Goal: Task Accomplishment & Management: Manage account settings

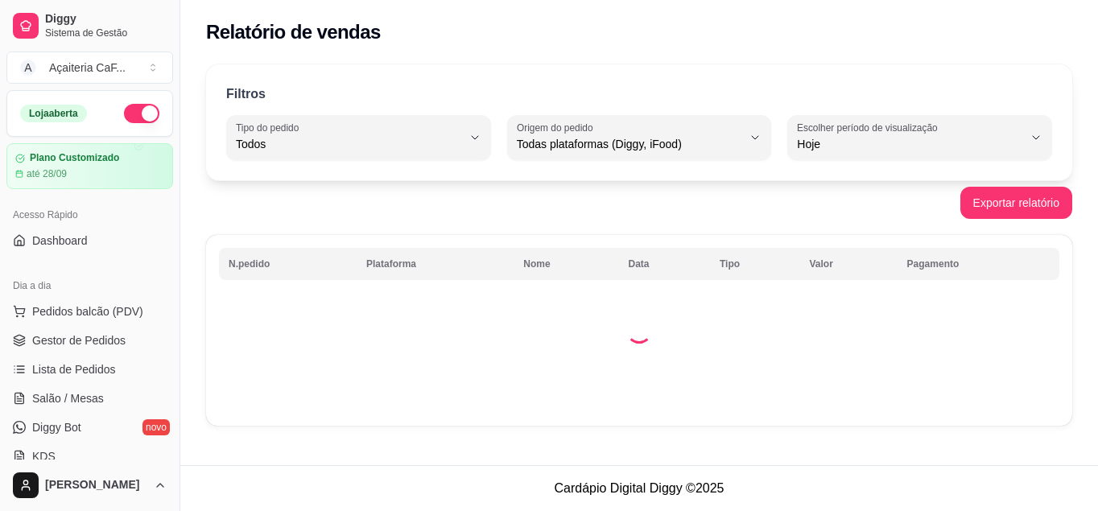
select select "ALL"
select select "0"
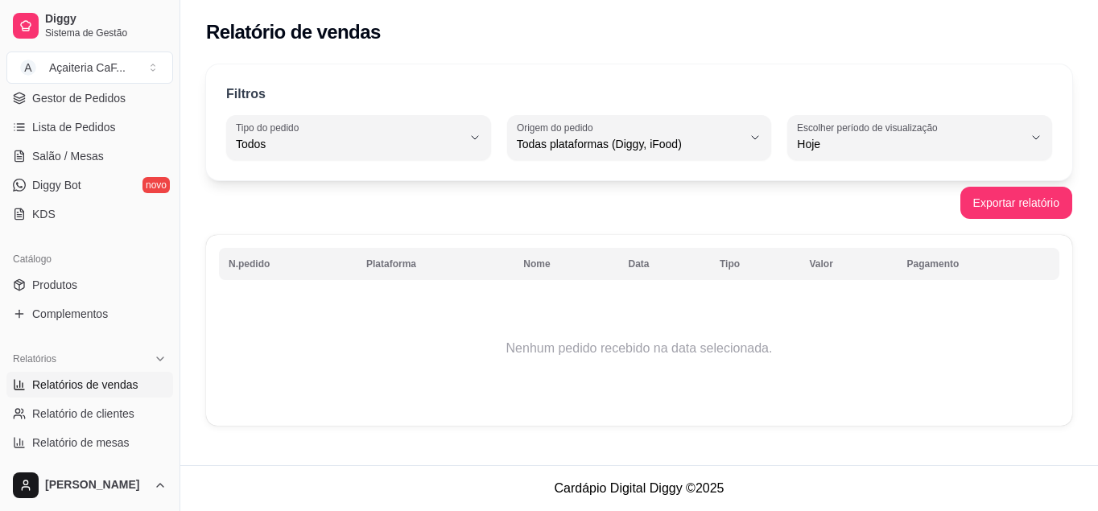
scroll to position [80, 0]
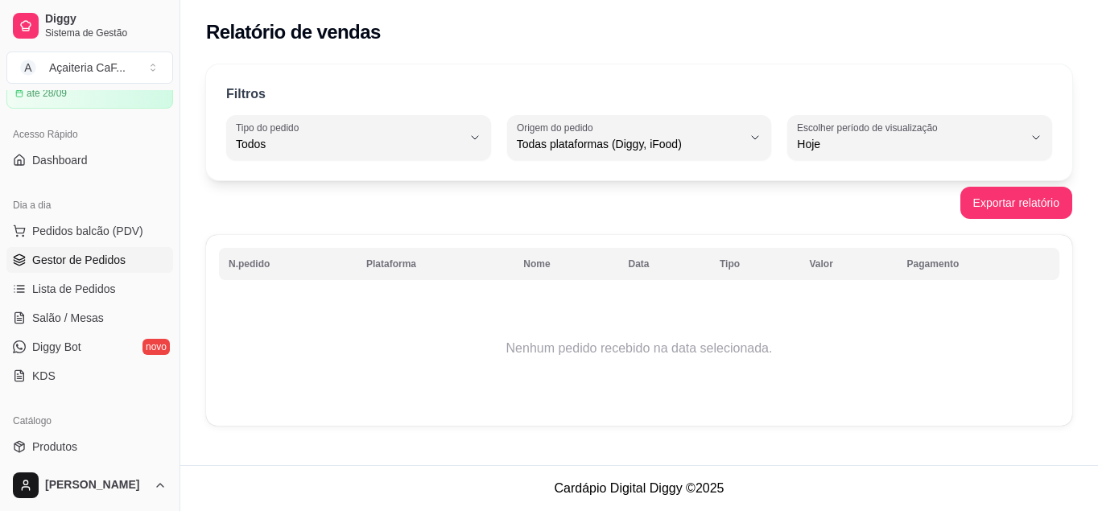
click at [73, 253] on span "Gestor de Pedidos" at bounding box center [78, 260] width 93 height 16
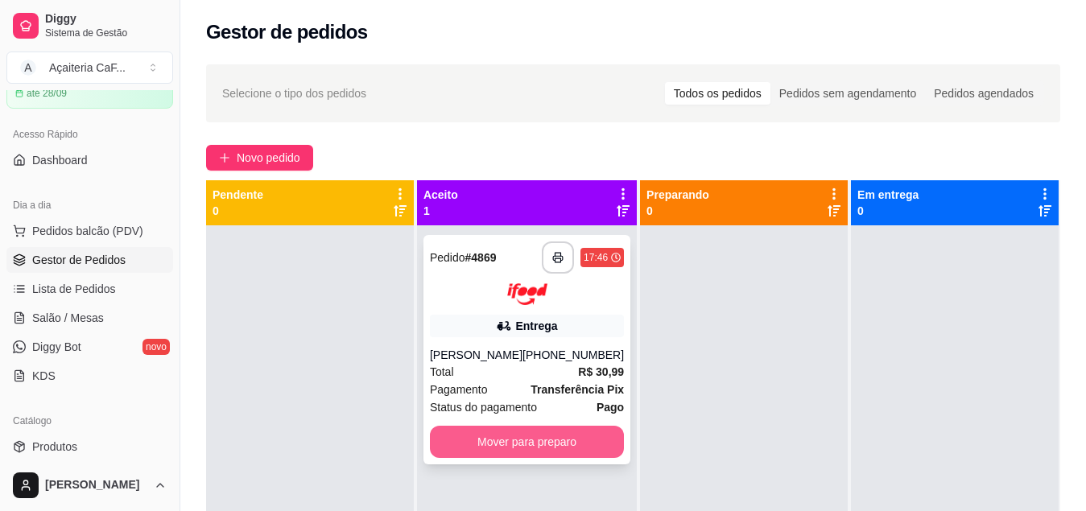
click at [536, 443] on button "Mover para preparo" at bounding box center [527, 442] width 194 height 32
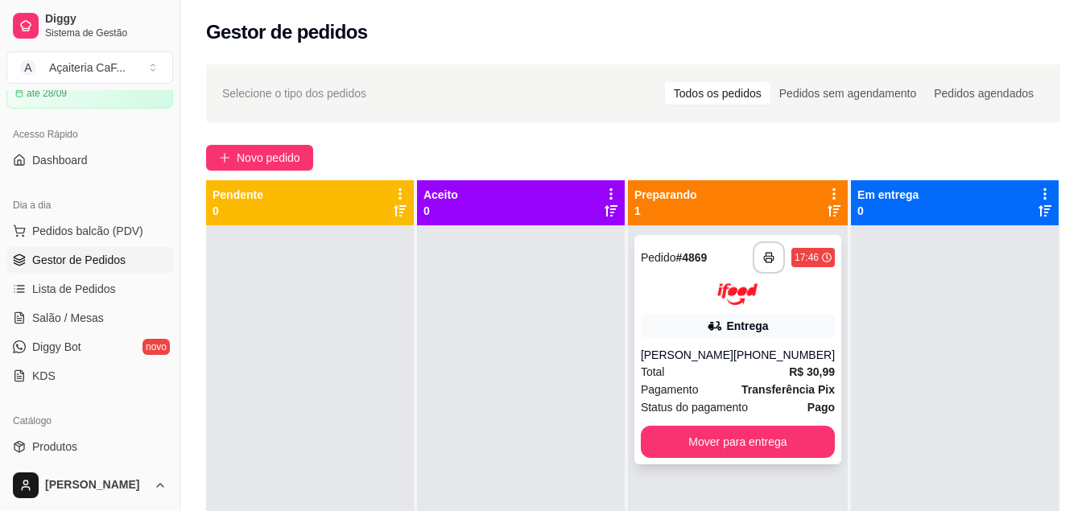
click at [773, 357] on div "[PHONE_NUMBER]" at bounding box center [783, 355] width 101 height 16
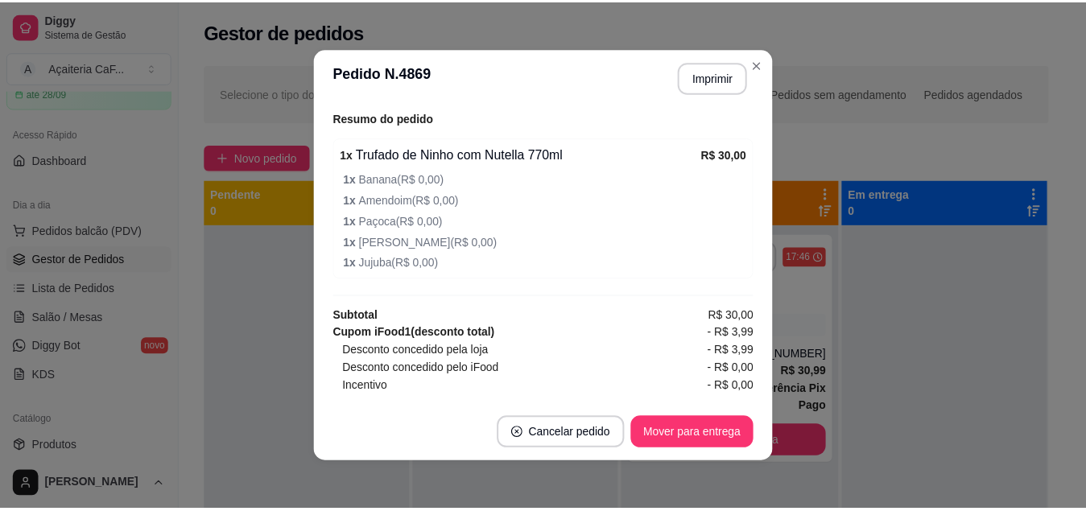
scroll to position [613, 0]
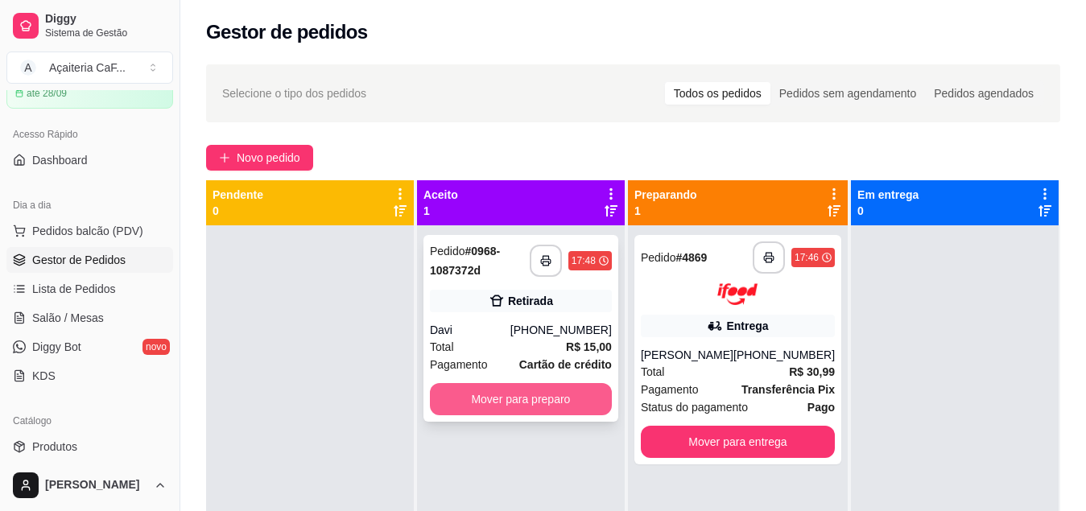
click at [498, 396] on button "Mover para preparo" at bounding box center [521, 399] width 182 height 32
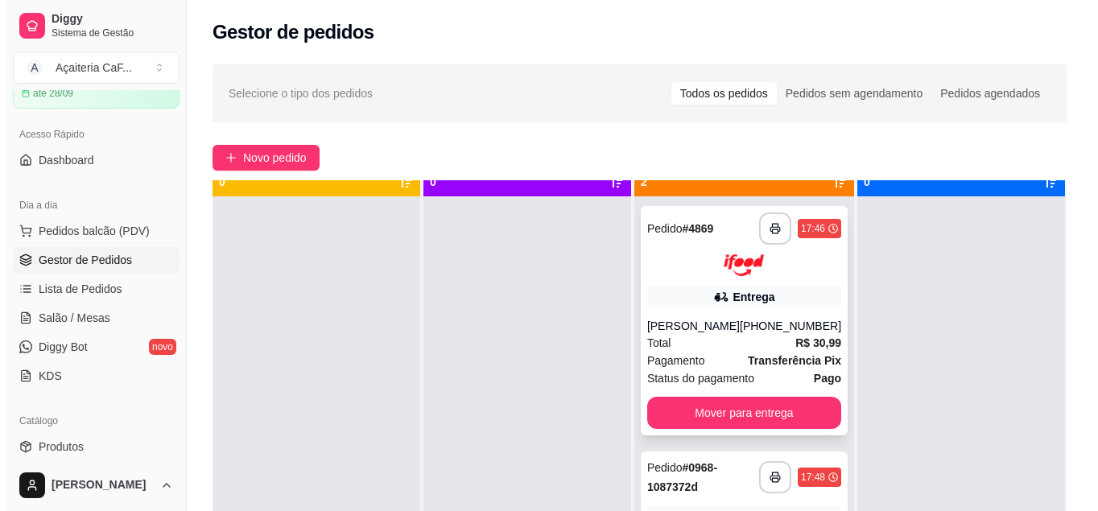
scroll to position [45, 0]
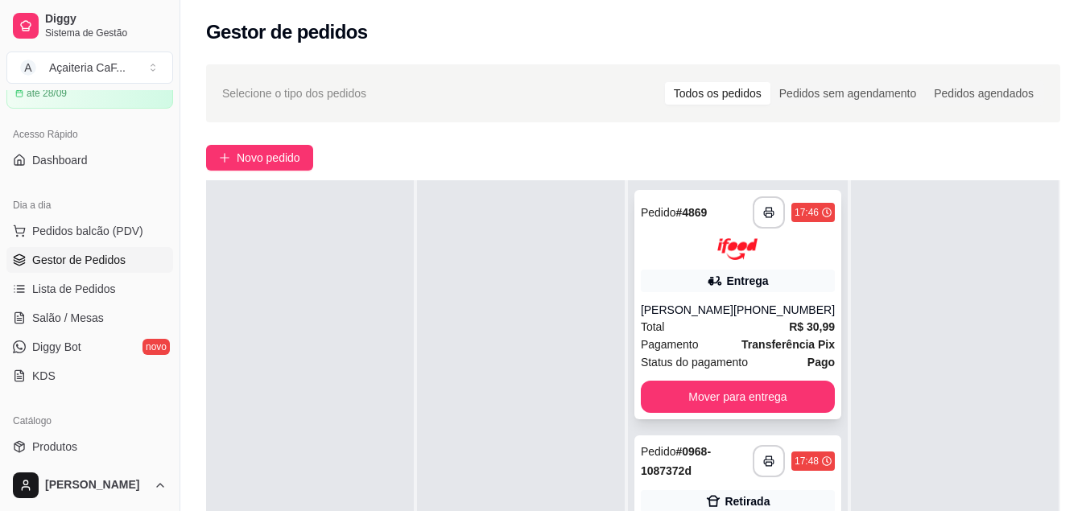
click at [693, 337] on span "Pagamento" at bounding box center [670, 345] width 58 height 18
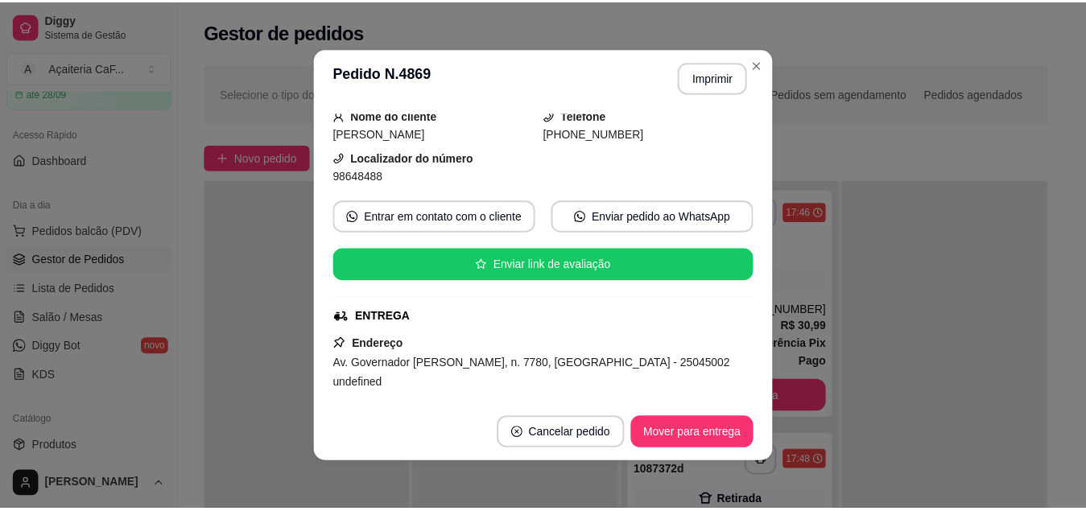
scroll to position [241, 0]
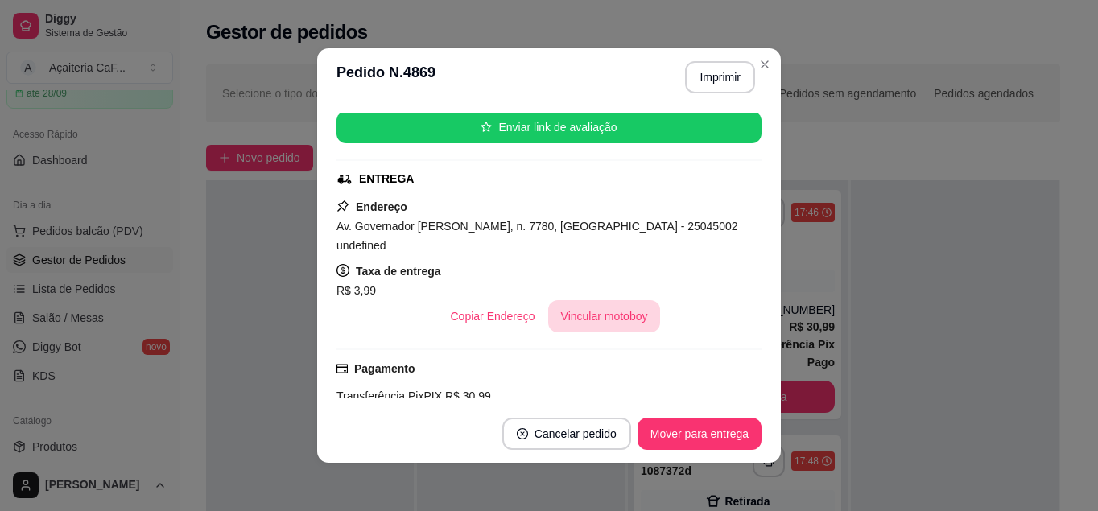
click at [592, 300] on button "Vincular motoboy" at bounding box center [604, 316] width 113 height 32
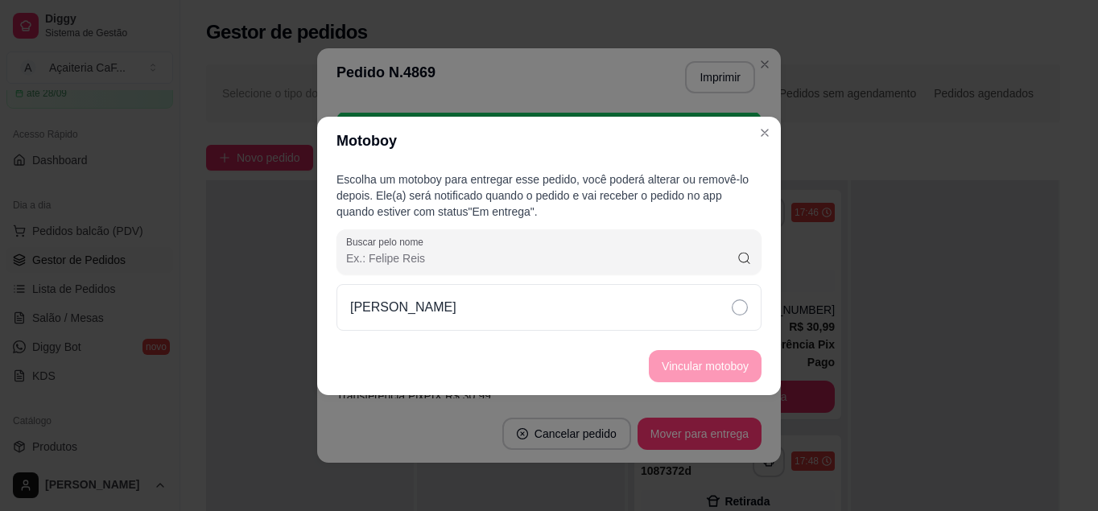
click at [704, 303] on div "[PERSON_NAME]" at bounding box center [548, 307] width 425 height 47
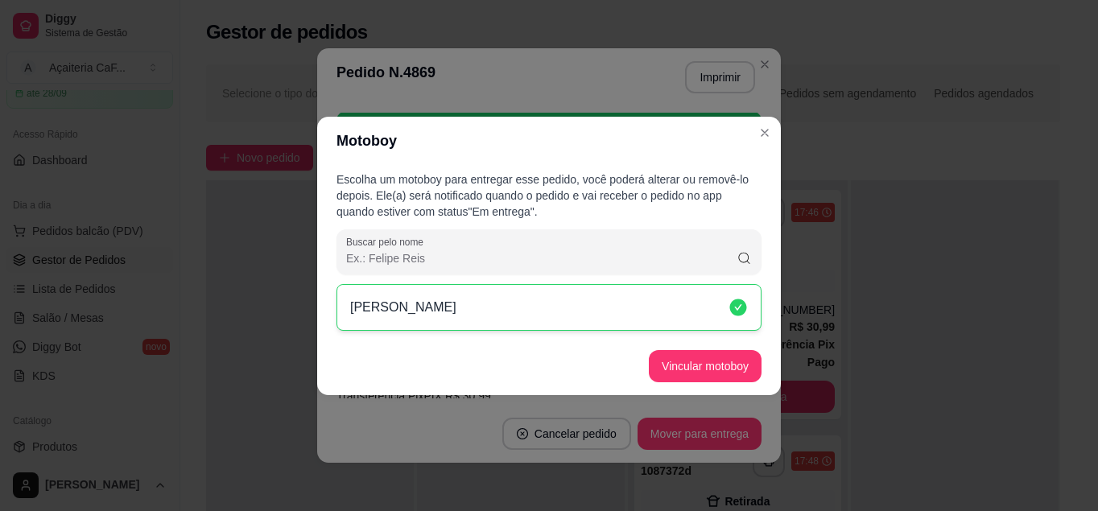
click at [696, 377] on button "Vincular motoboy" at bounding box center [705, 366] width 113 height 32
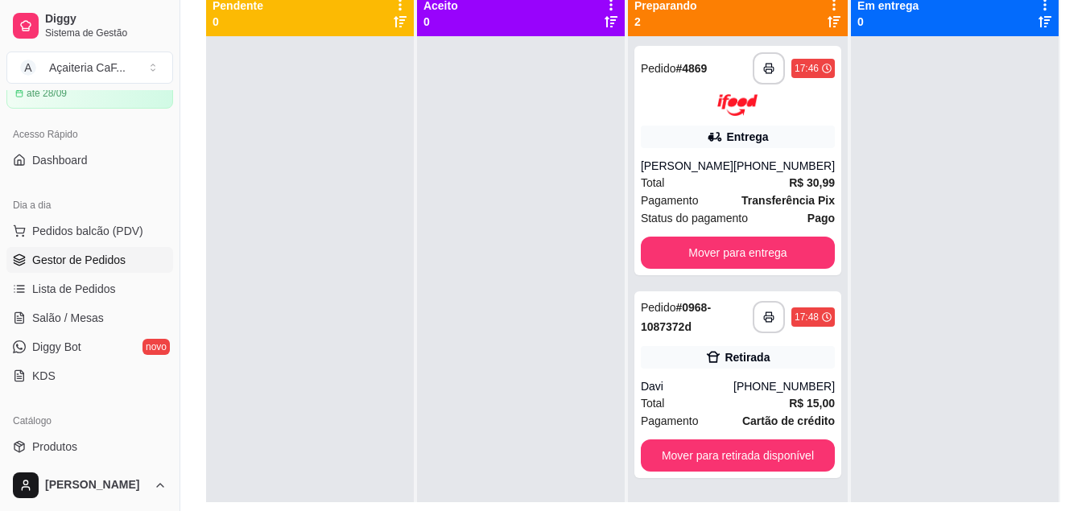
scroll to position [161, 0]
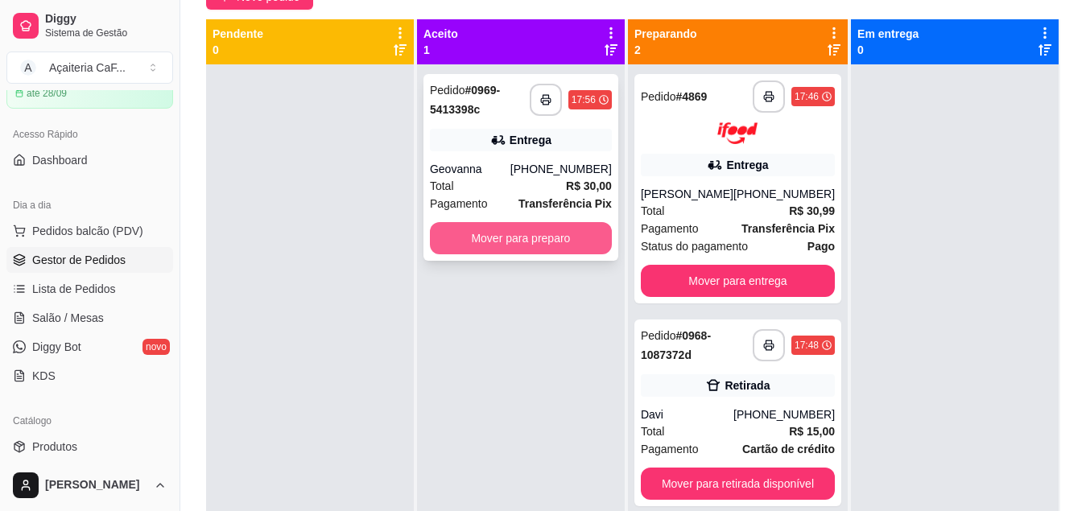
click at [529, 237] on button "Mover para preparo" at bounding box center [521, 238] width 182 height 32
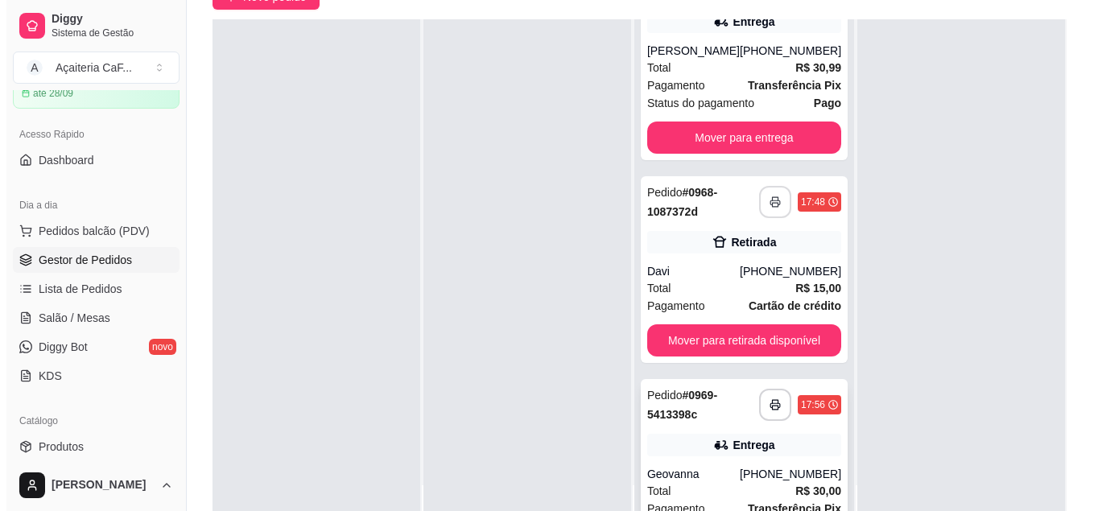
scroll to position [156, 0]
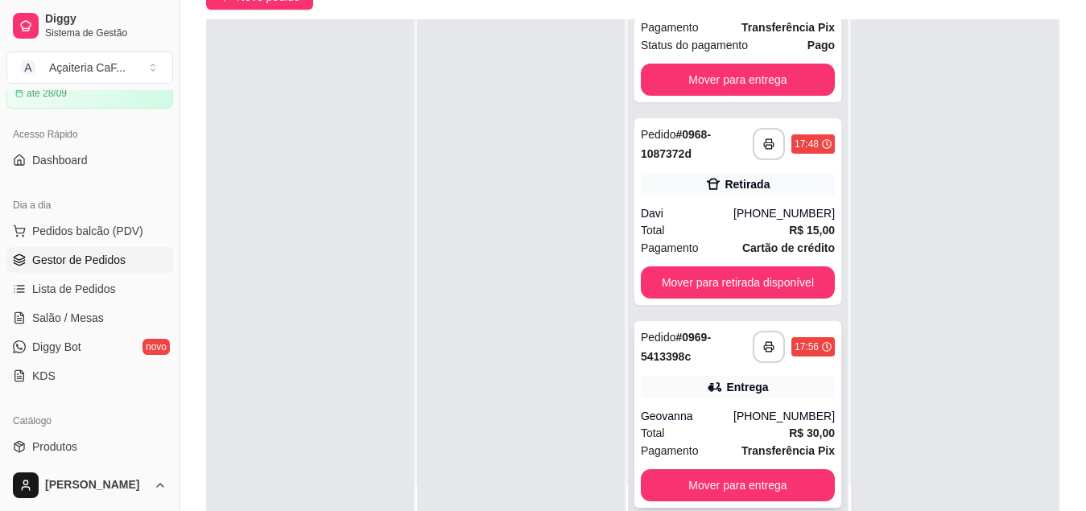
click at [696, 396] on div "Entrega" at bounding box center [738, 387] width 194 height 23
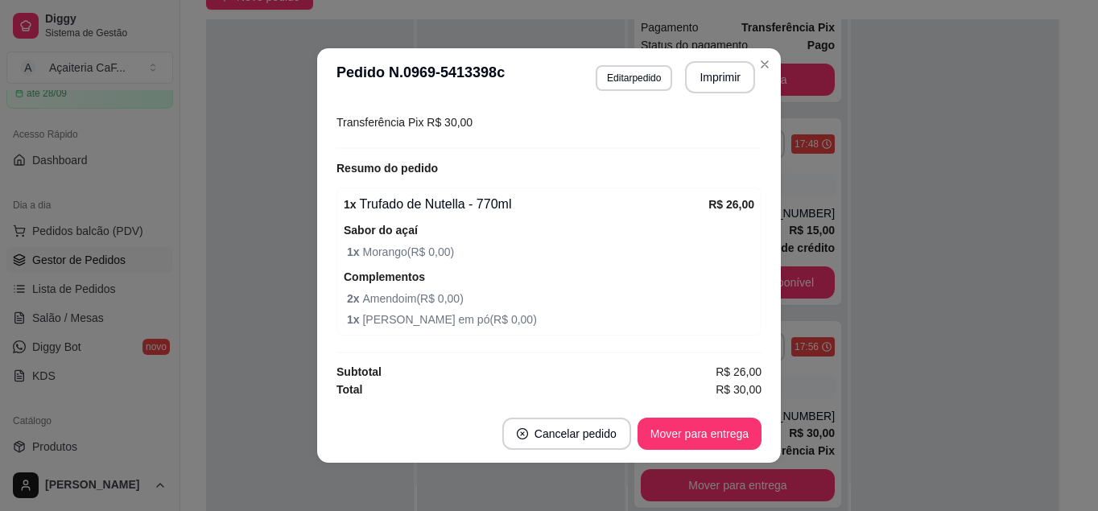
scroll to position [211, 0]
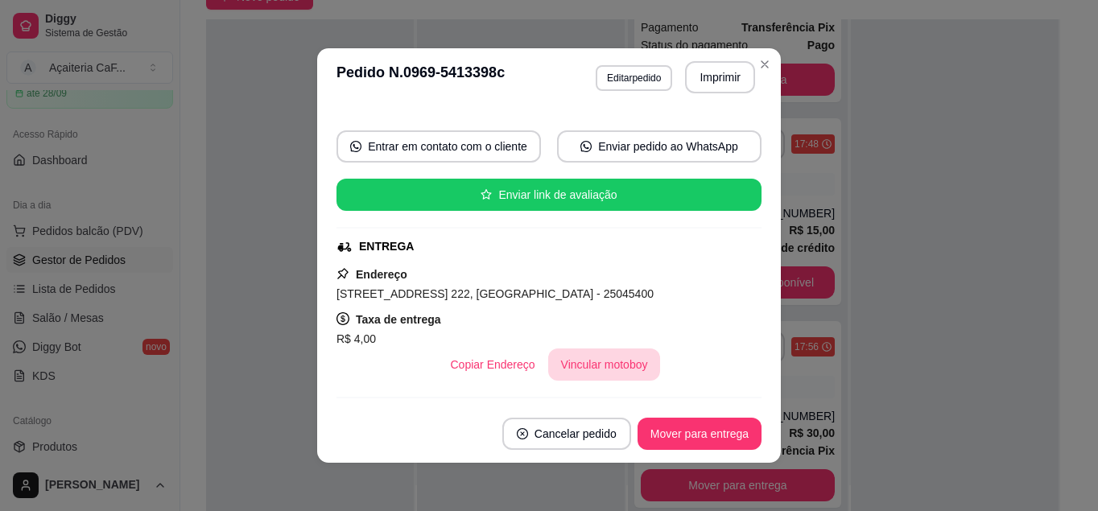
click at [570, 353] on button "Vincular motoboy" at bounding box center [604, 365] width 113 height 32
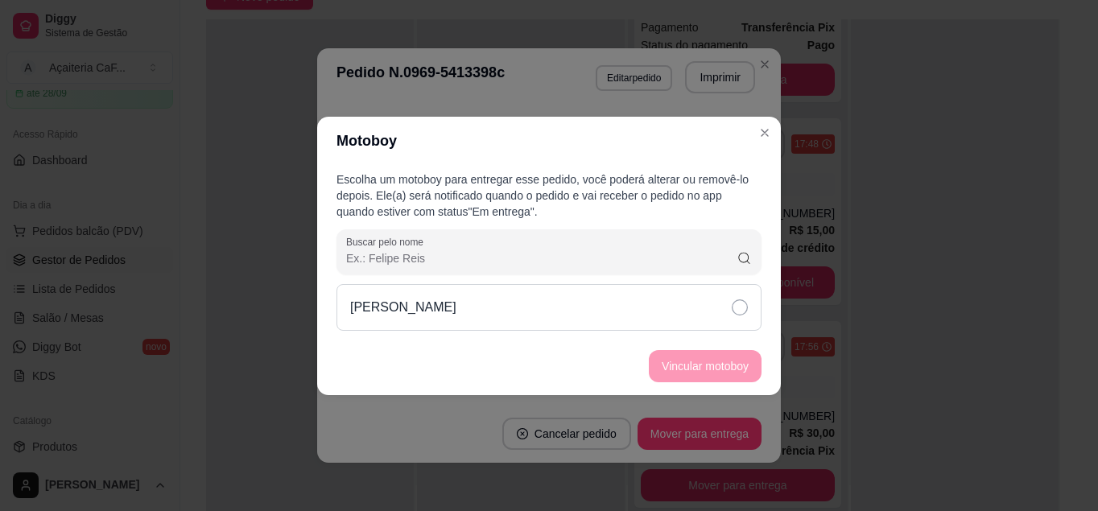
click at [581, 299] on div "[PERSON_NAME]" at bounding box center [548, 307] width 425 height 47
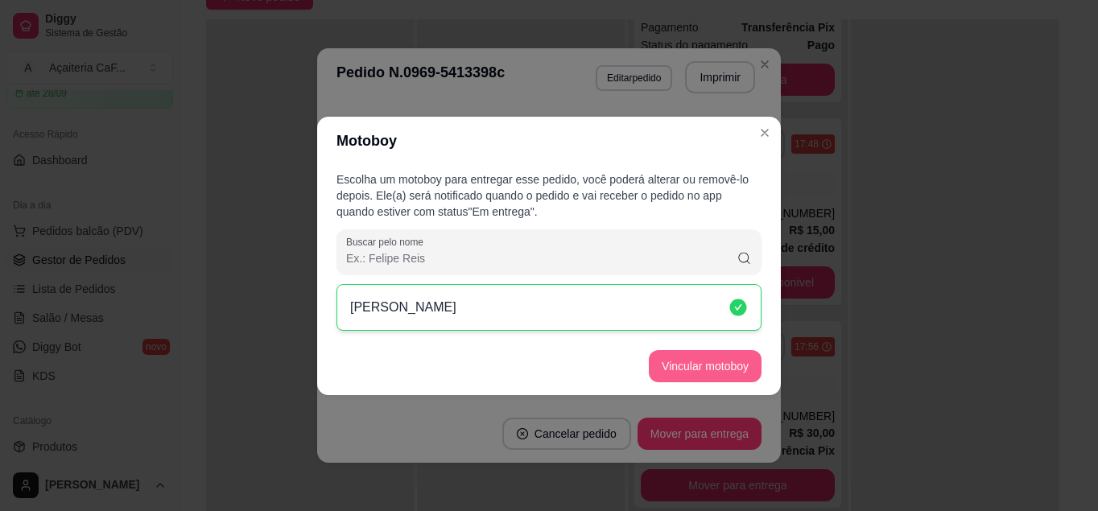
click at [683, 367] on button "Vincular motoboy" at bounding box center [705, 366] width 113 height 32
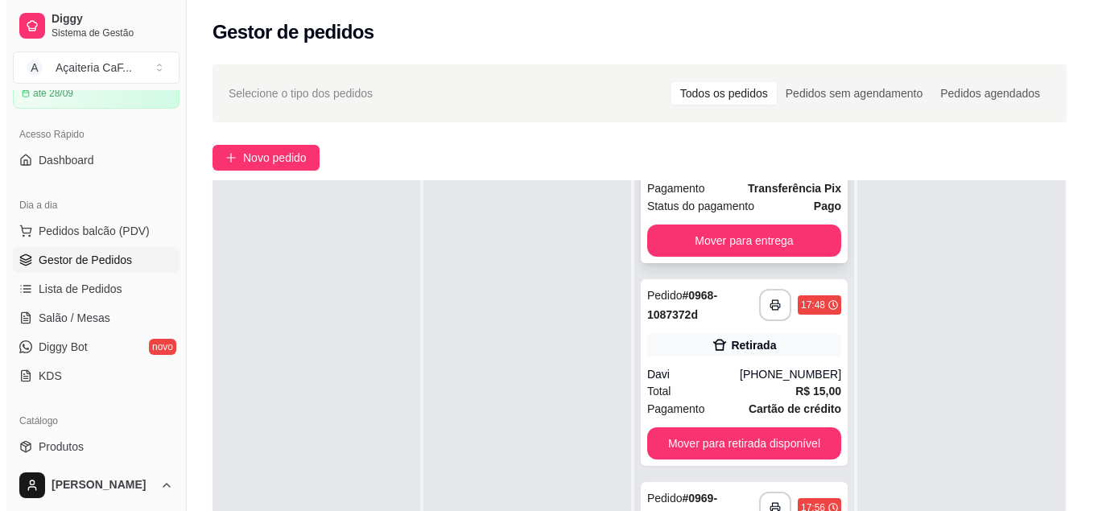
scroll to position [0, 0]
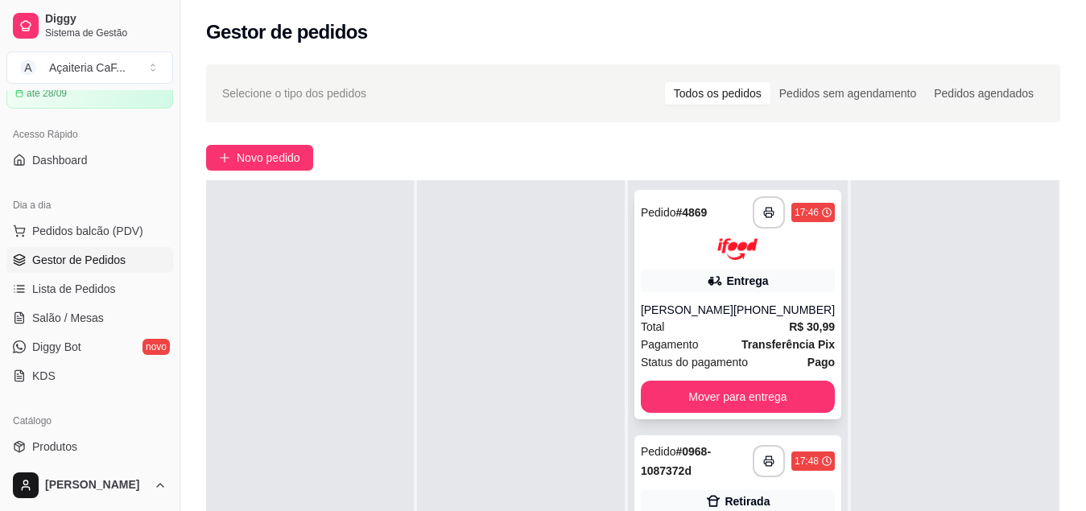
click at [720, 310] on div "[PERSON_NAME]" at bounding box center [687, 310] width 93 height 16
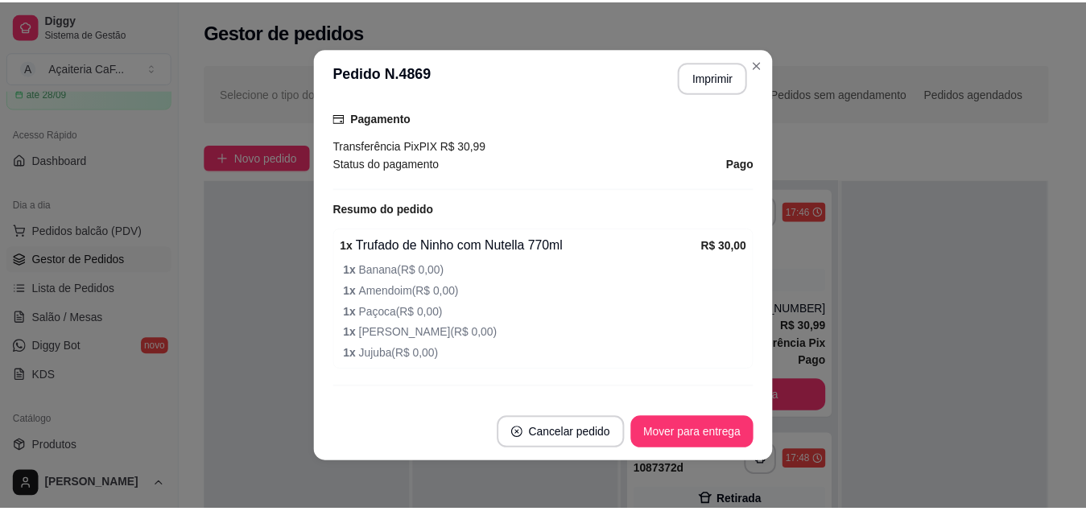
scroll to position [563, 0]
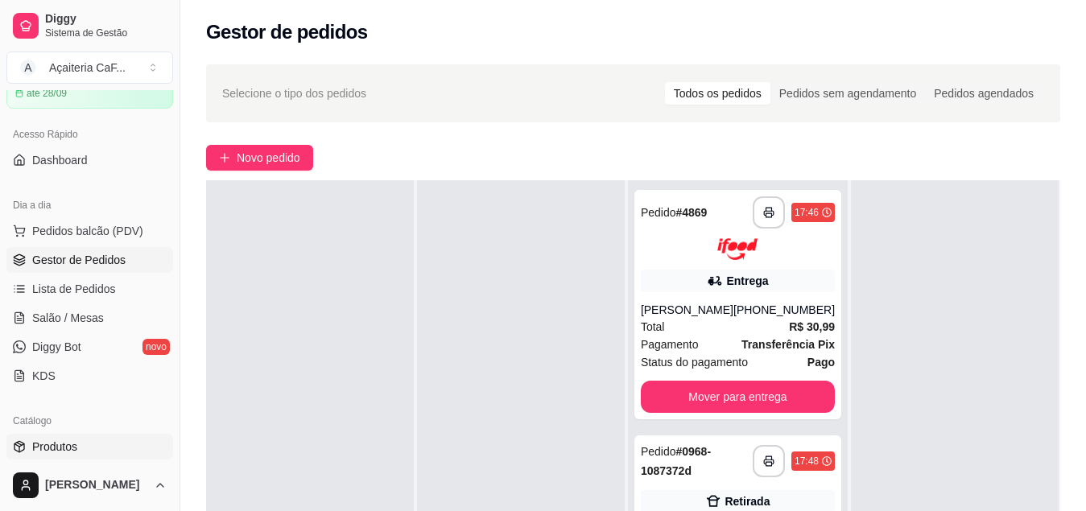
click at [45, 438] on link "Produtos" at bounding box center [89, 447] width 167 height 26
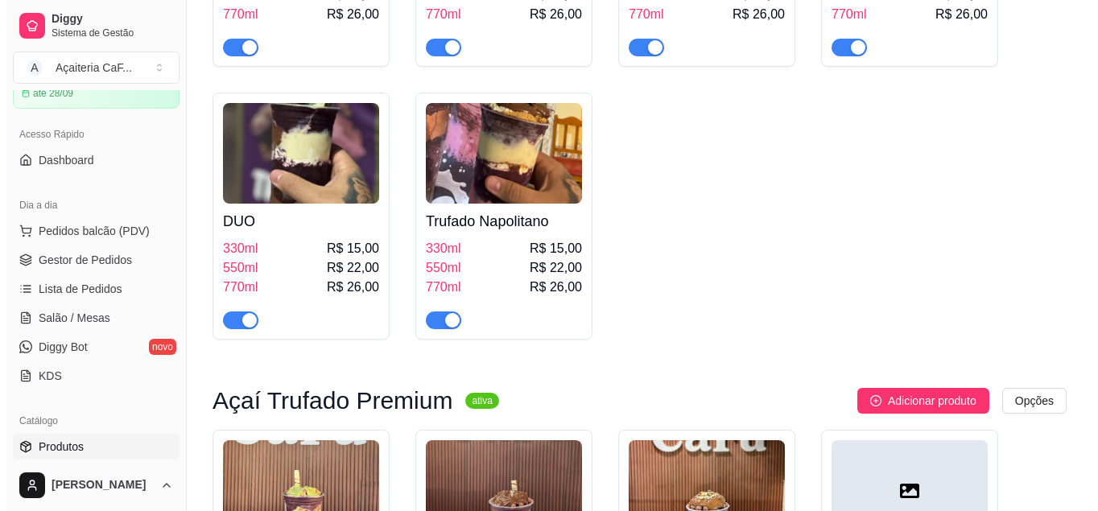
scroll to position [1207, 0]
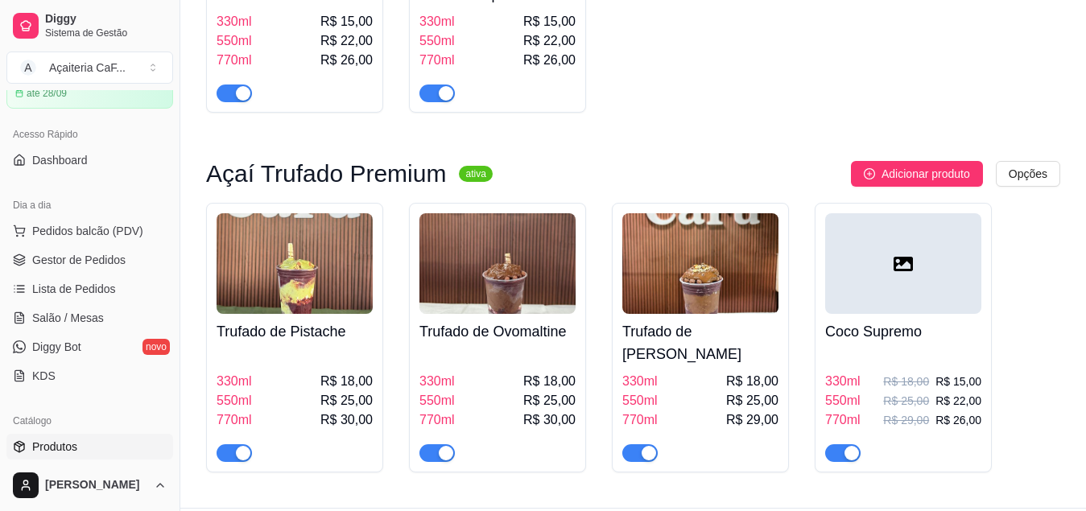
click at [889, 290] on div at bounding box center [903, 263] width 156 height 101
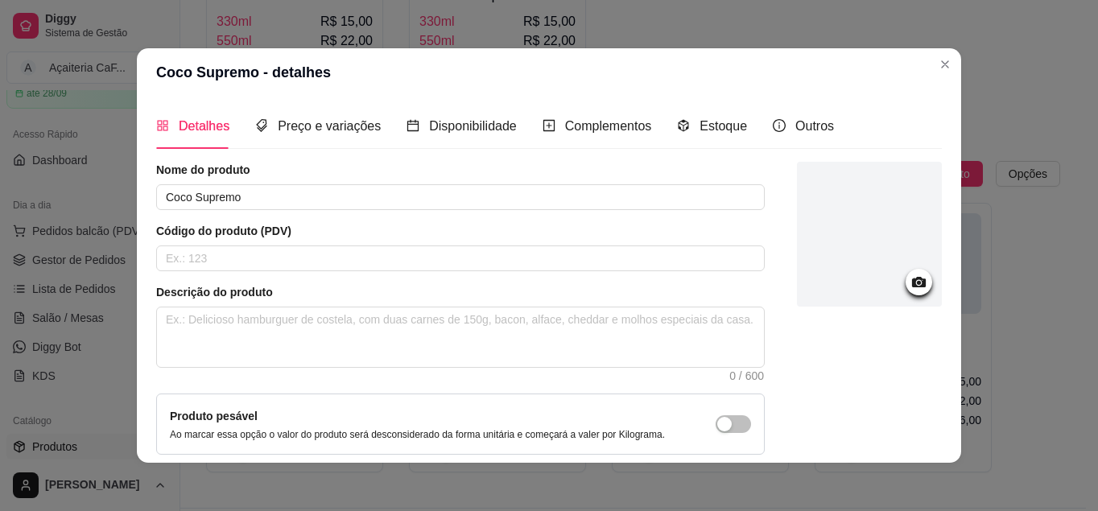
click at [910, 279] on div at bounding box center [918, 282] width 27 height 27
click at [912, 287] on icon at bounding box center [919, 282] width 14 height 10
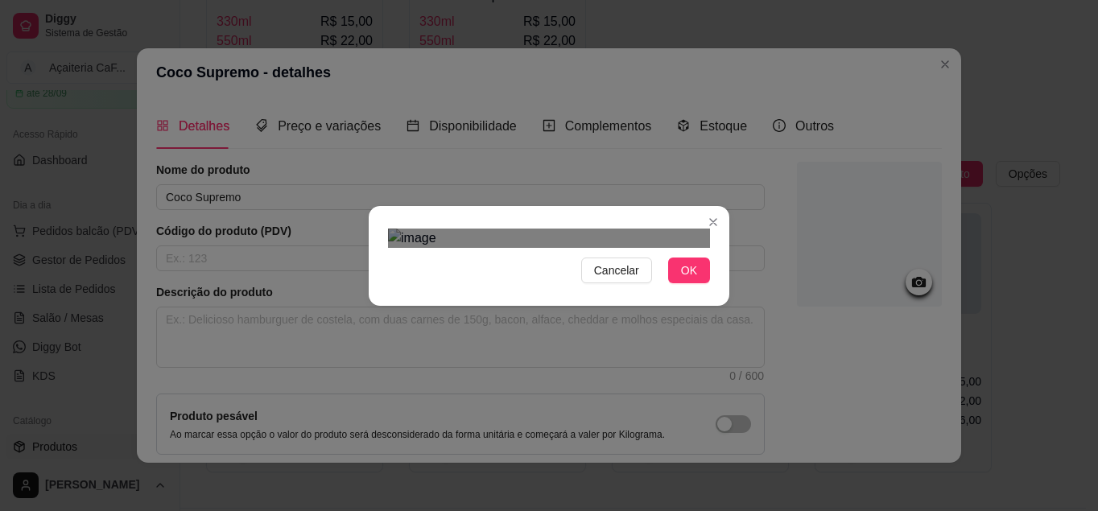
click at [643, 333] on div "Use the arrow keys to move the crop selection area" at bounding box center [546, 468] width 290 height 290
click at [712, 222] on div "Cancelar OK" at bounding box center [549, 256] width 361 height 68
click at [369, 290] on div "Cancelar OK" at bounding box center [549, 256] width 361 height 68
click at [563, 361] on div "Use the arrow keys to move the crop selection area" at bounding box center [549, 497] width 322 height 322
click at [685, 279] on span "OK" at bounding box center [689, 271] width 16 height 18
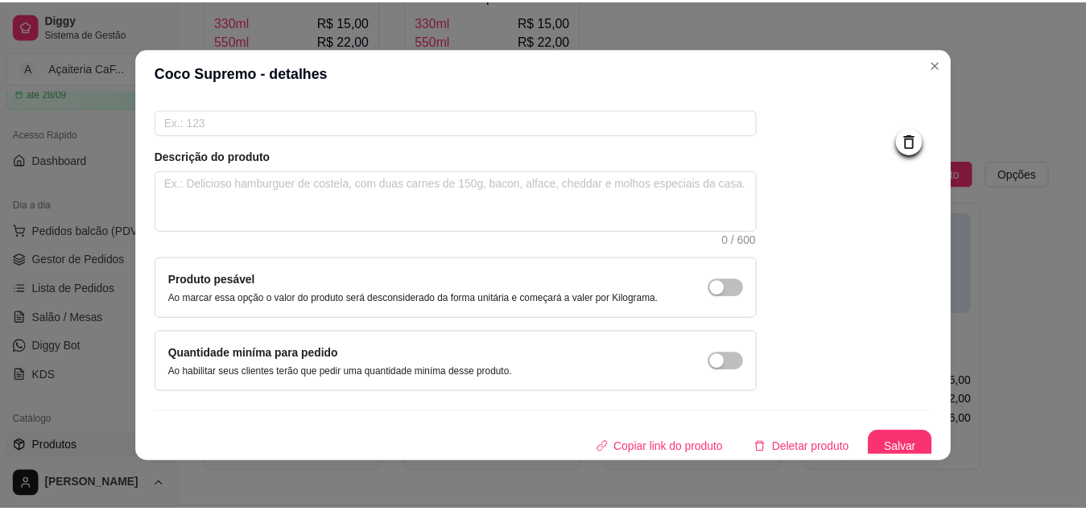
scroll to position [144, 0]
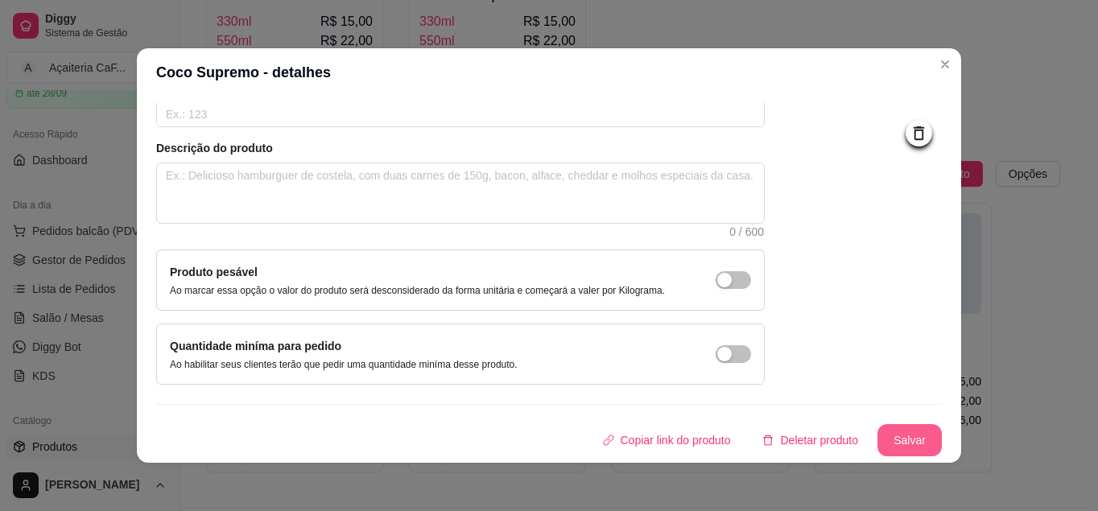
click at [889, 439] on button "Salvar" at bounding box center [909, 440] width 64 height 32
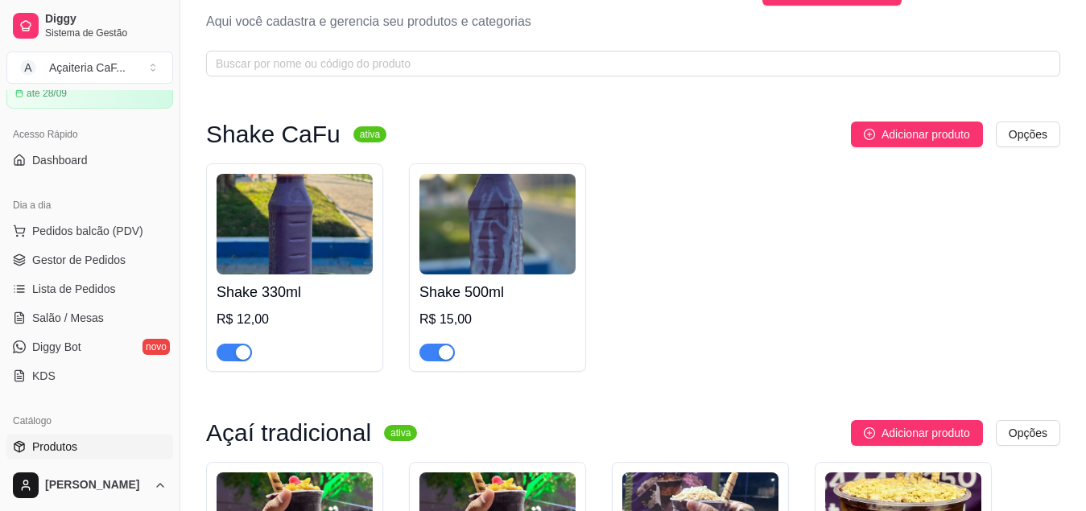
scroll to position [0, 0]
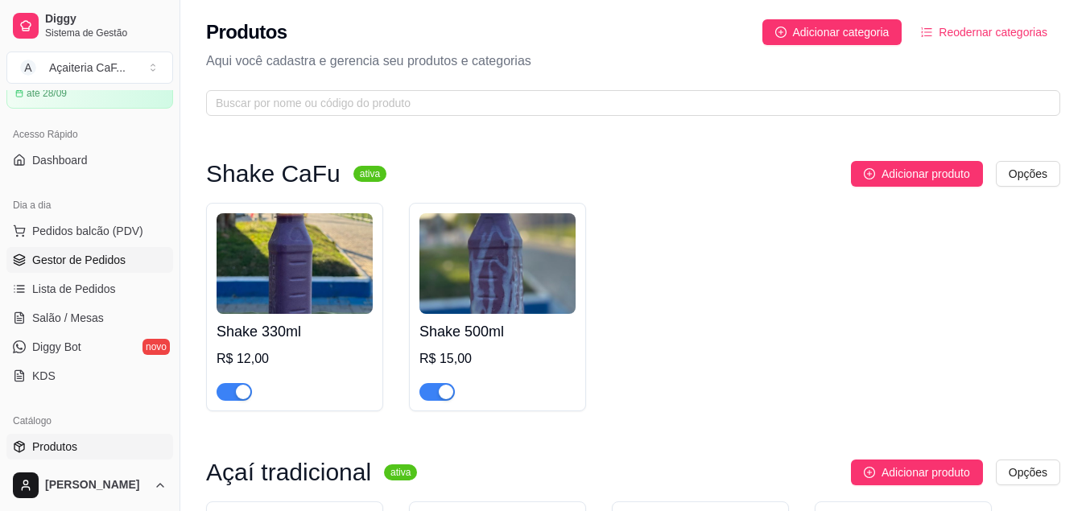
click at [59, 252] on span "Gestor de Pedidos" at bounding box center [78, 260] width 93 height 16
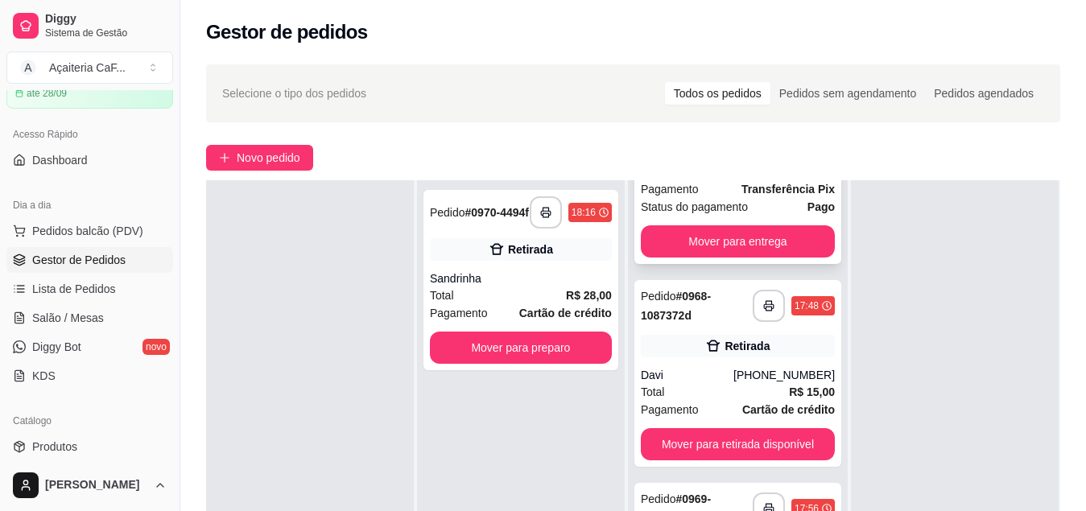
scroll to position [156, 0]
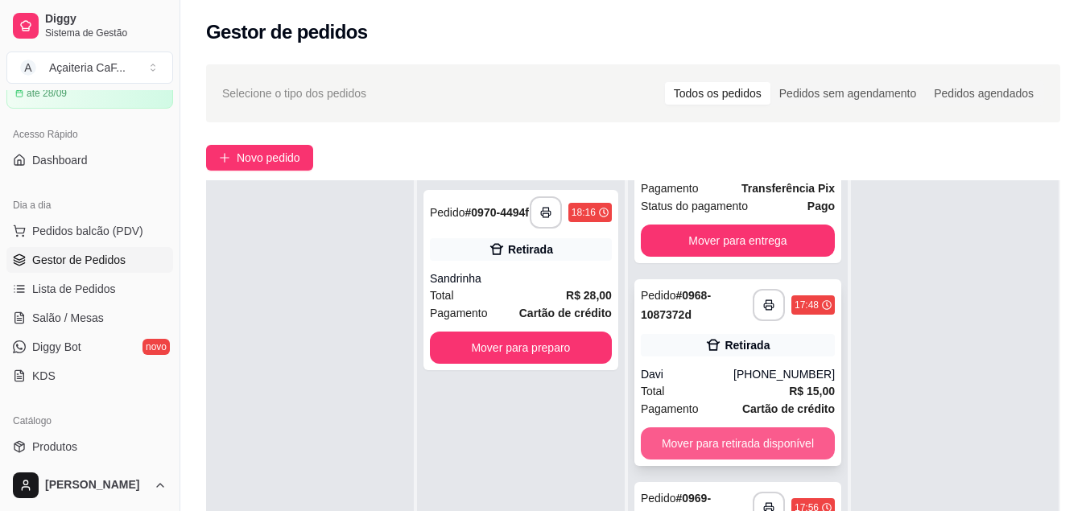
click at [707, 440] on button "Mover para retirada disponível" at bounding box center [738, 443] width 194 height 32
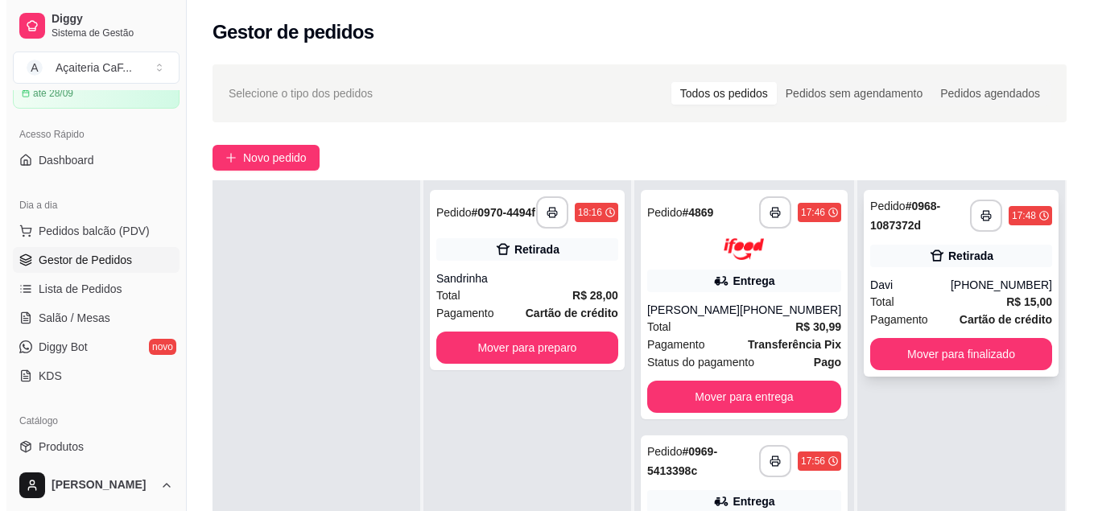
scroll to position [0, 0]
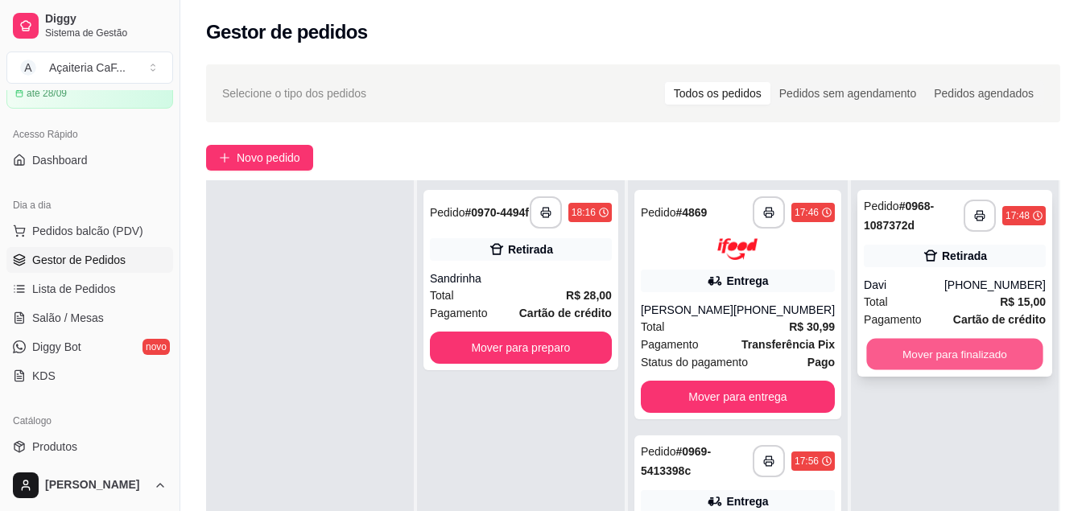
click at [909, 352] on button "Mover para finalizado" at bounding box center [954, 354] width 176 height 31
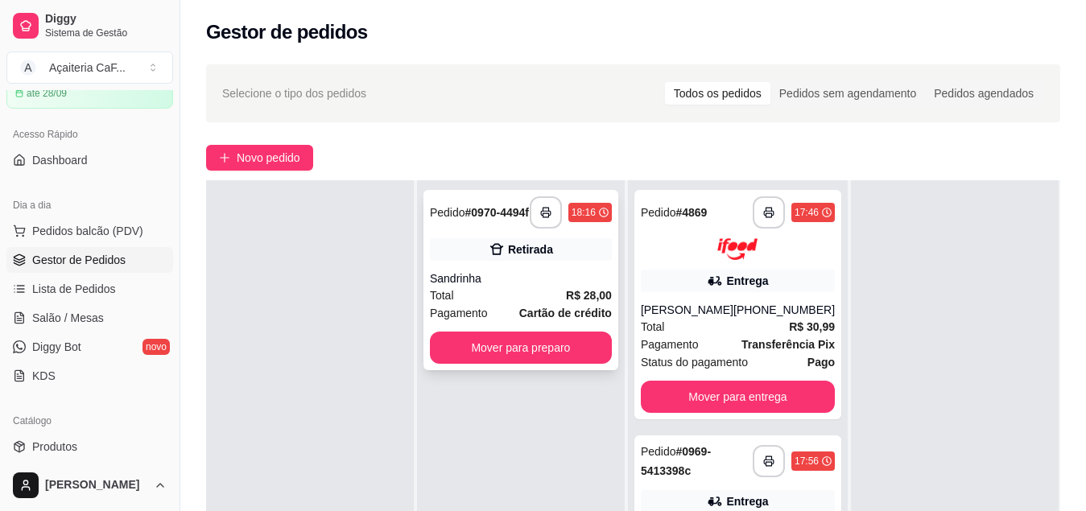
click at [563, 287] on div "Sandrinha" at bounding box center [521, 278] width 182 height 16
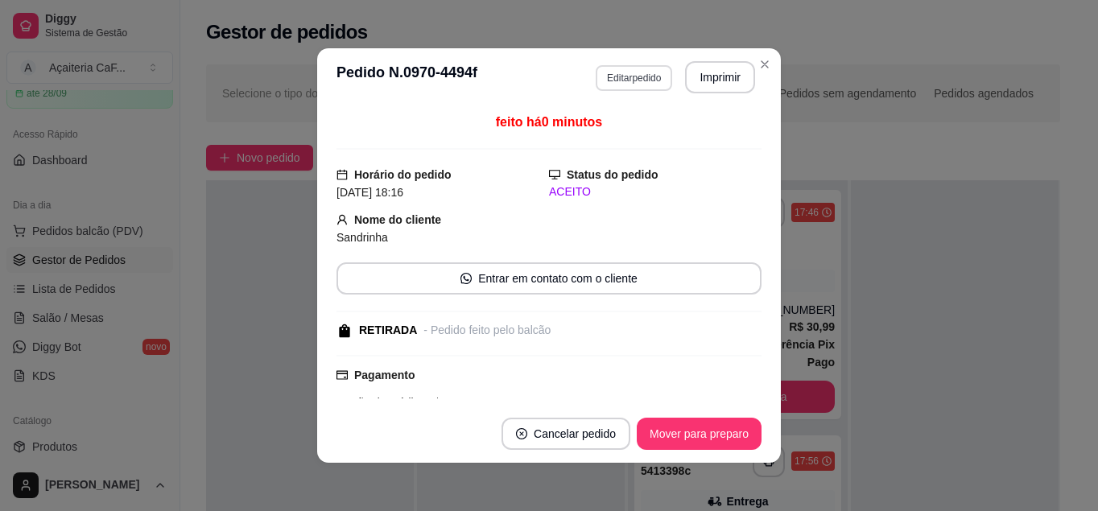
click at [613, 88] on button "Editar pedido" at bounding box center [634, 78] width 76 height 26
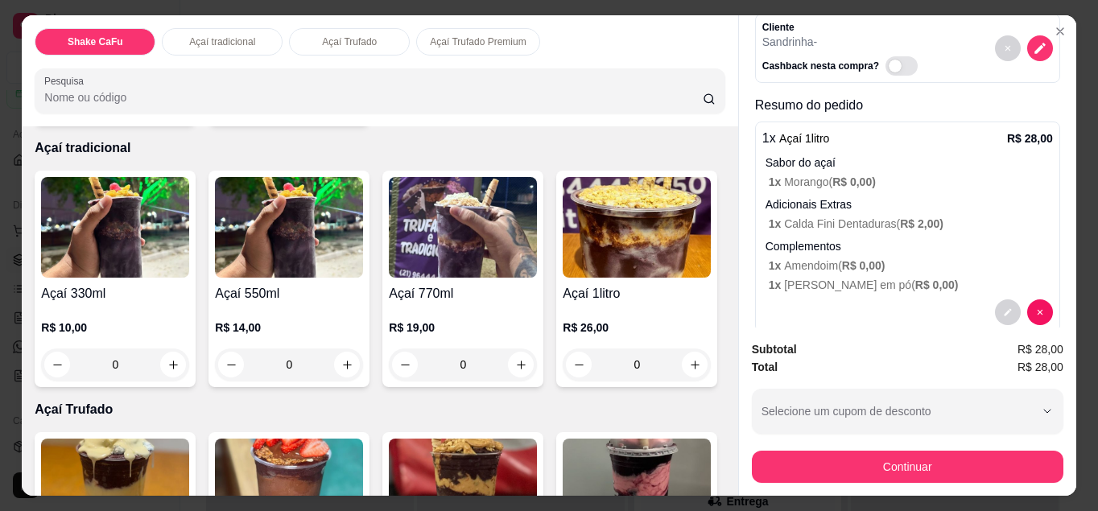
scroll to position [108, 0]
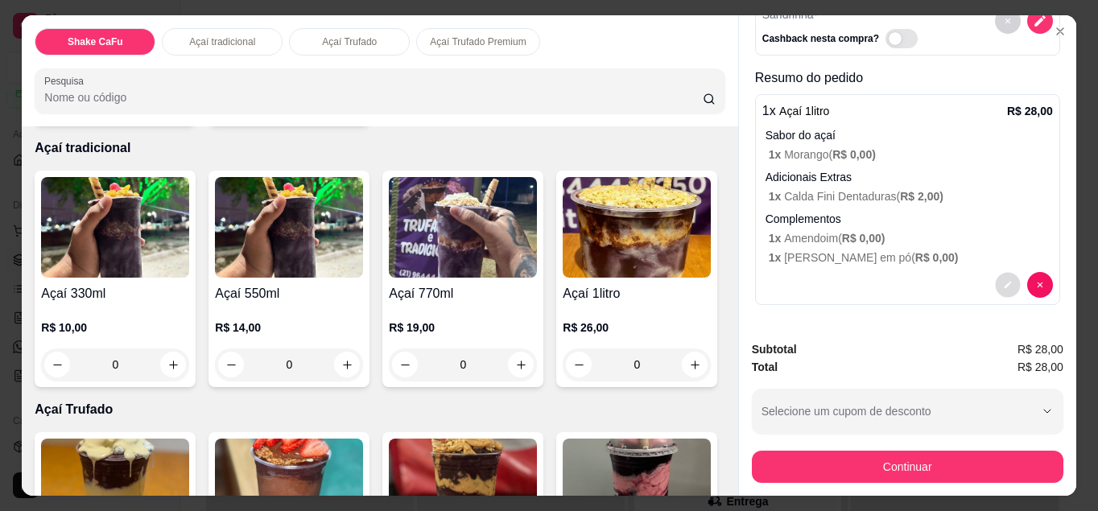
click at [1003, 283] on icon "decrease-product-quantity" at bounding box center [1008, 285] width 10 height 10
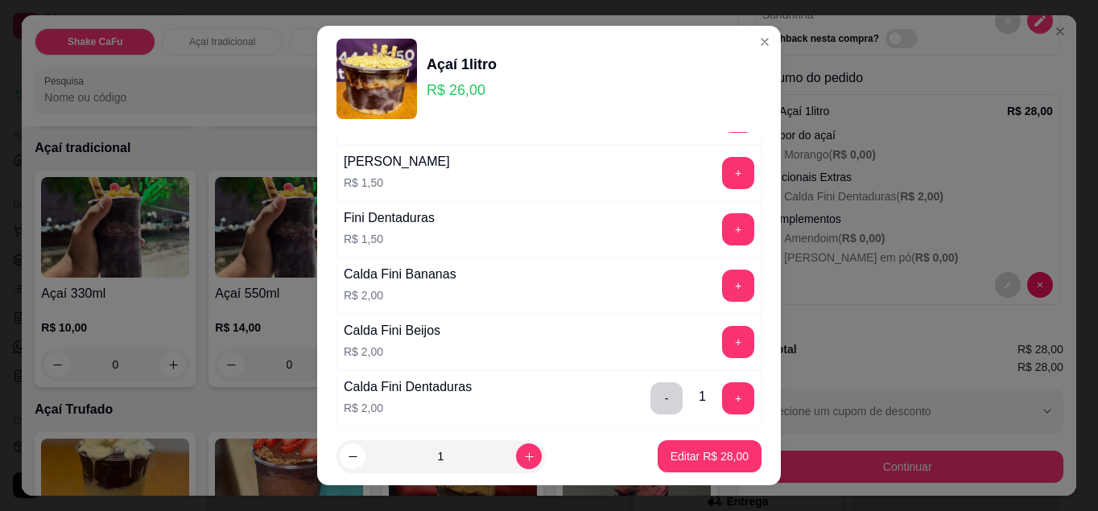
scroll to position [1610, 0]
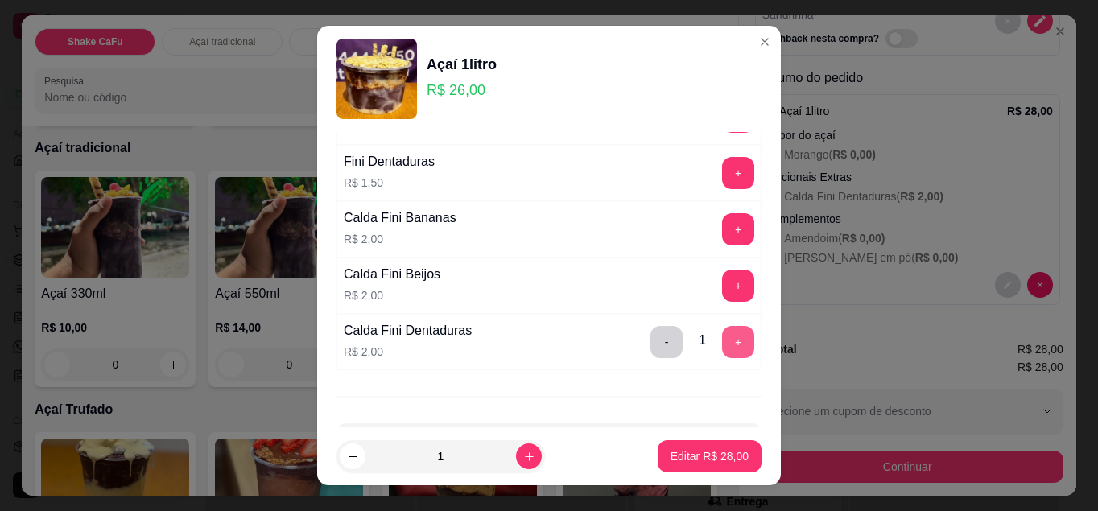
click at [722, 337] on button "+" at bounding box center [738, 342] width 32 height 32
click at [696, 462] on p "Editar R$ 30,00" at bounding box center [709, 456] width 78 height 16
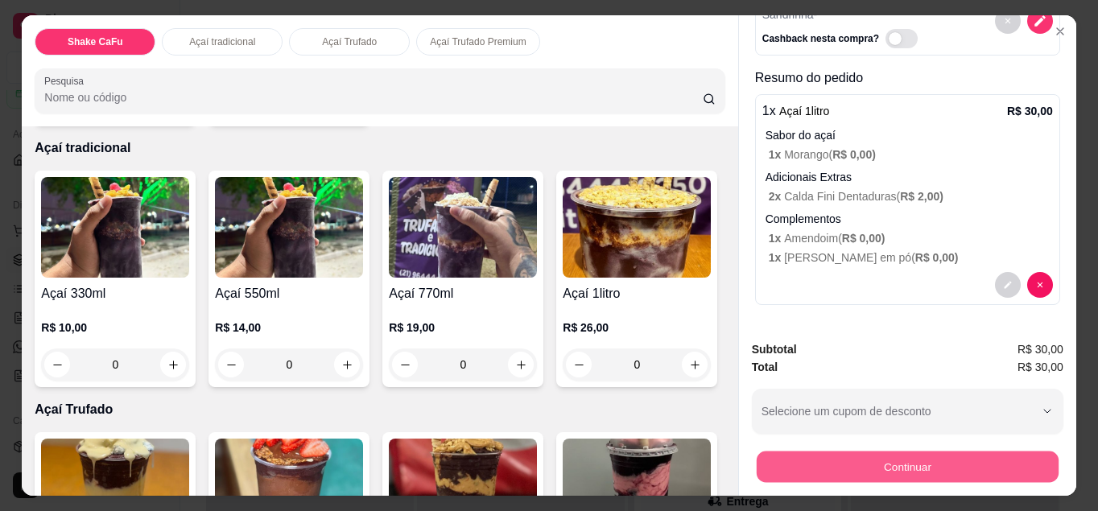
click at [886, 461] on button "Continuar" at bounding box center [908, 467] width 302 height 31
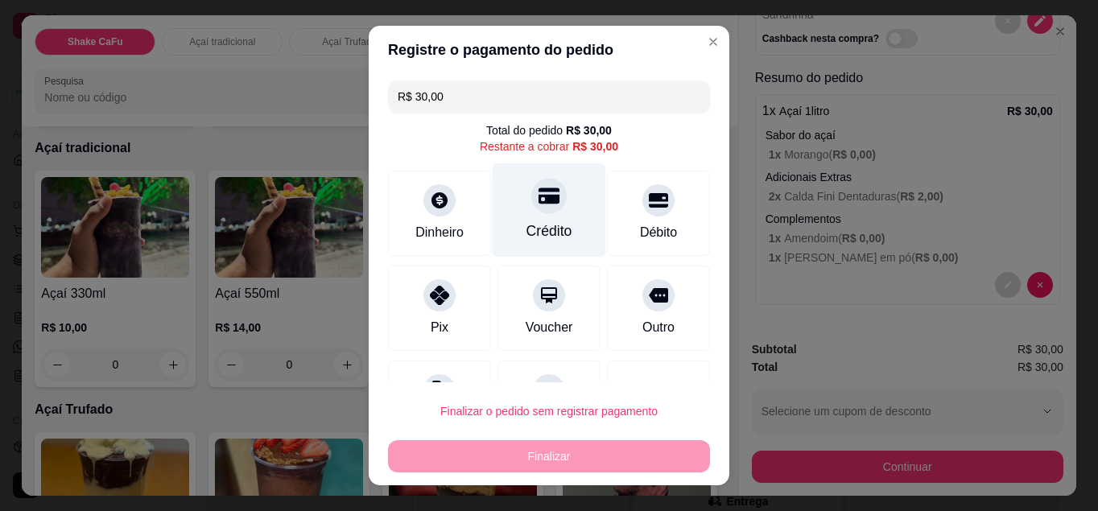
click at [572, 218] on div "Crédito" at bounding box center [549, 210] width 113 height 94
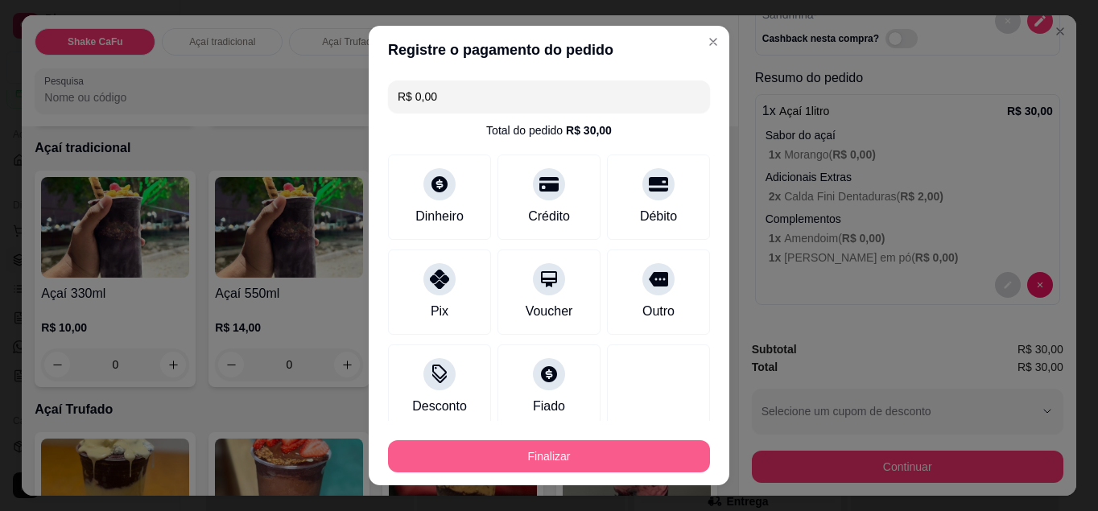
click at [538, 456] on button "Finalizar" at bounding box center [549, 456] width 322 height 32
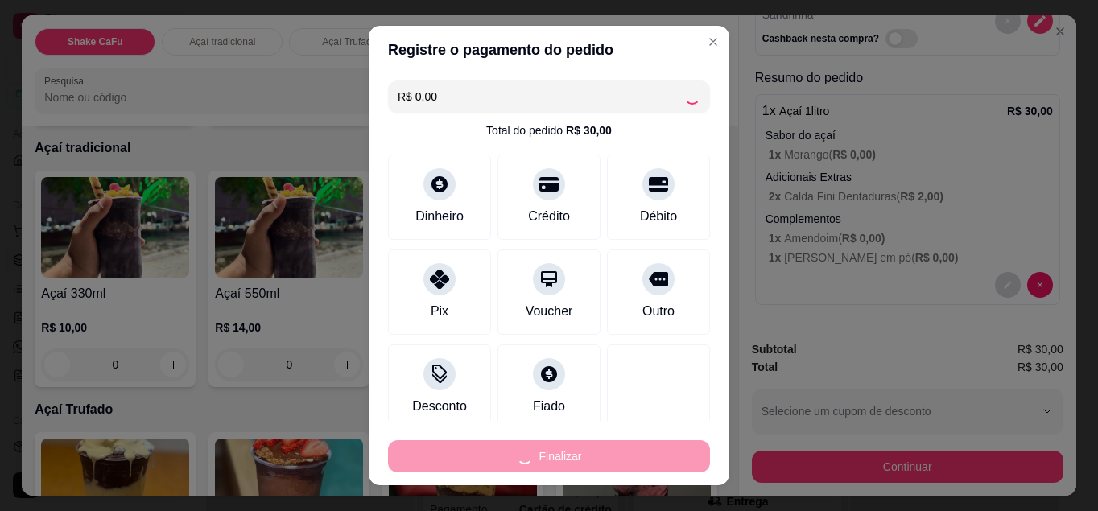
type input "-R$ 30,00"
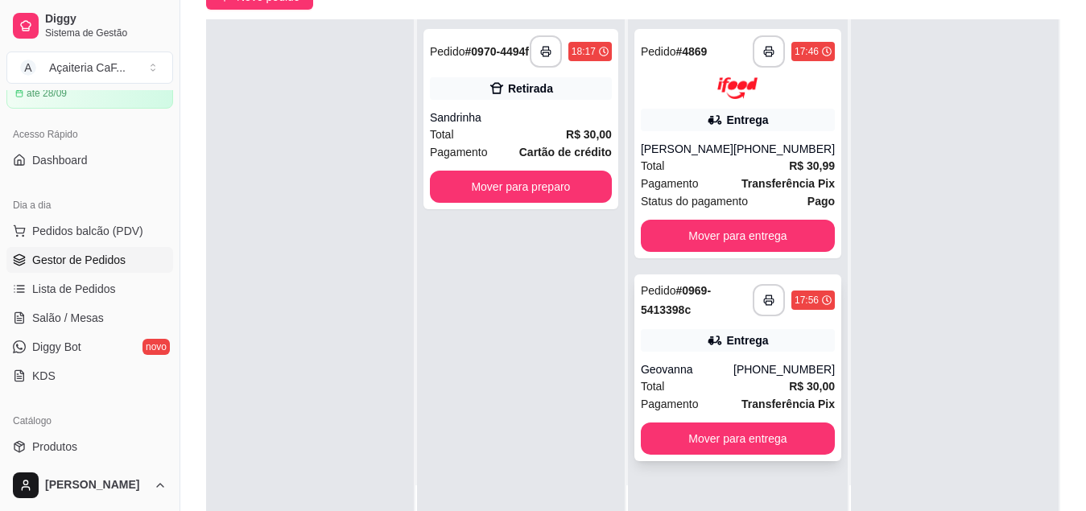
scroll to position [0, 0]
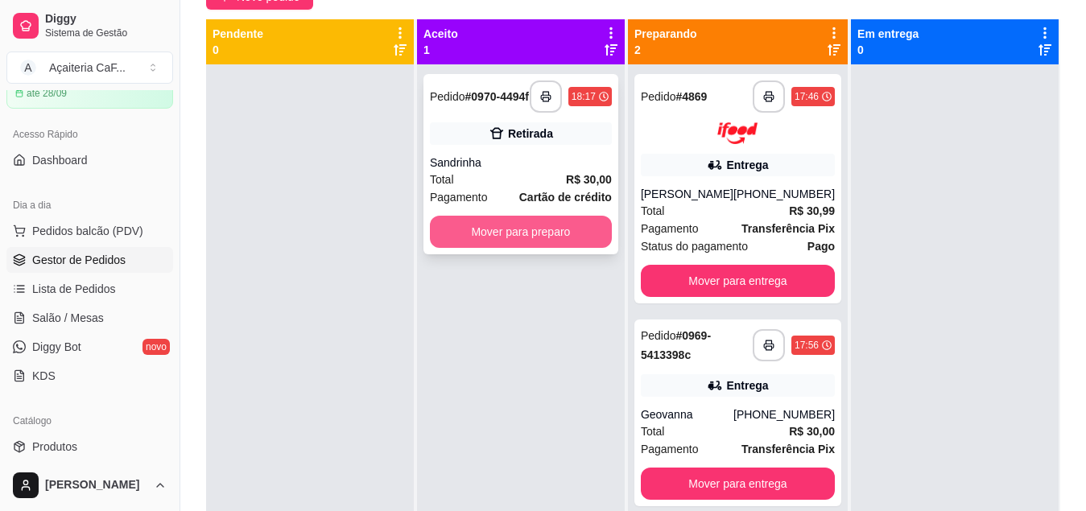
click at [567, 231] on button "Mover para preparo" at bounding box center [521, 232] width 182 height 32
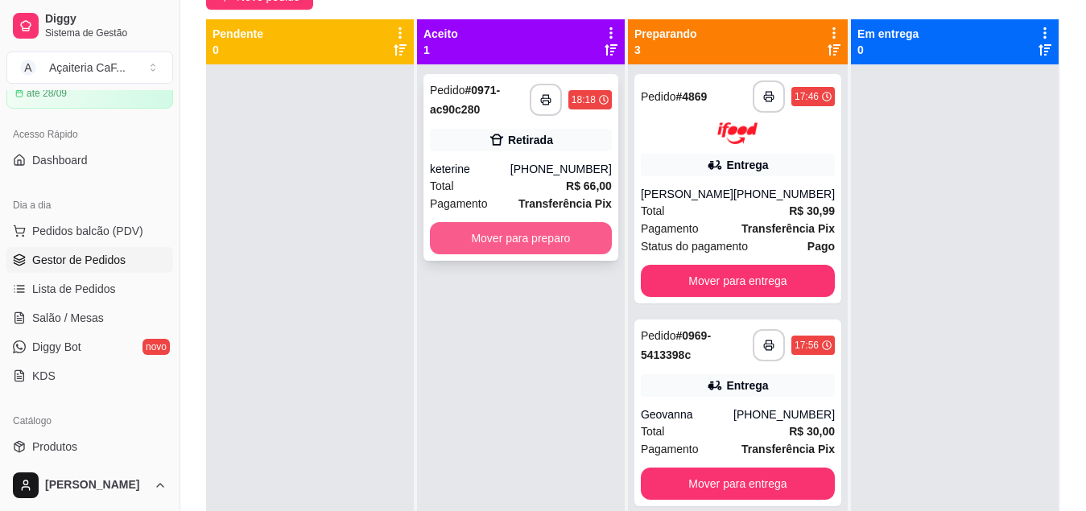
click at [508, 238] on button "Mover para preparo" at bounding box center [521, 238] width 182 height 32
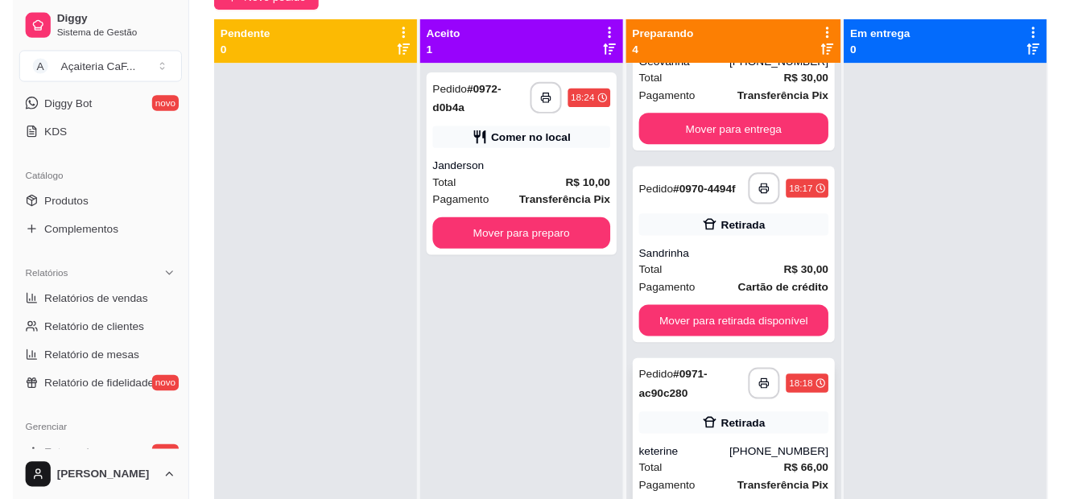
scroll to position [359, 0]
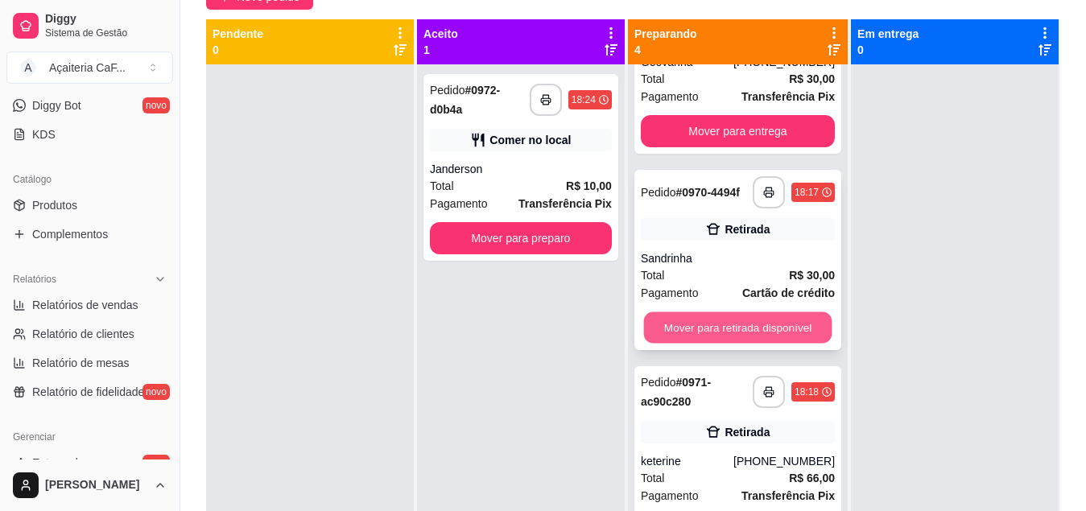
click at [706, 331] on button "Mover para retirada disponível" at bounding box center [737, 326] width 188 height 31
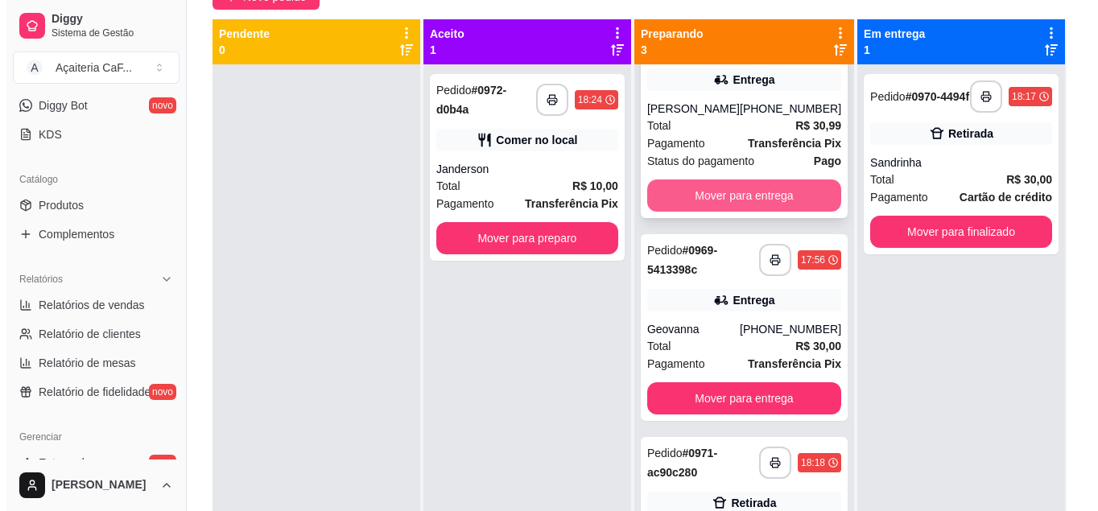
scroll to position [0, 0]
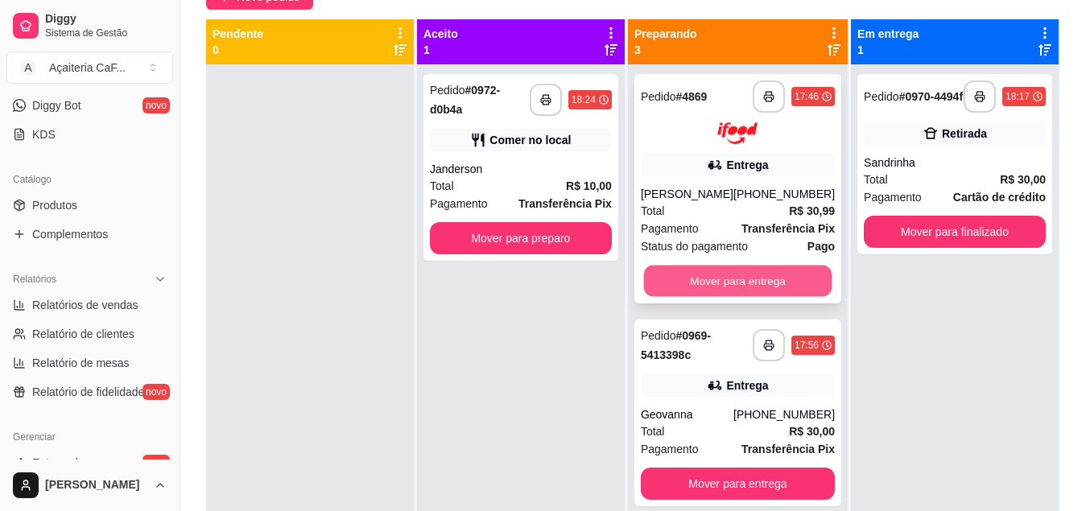
click at [695, 273] on button "Mover para entrega" at bounding box center [737, 280] width 188 height 31
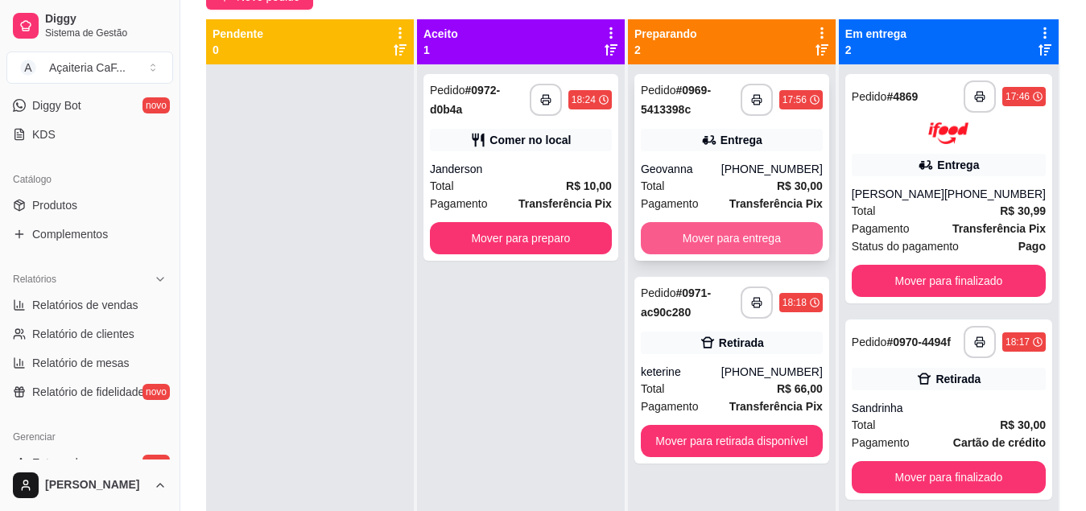
click at [740, 241] on button "Mover para entrega" at bounding box center [732, 238] width 182 height 32
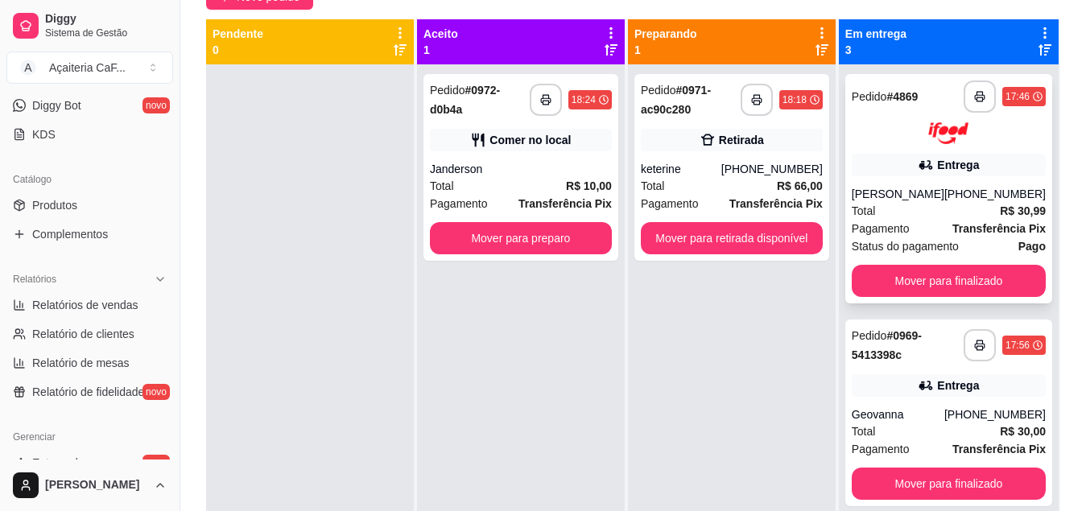
click at [944, 189] on div "[PHONE_NUMBER]" at bounding box center [994, 194] width 101 height 16
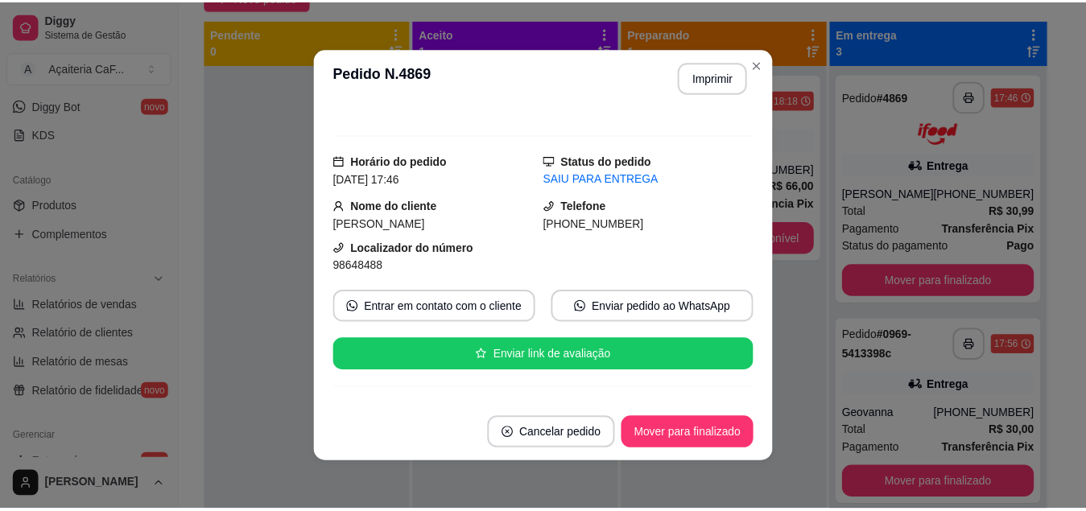
scroll to position [13, 0]
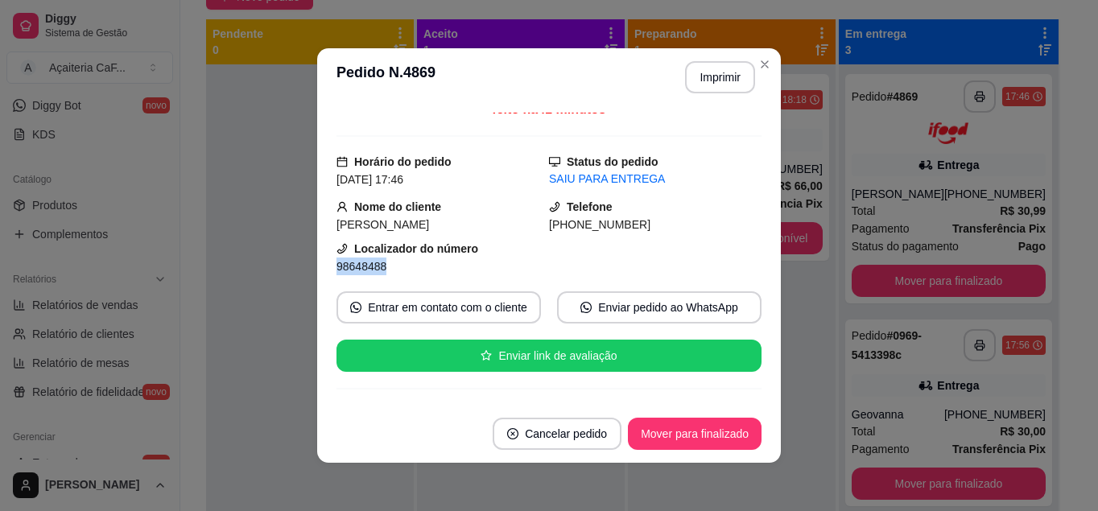
drag, startPoint x: 379, startPoint y: 260, endPoint x: 326, endPoint y: 270, distance: 54.1
click at [326, 270] on div "feito há 41 minutos Horário do pedido [DATE] 17:46 Status do pedido SAIU PARA E…" at bounding box center [549, 255] width 464 height 299
copy span "98648488"
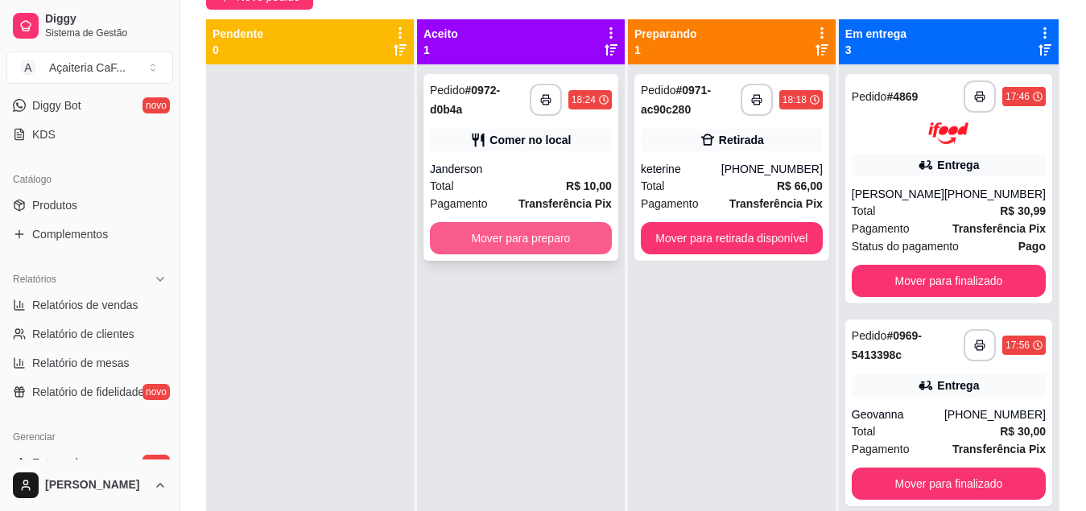
click at [477, 234] on button "Mover para preparo" at bounding box center [521, 238] width 182 height 32
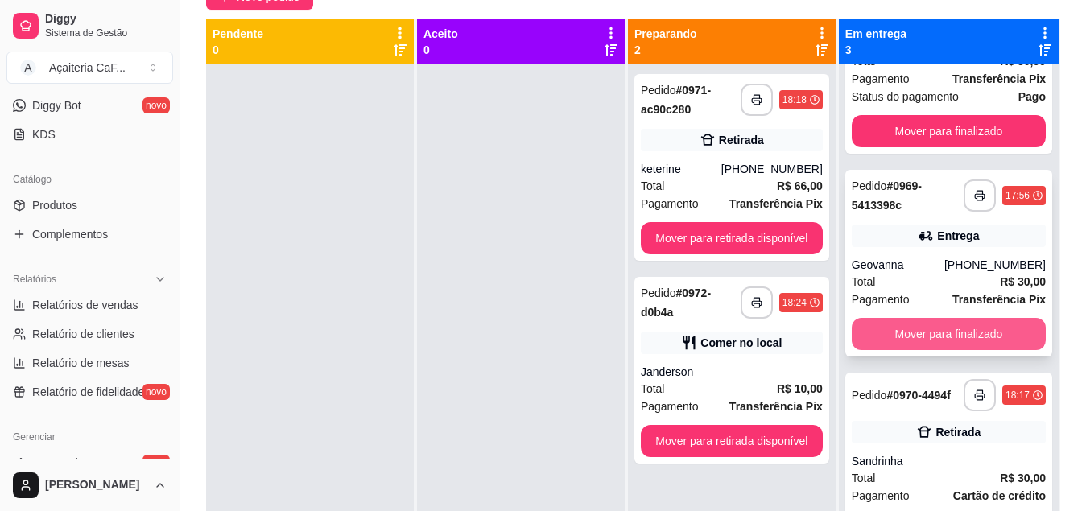
scroll to position [45, 0]
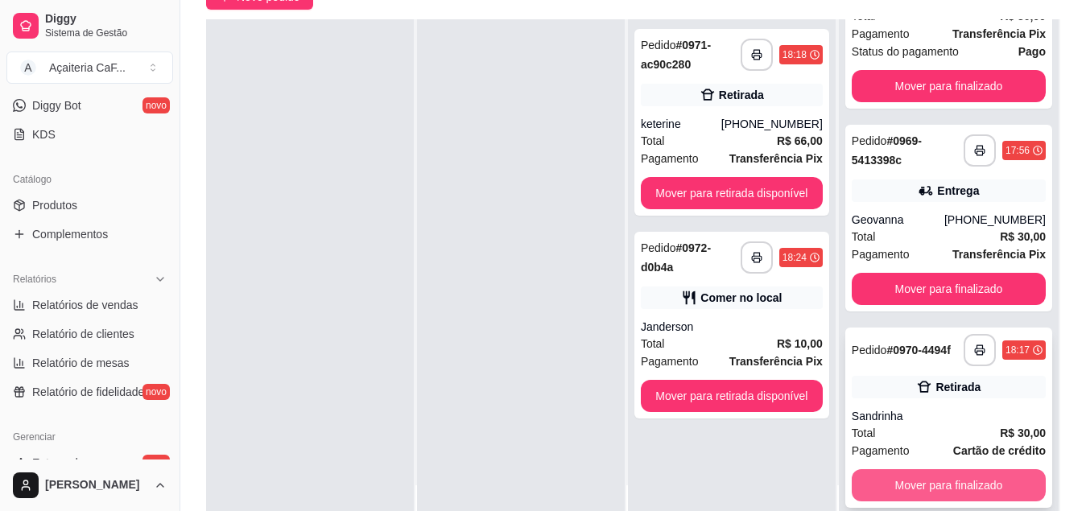
click at [893, 479] on button "Mover para finalizado" at bounding box center [949, 485] width 194 height 32
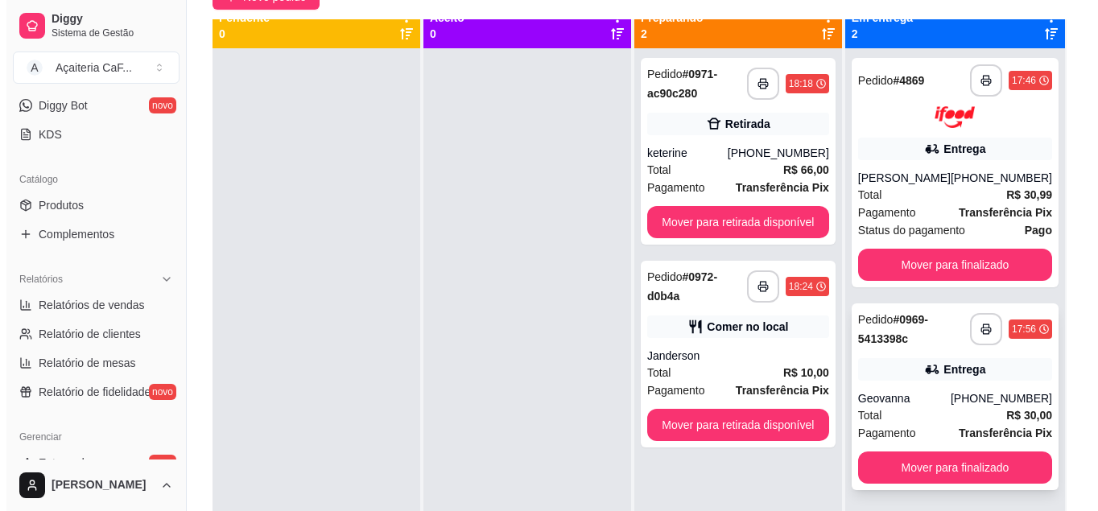
scroll to position [0, 0]
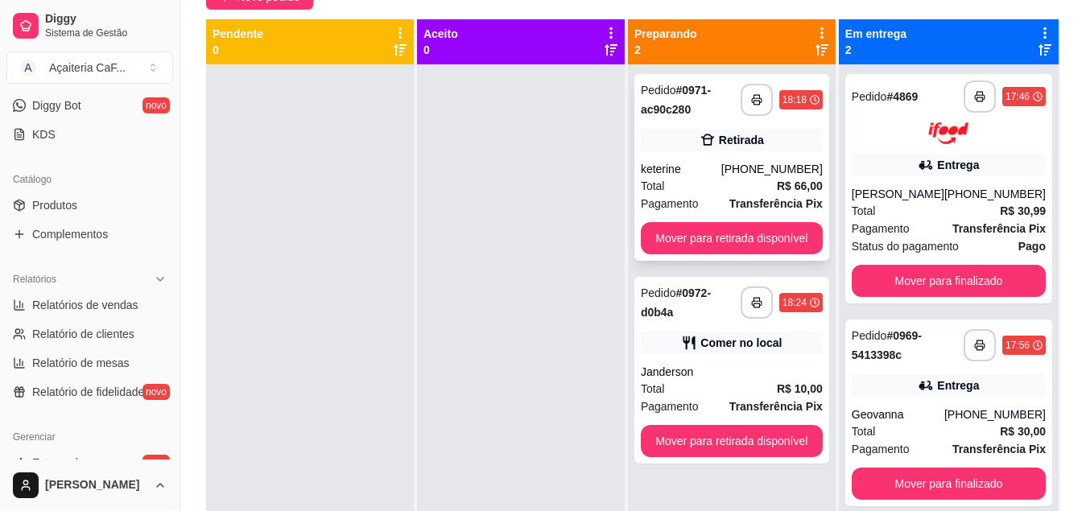
click at [721, 174] on div "keterine" at bounding box center [681, 169] width 80 height 16
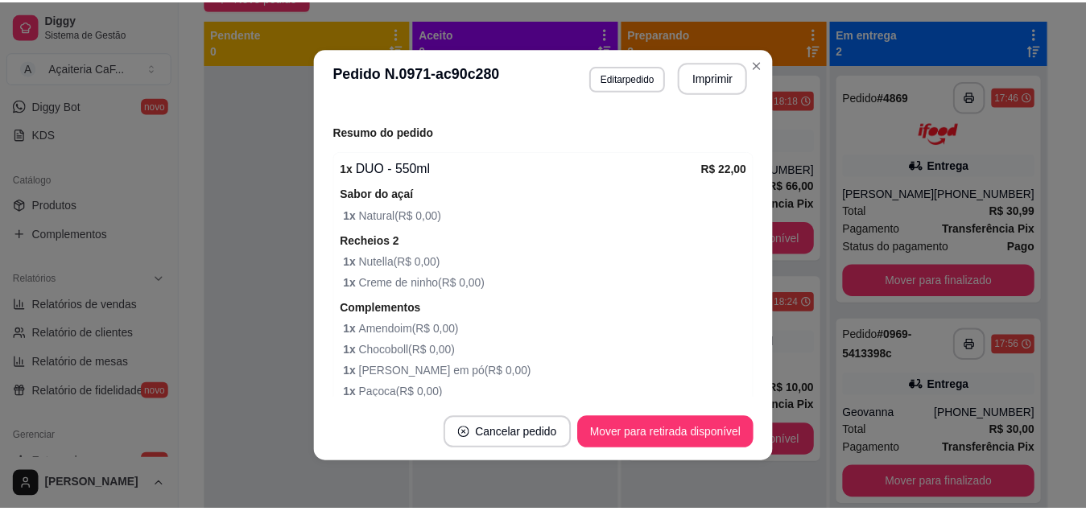
scroll to position [351, 0]
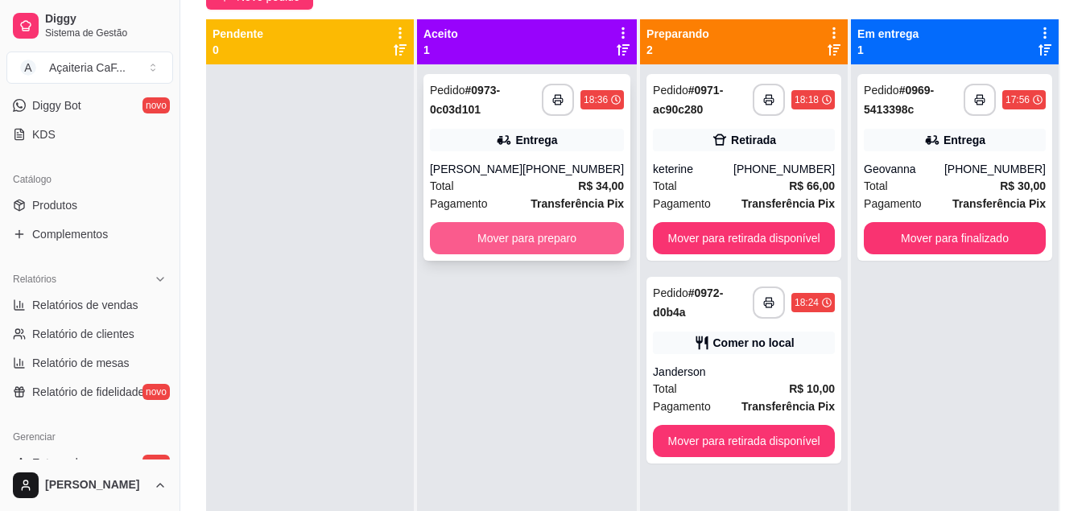
click at [551, 233] on button "Mover para preparo" at bounding box center [527, 238] width 194 height 32
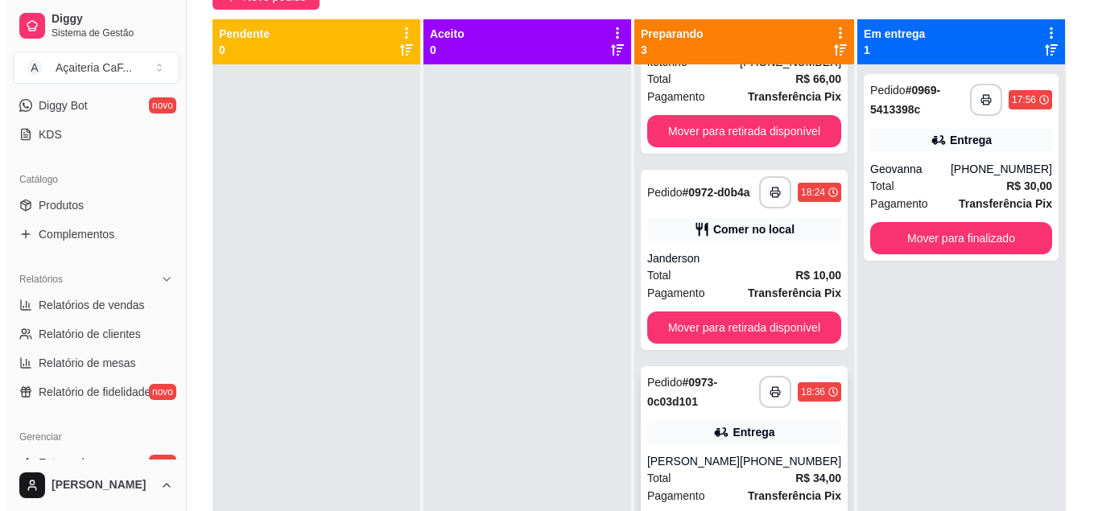
scroll to position [45, 0]
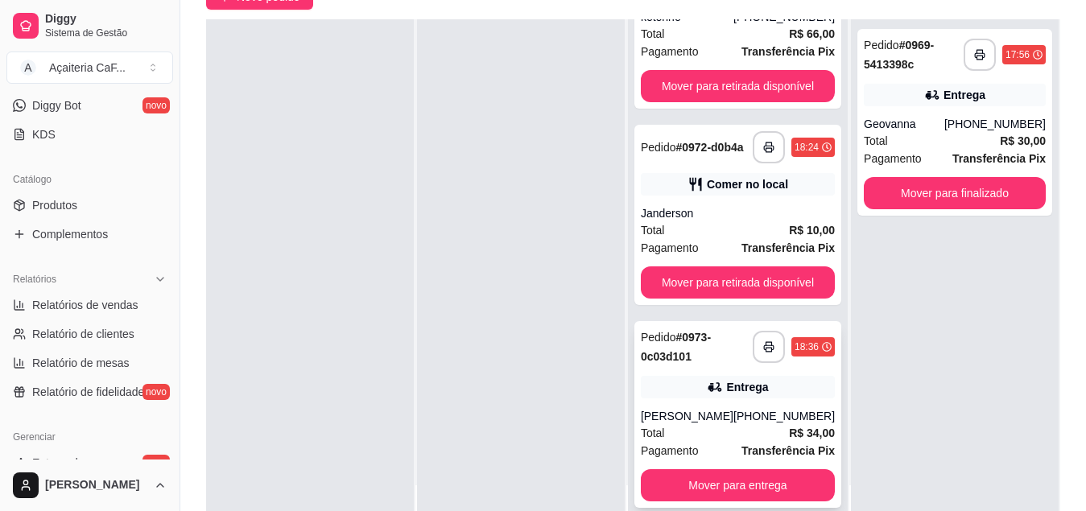
click at [765, 426] on div "Total R$ 34,00" at bounding box center [738, 433] width 194 height 18
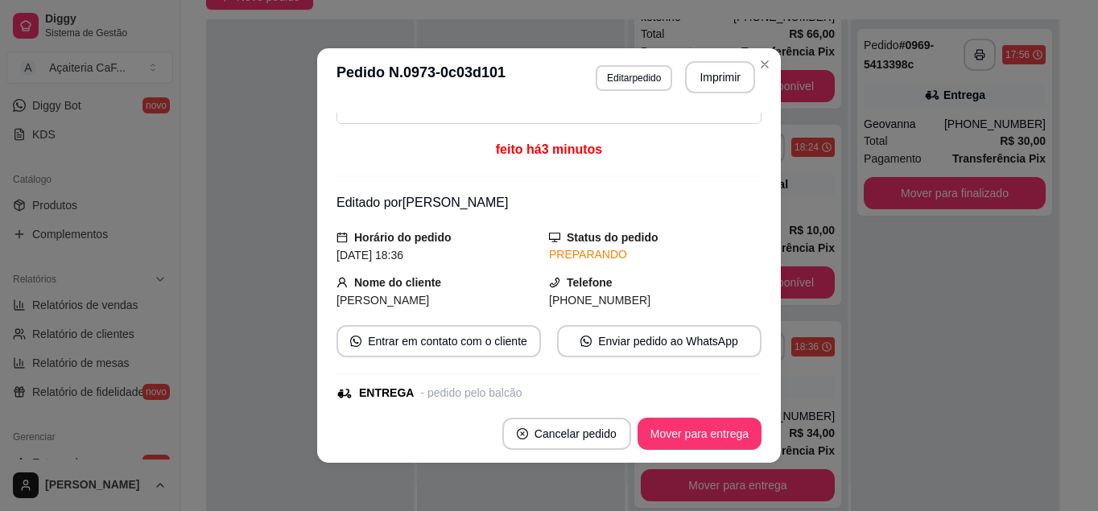
scroll to position [80, 0]
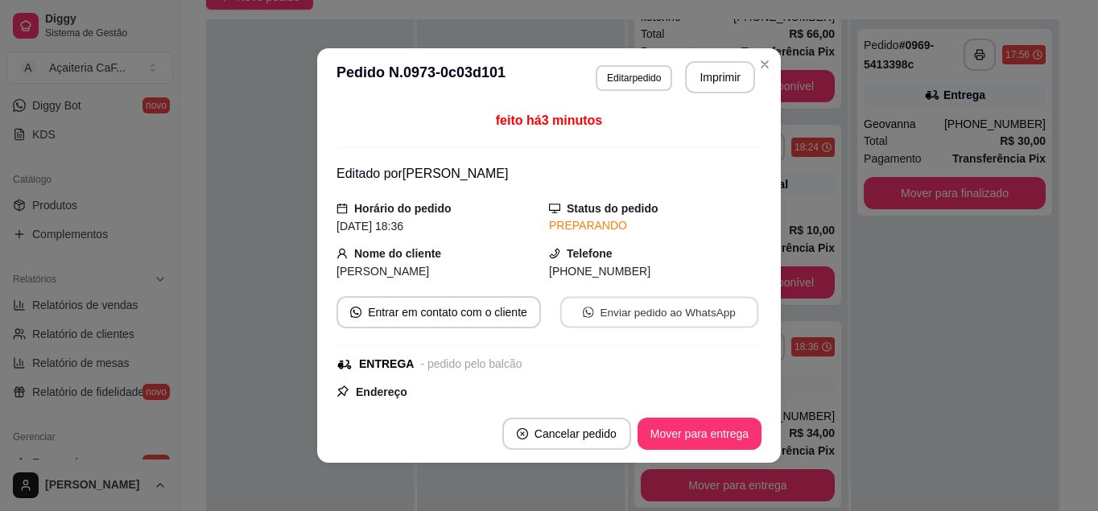
click at [623, 316] on button "Enviar pedido ao WhatsApp" at bounding box center [659, 312] width 198 height 31
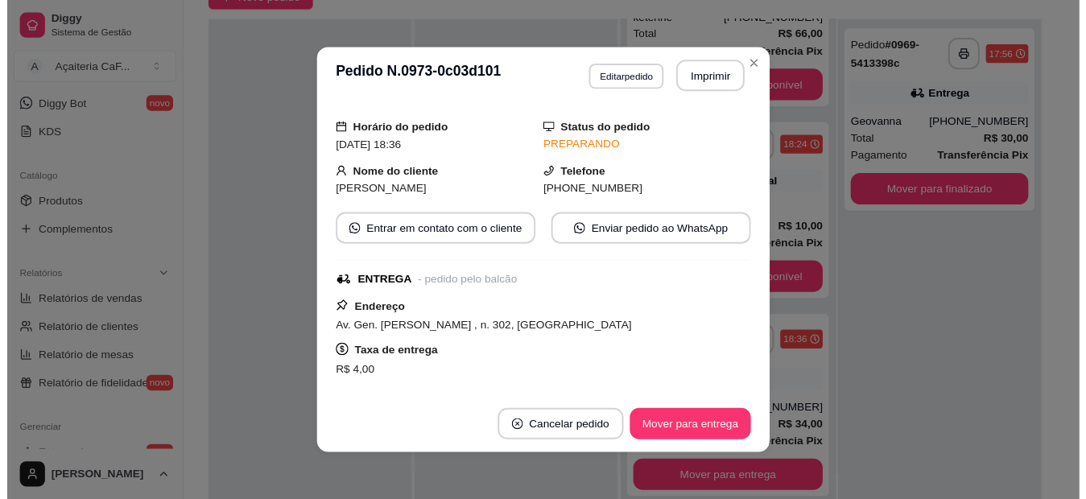
scroll to position [2, 0]
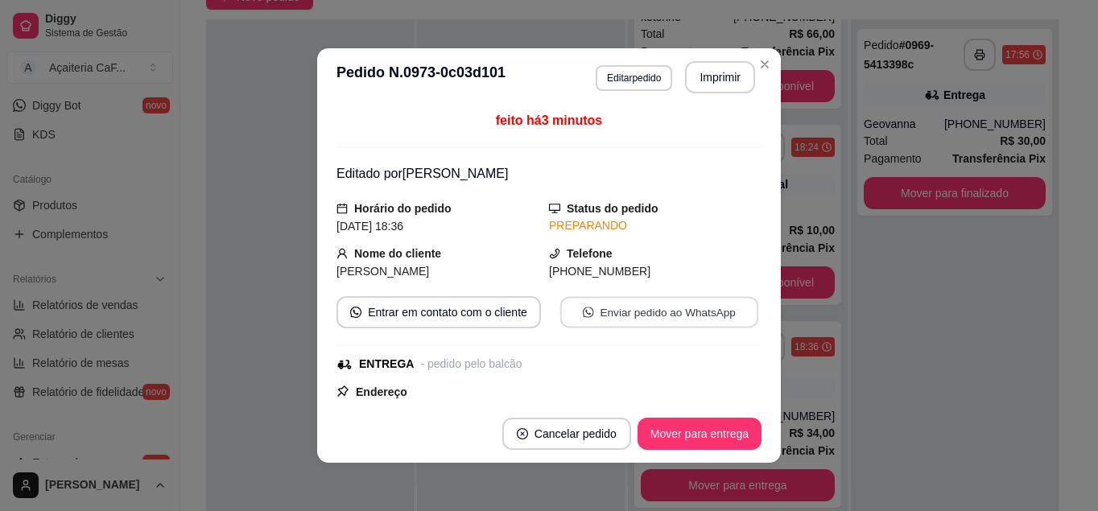
click at [597, 311] on button "Enviar pedido ao WhatsApp" at bounding box center [659, 312] width 198 height 31
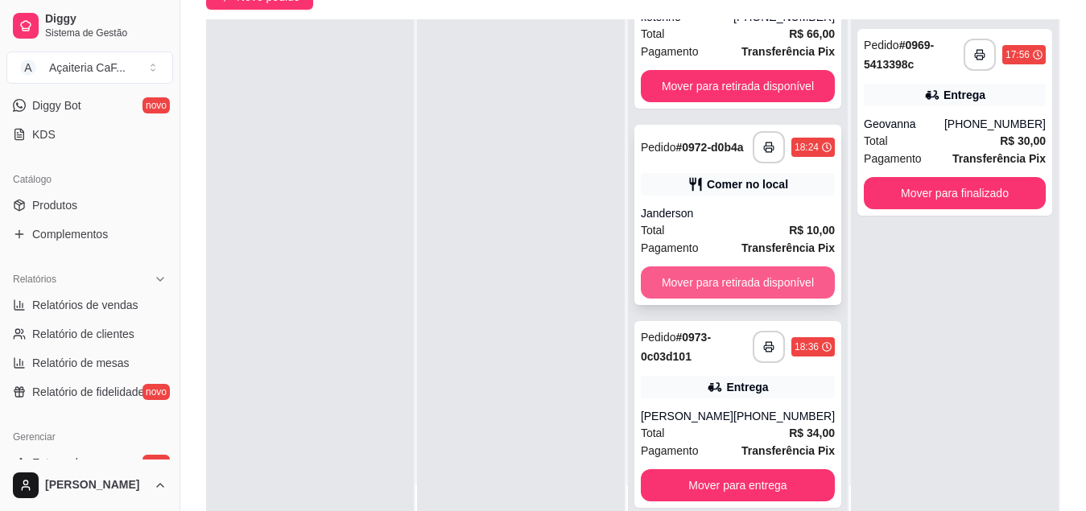
click at [713, 276] on button "Mover para retirada disponível" at bounding box center [738, 282] width 194 height 32
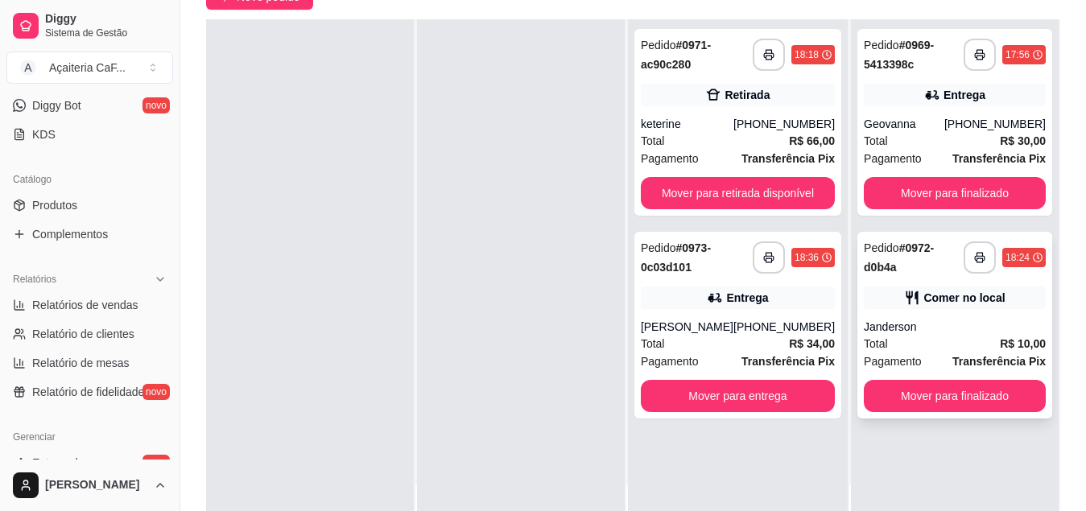
scroll to position [0, 0]
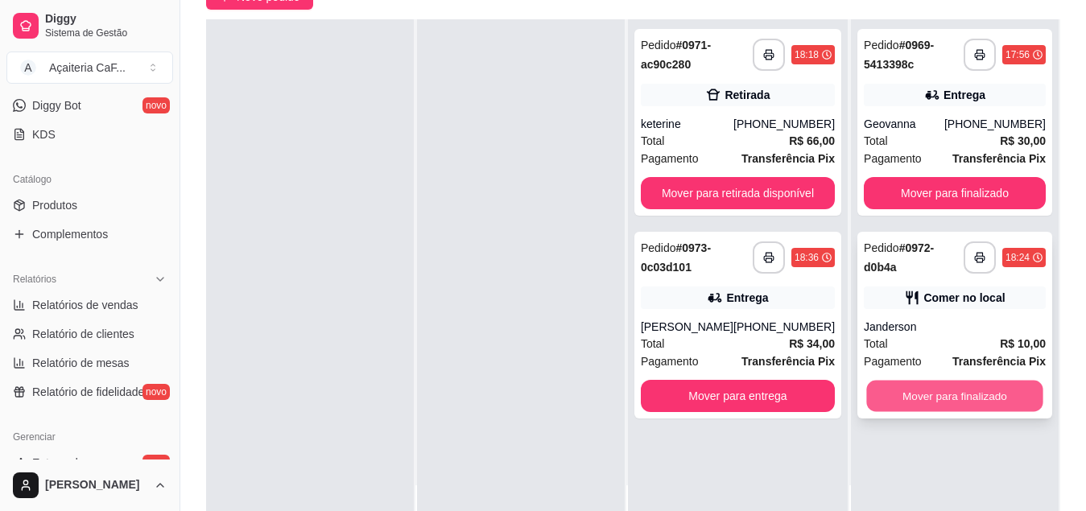
click at [922, 388] on button "Mover para finalizado" at bounding box center [954, 396] width 176 height 31
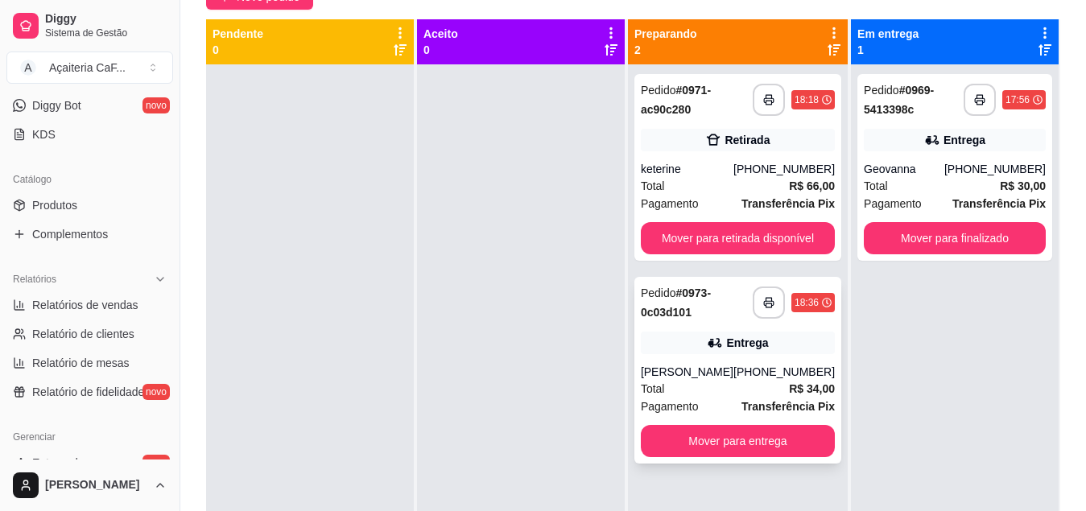
click at [757, 367] on div "[PHONE_NUMBER]" at bounding box center [783, 372] width 101 height 16
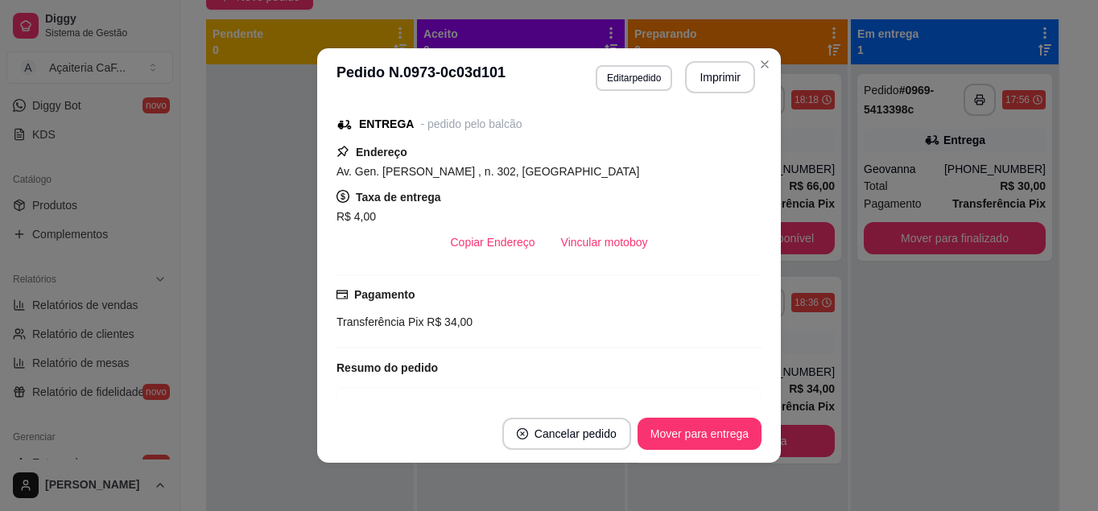
scroll to position [322, 0]
click at [580, 250] on button "Vincular motoboy" at bounding box center [604, 241] width 113 height 32
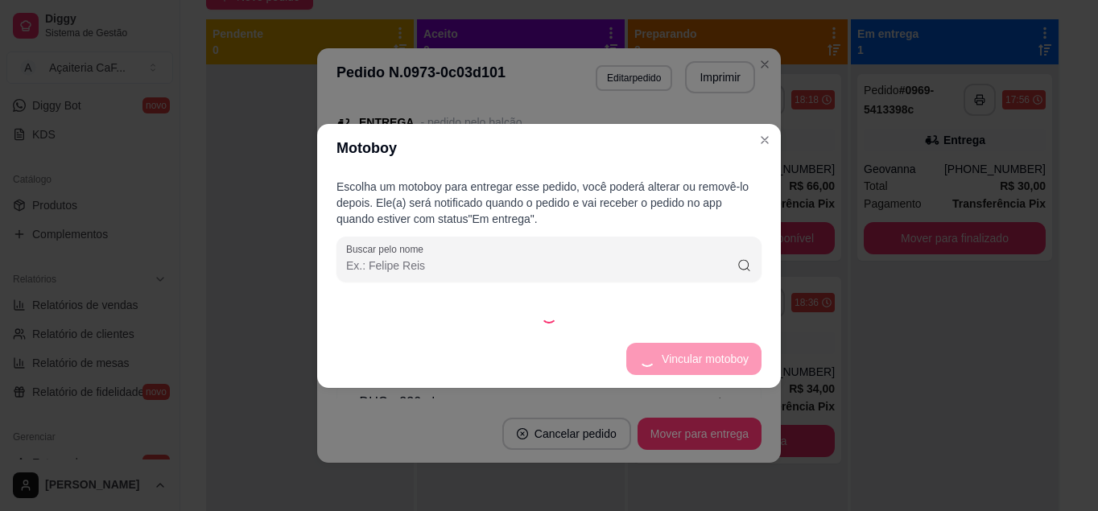
click at [602, 306] on div "Escolha um motoboy para entregar esse pedido, você poderá alterar ou removê-lo …" at bounding box center [549, 251] width 464 height 158
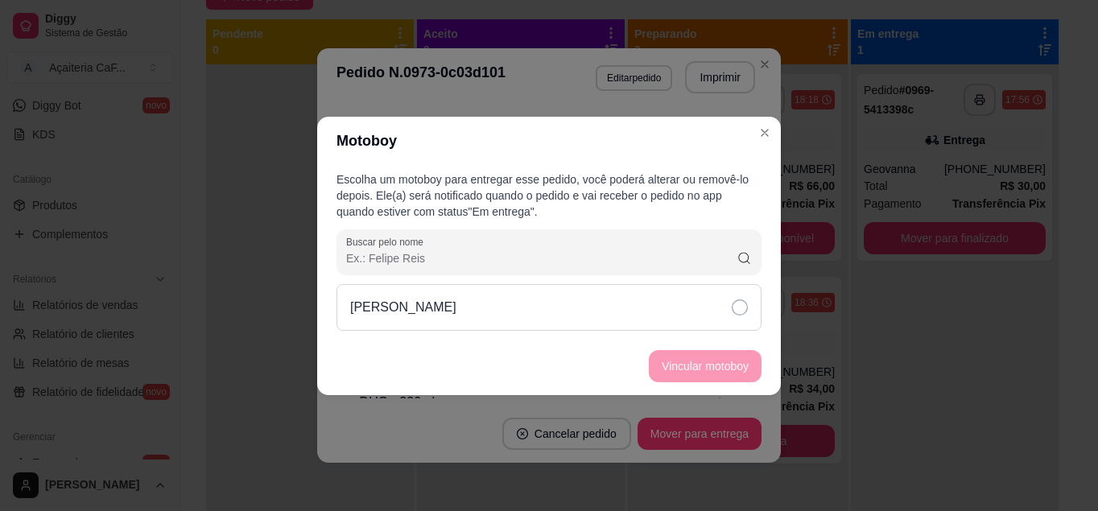
click at [667, 303] on div "[PERSON_NAME]" at bounding box center [548, 307] width 425 height 47
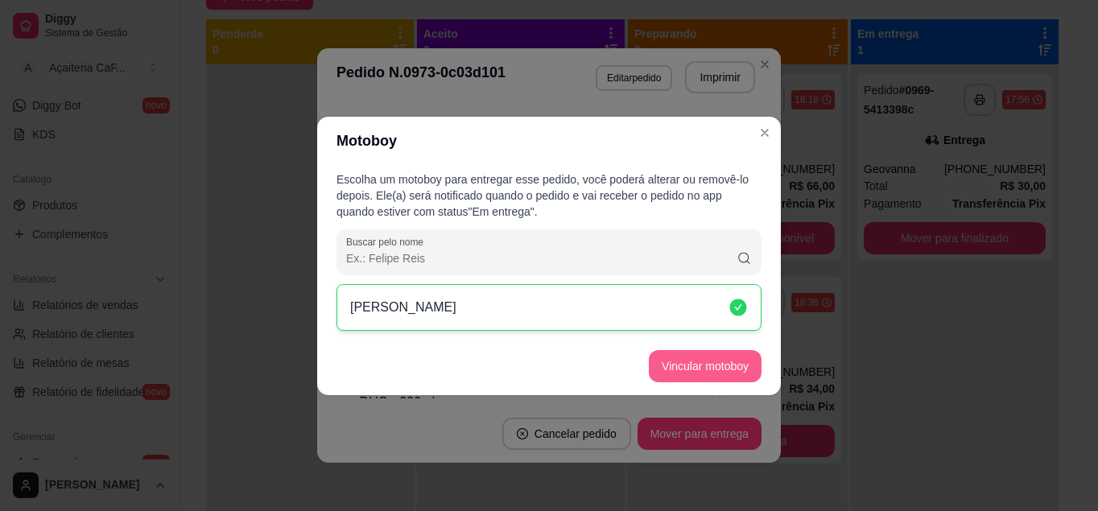
click at [695, 357] on button "Vincular motoboy" at bounding box center [705, 366] width 113 height 32
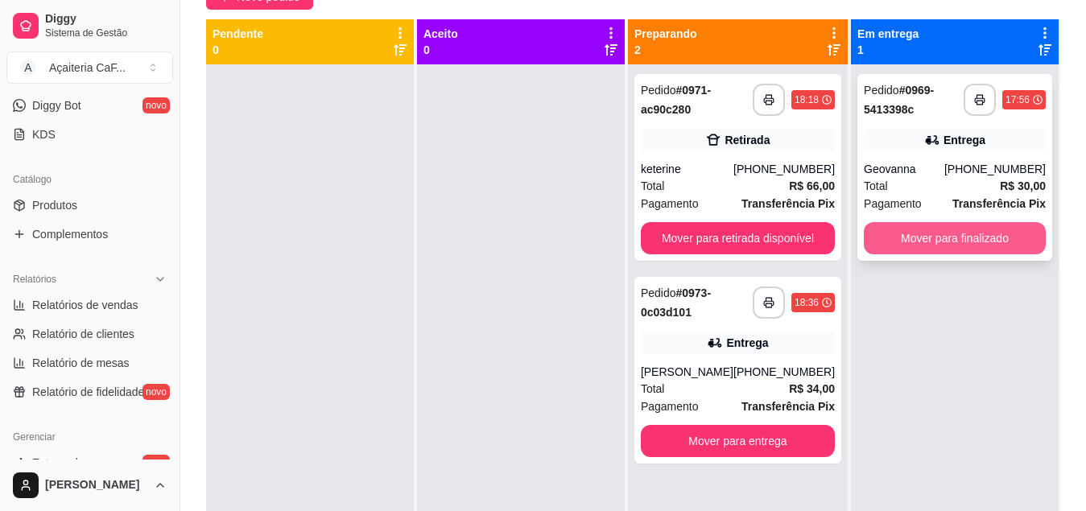
click at [949, 229] on button "Mover para finalizado" at bounding box center [955, 238] width 182 height 32
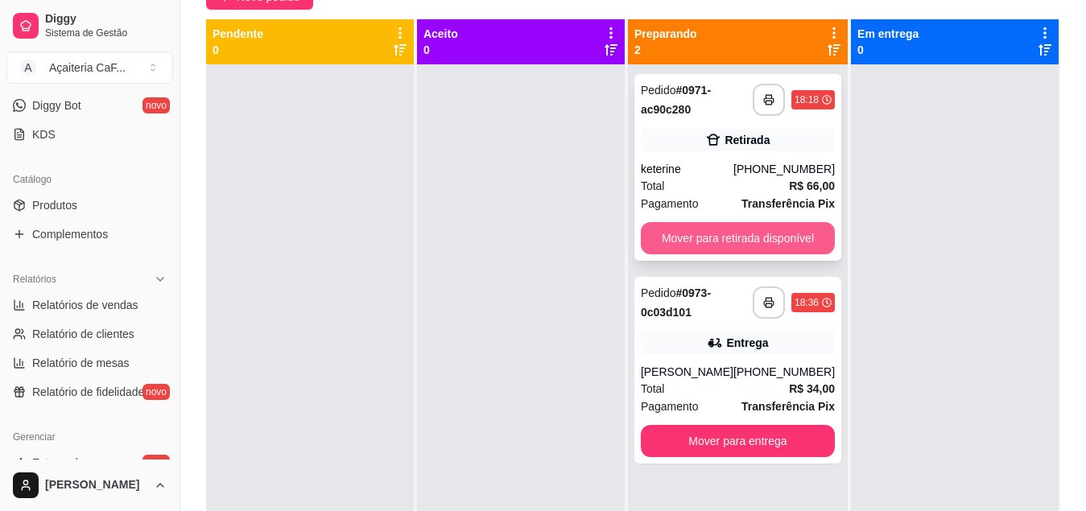
click at [806, 239] on button "Mover para retirada disponível" at bounding box center [738, 238] width 194 height 32
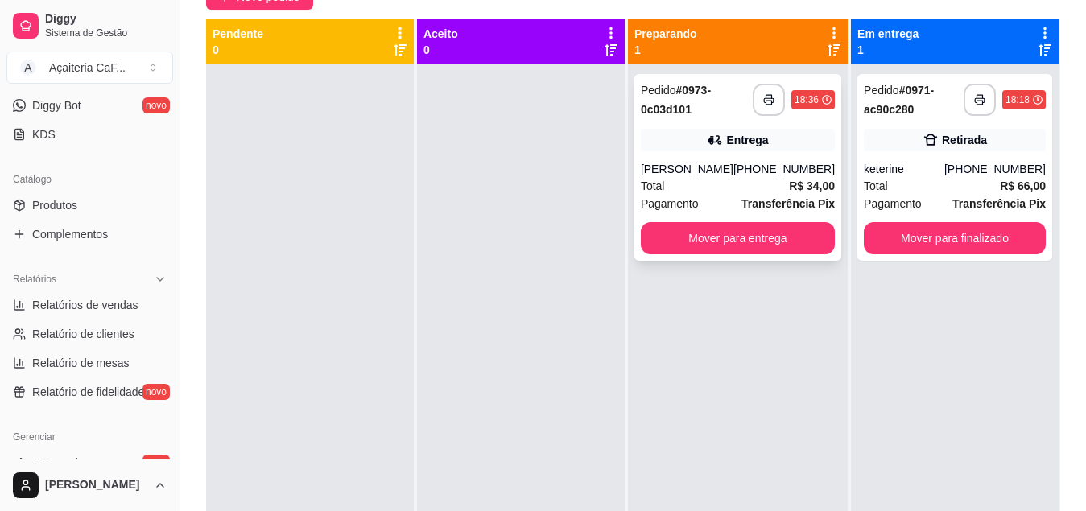
click at [696, 126] on div "**********" at bounding box center [737, 167] width 207 height 187
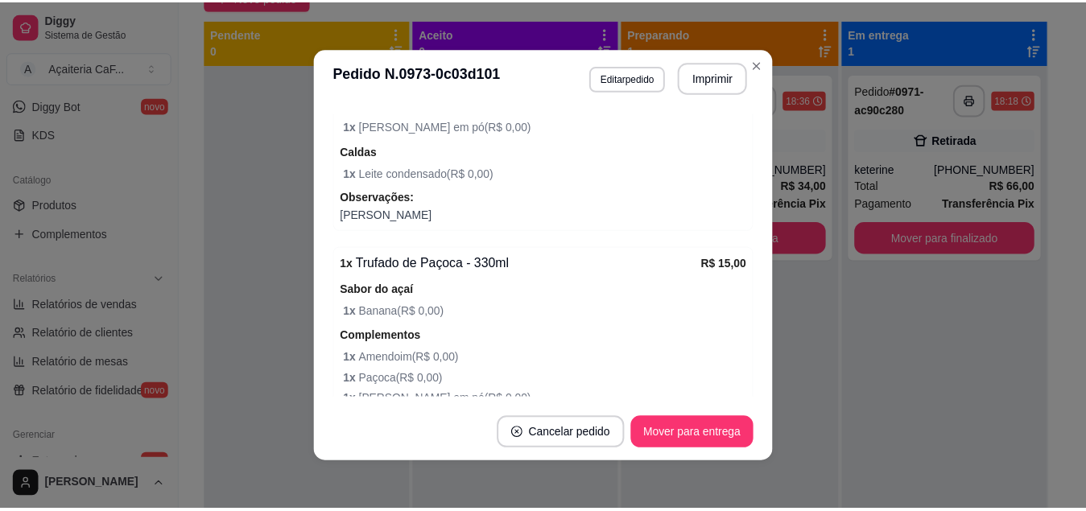
scroll to position [884, 0]
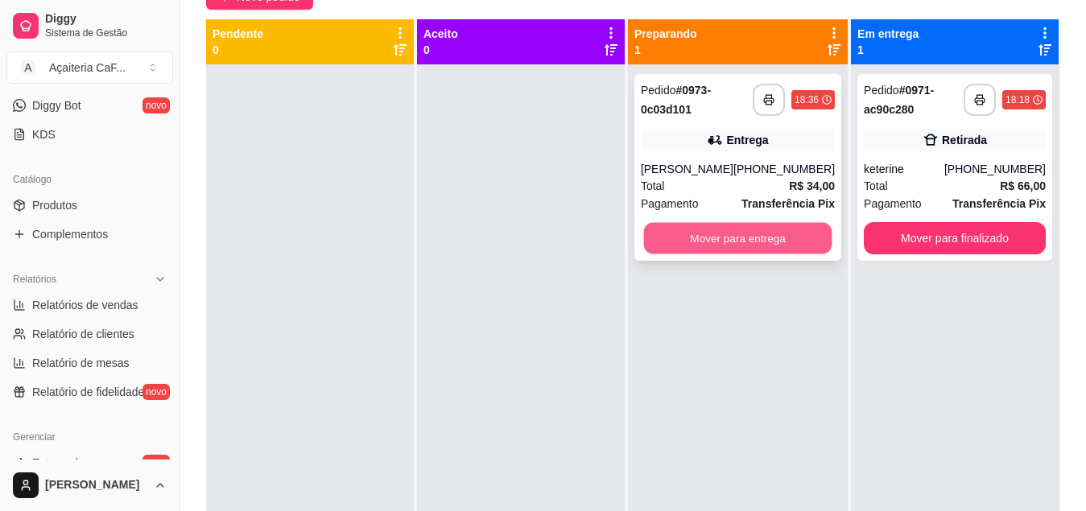
click at [691, 250] on button "Mover para entrega" at bounding box center [737, 238] width 188 height 31
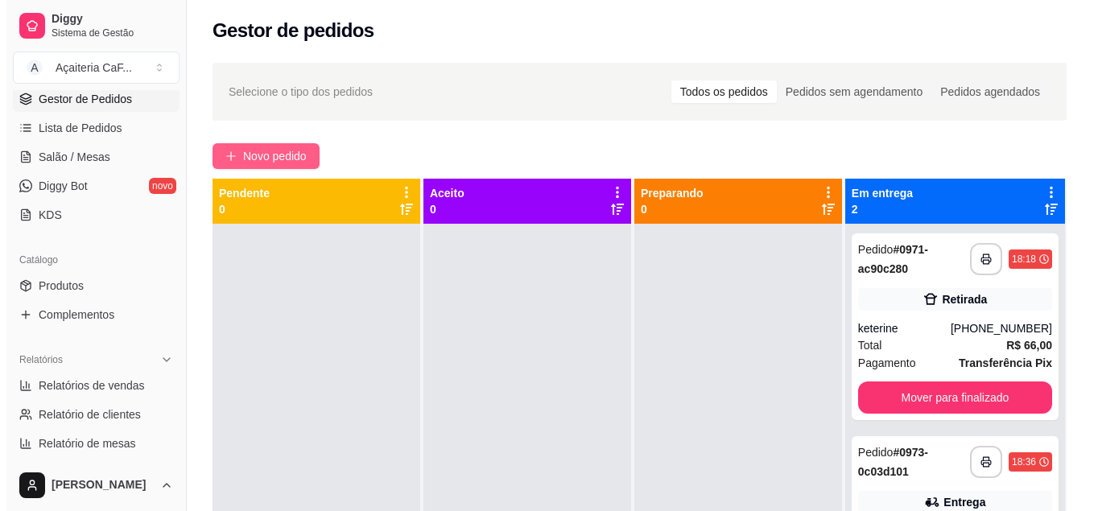
scroll to position [0, 0]
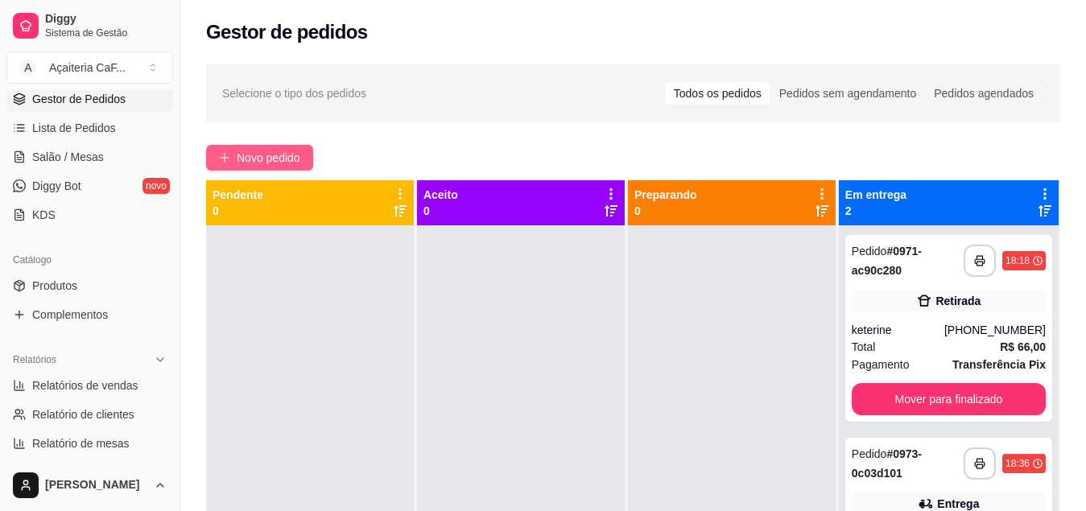
click at [250, 151] on span "Novo pedido" at bounding box center [269, 158] width 64 height 18
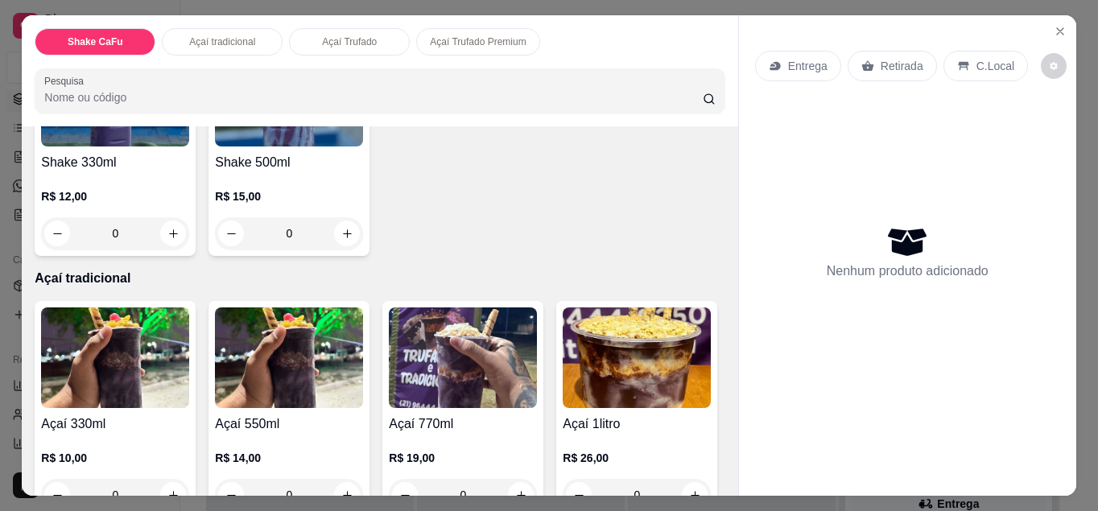
scroll to position [402, 0]
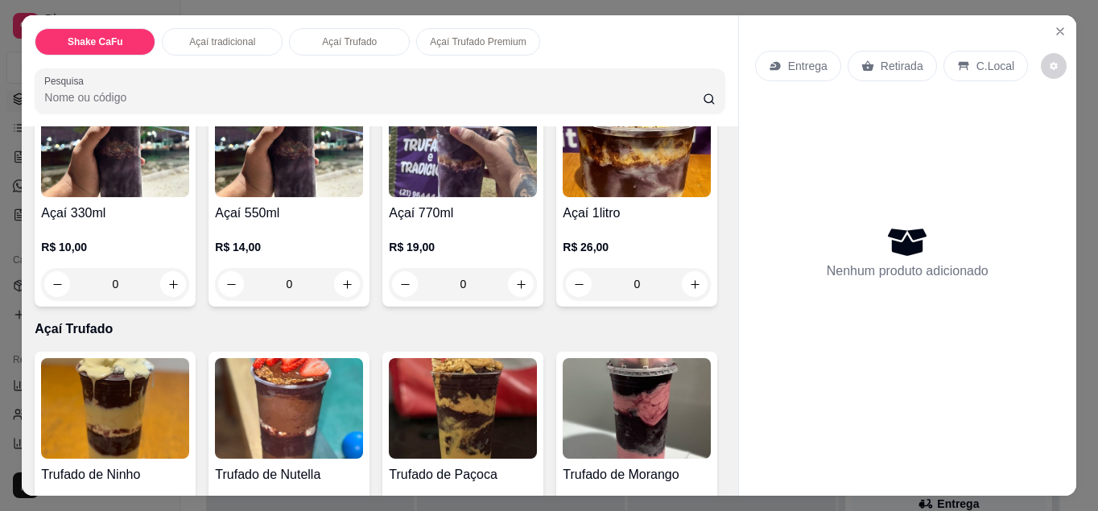
click at [342, 274] on div "0" at bounding box center [289, 284] width 148 height 32
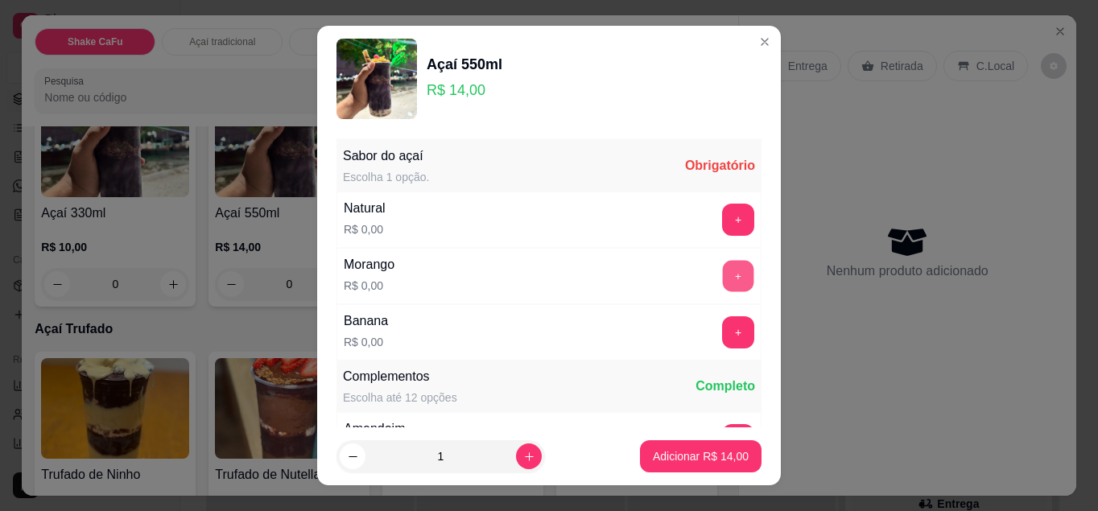
click at [723, 268] on button "+" at bounding box center [738, 275] width 31 height 31
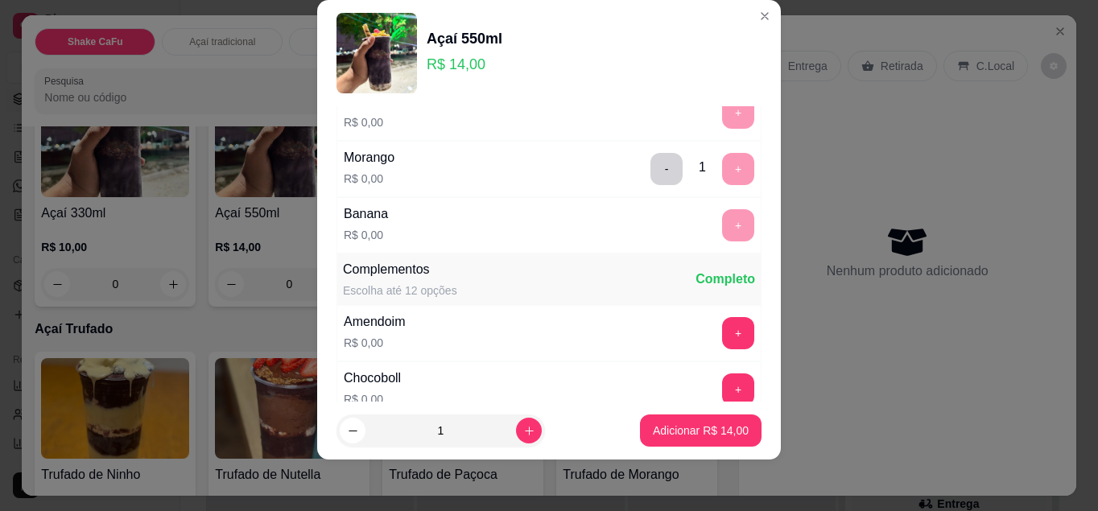
scroll to position [229, 0]
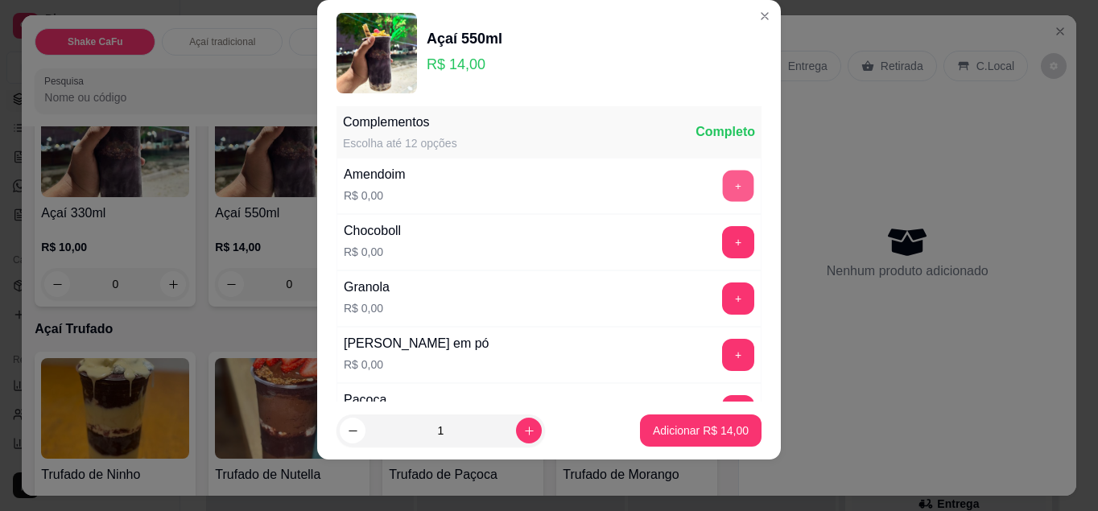
click at [723, 175] on button "+" at bounding box center [738, 185] width 31 height 31
click at [723, 249] on button "+" at bounding box center [738, 241] width 31 height 31
click at [722, 292] on button "+" at bounding box center [738, 299] width 32 height 32
click at [722, 361] on button "+" at bounding box center [738, 355] width 32 height 32
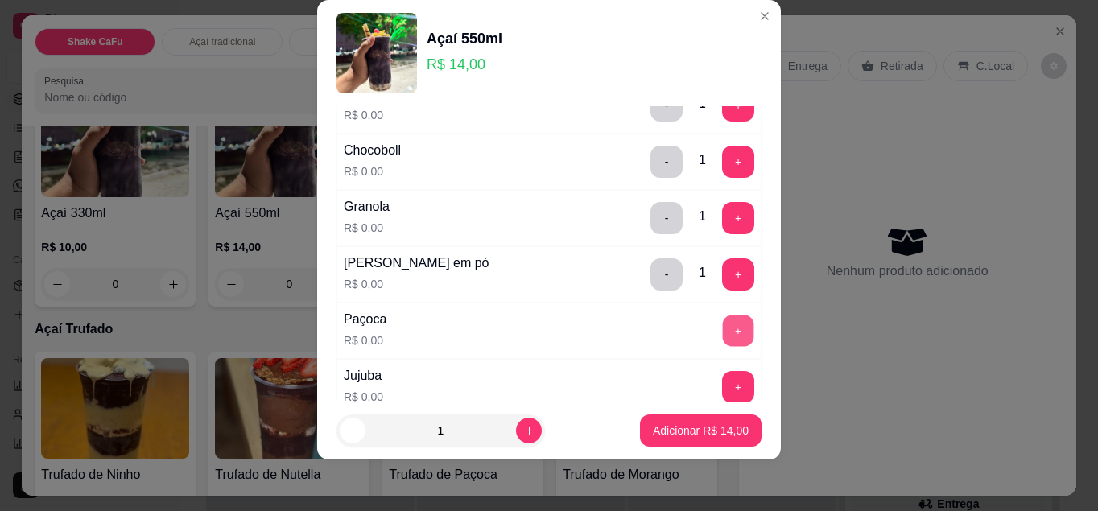
click at [723, 325] on button "+" at bounding box center [738, 330] width 31 height 31
click at [722, 377] on button "+" at bounding box center [738, 387] width 32 height 32
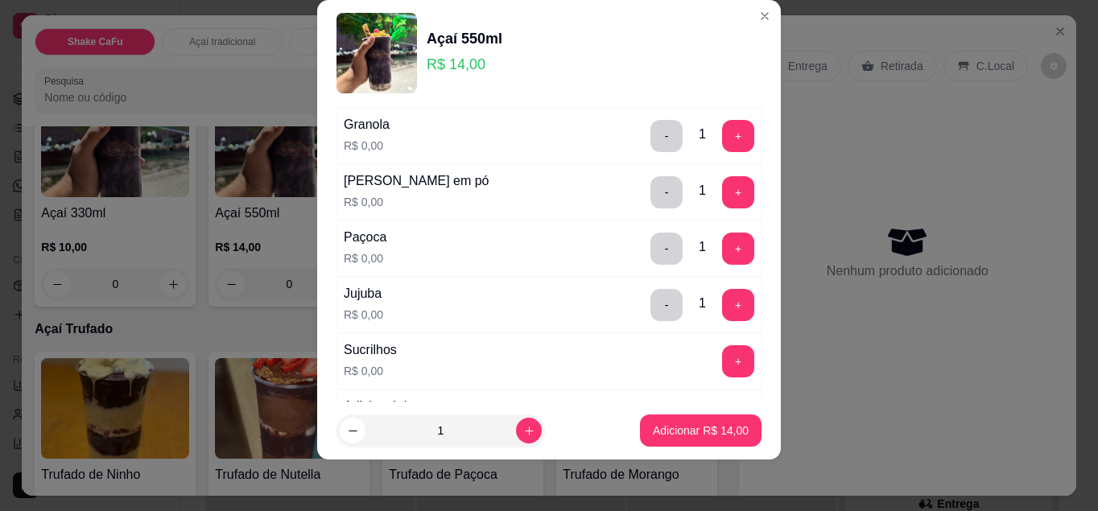
scroll to position [470, 0]
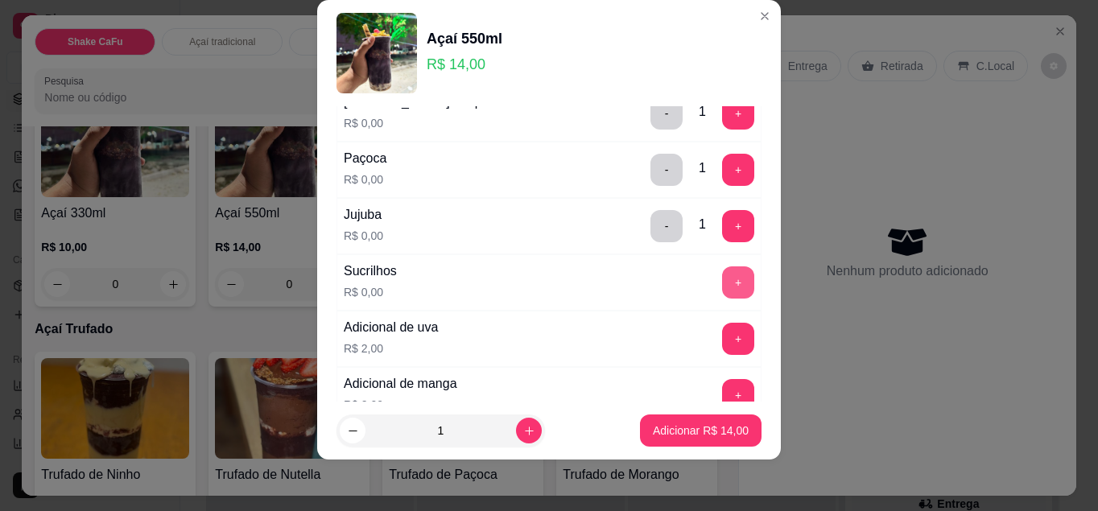
click at [722, 285] on button "+" at bounding box center [738, 282] width 32 height 32
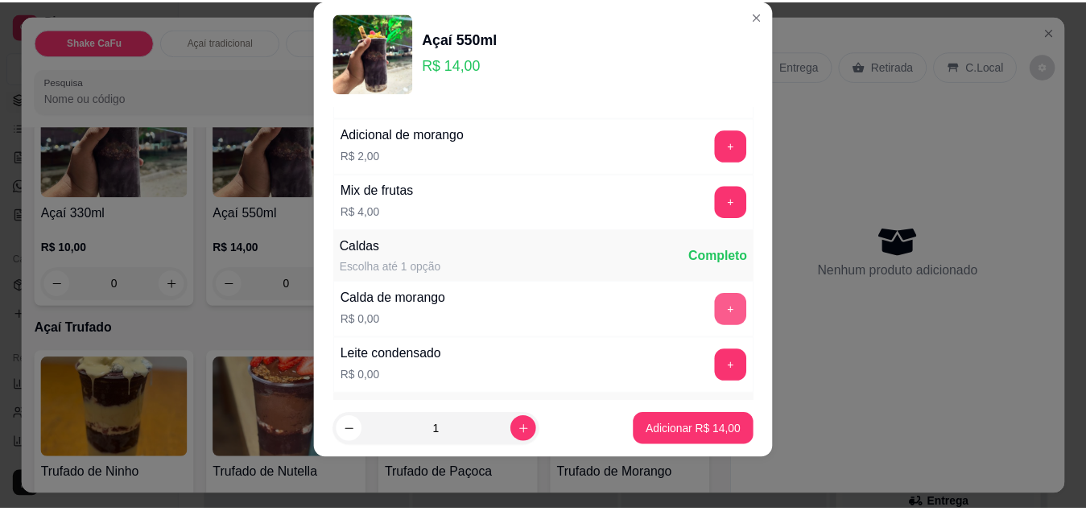
scroll to position [872, 0]
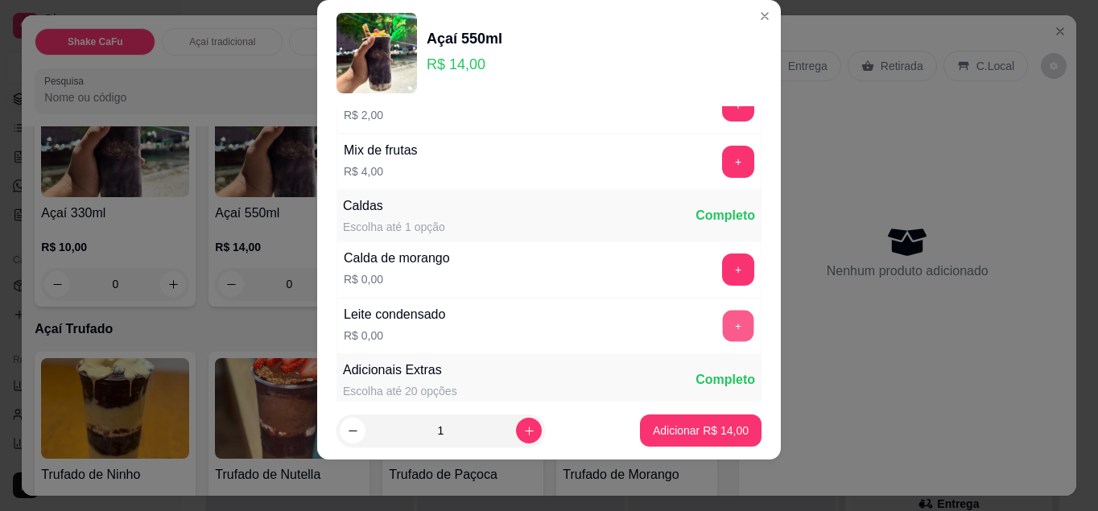
click at [723, 327] on button "+" at bounding box center [738, 325] width 31 height 31
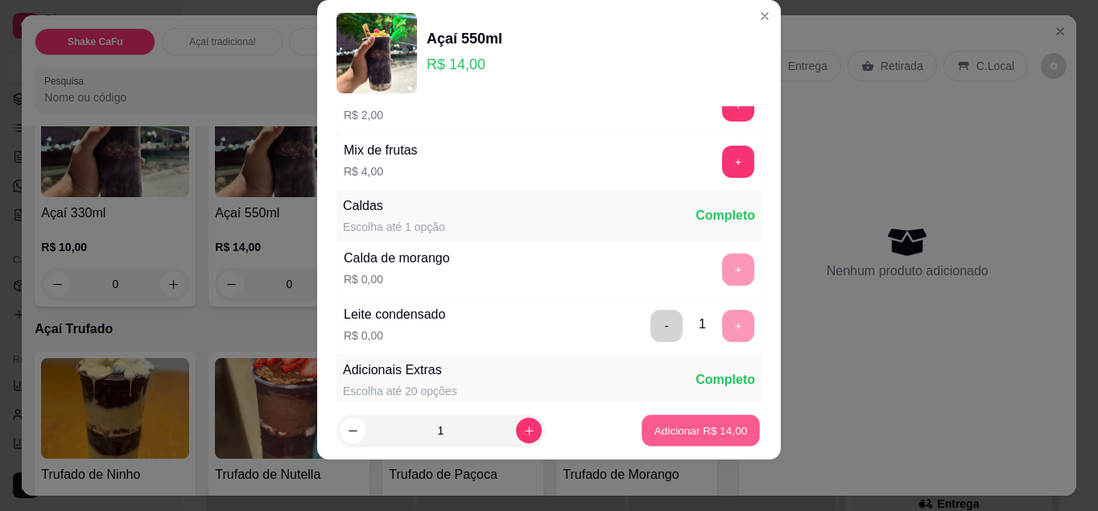
click at [667, 436] on p "Adicionar R$ 14,00" at bounding box center [700, 430] width 93 height 15
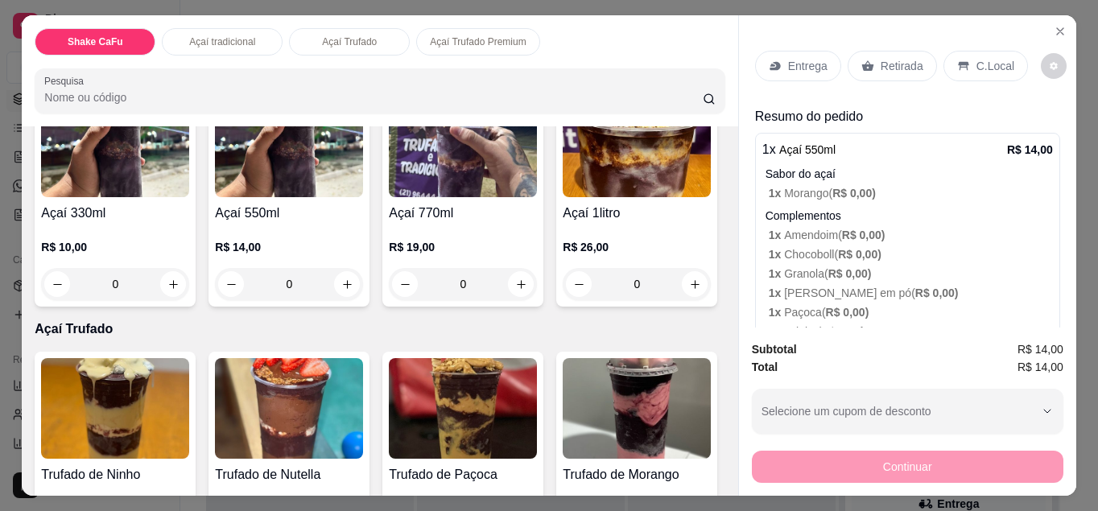
click at [957, 60] on icon at bounding box center [963, 66] width 13 height 13
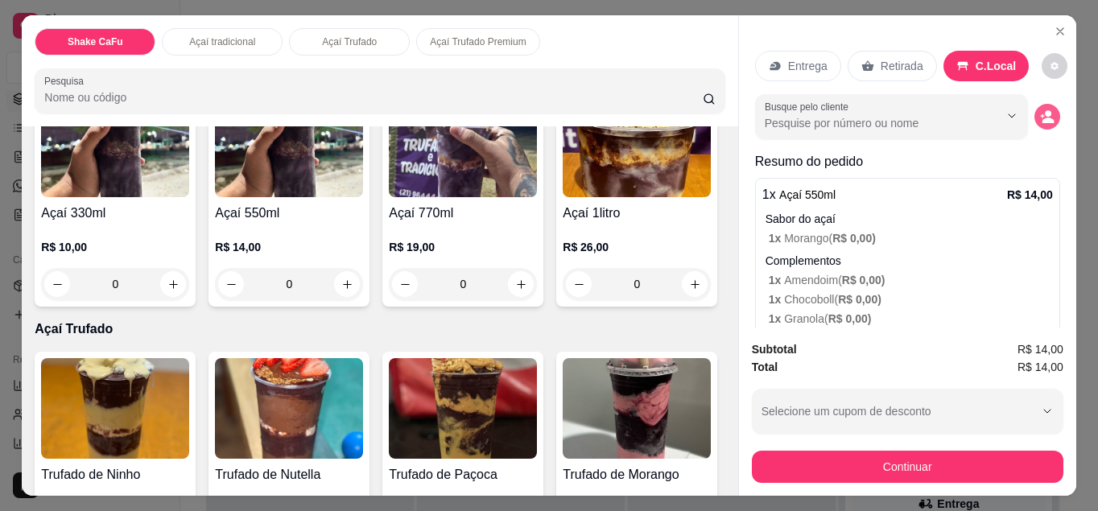
click at [1040, 109] on icon "decrease-product-quantity" at bounding box center [1047, 116] width 14 height 14
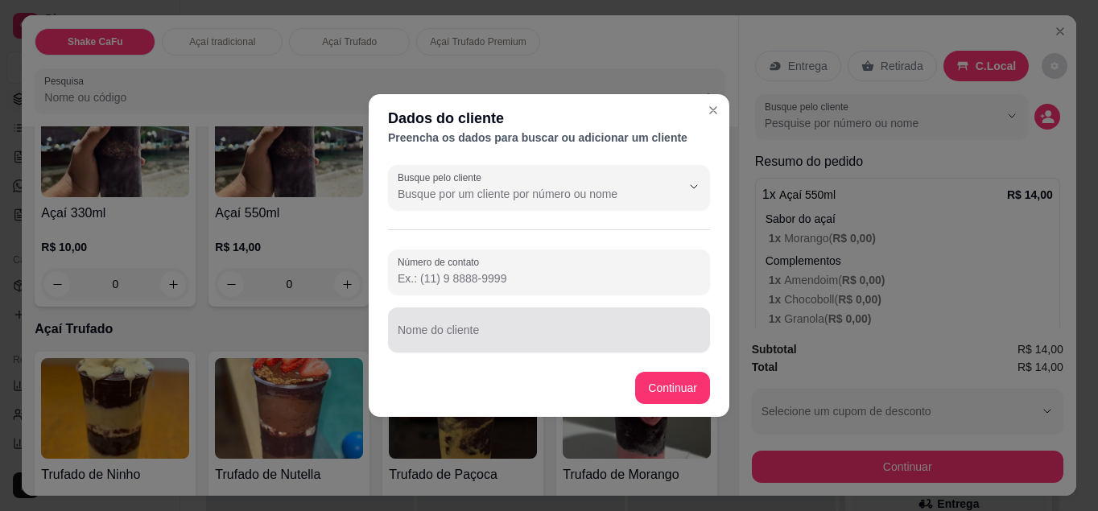
click at [468, 341] on input "Nome do cliente" at bounding box center [549, 336] width 303 height 16
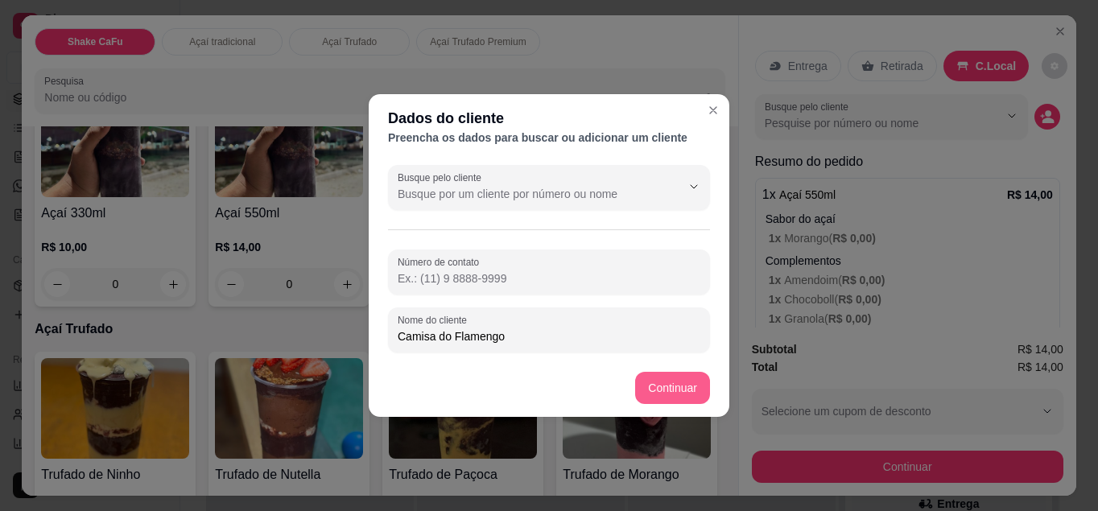
type input "Camisa do Flamengo"
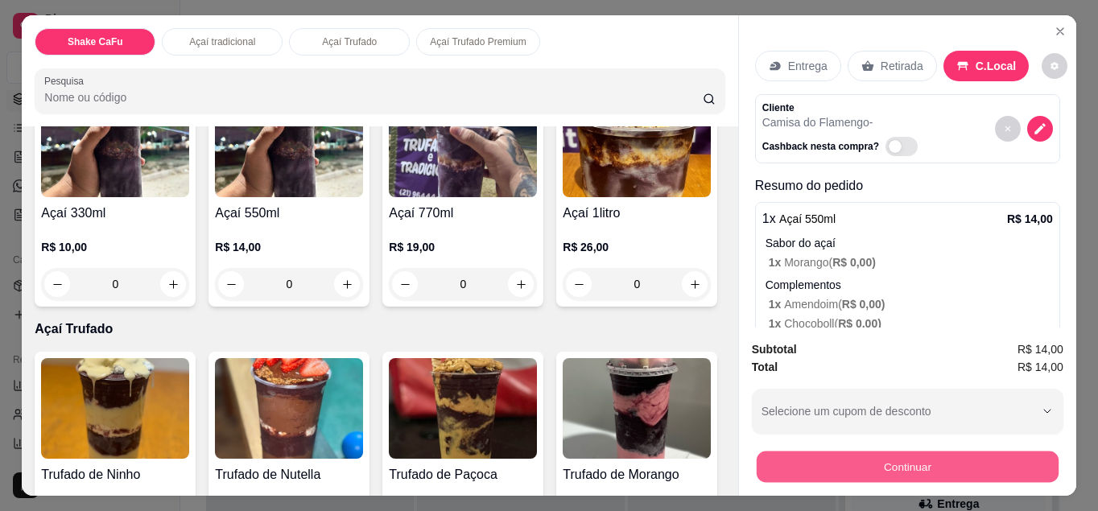
click at [912, 454] on button "Continuar" at bounding box center [908, 467] width 302 height 31
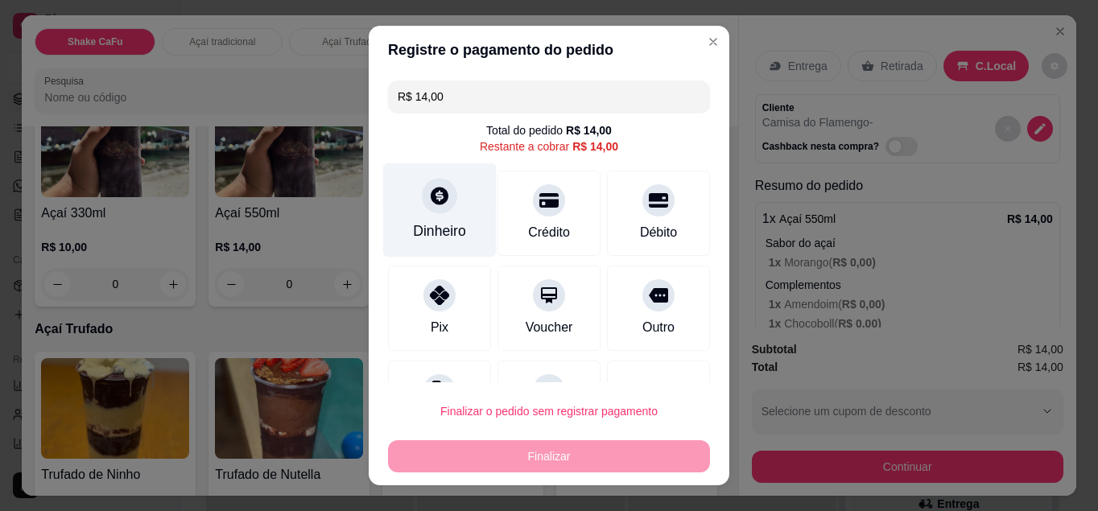
click at [422, 194] on div at bounding box center [439, 195] width 35 height 35
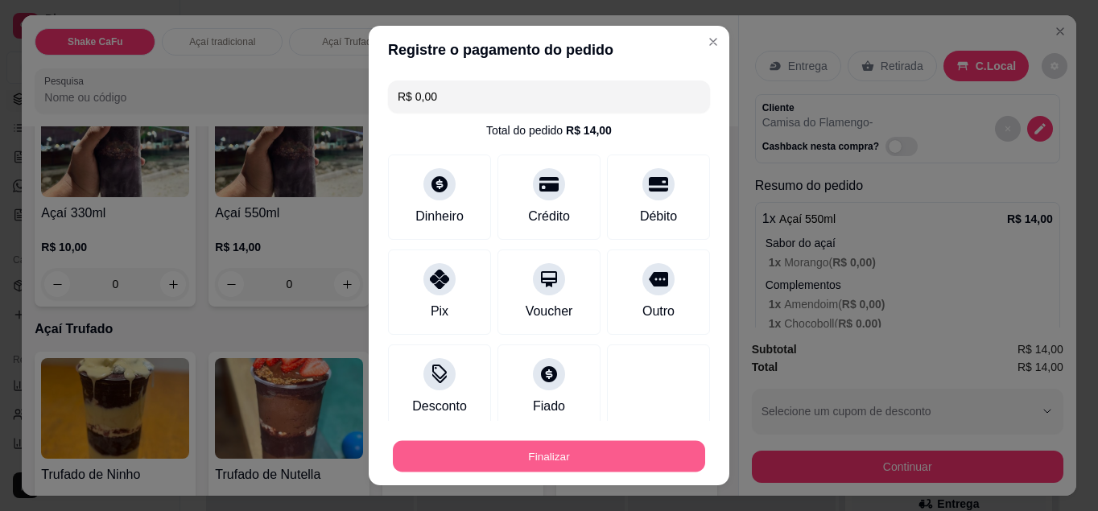
click at [568, 461] on button "Finalizar" at bounding box center [549, 456] width 312 height 31
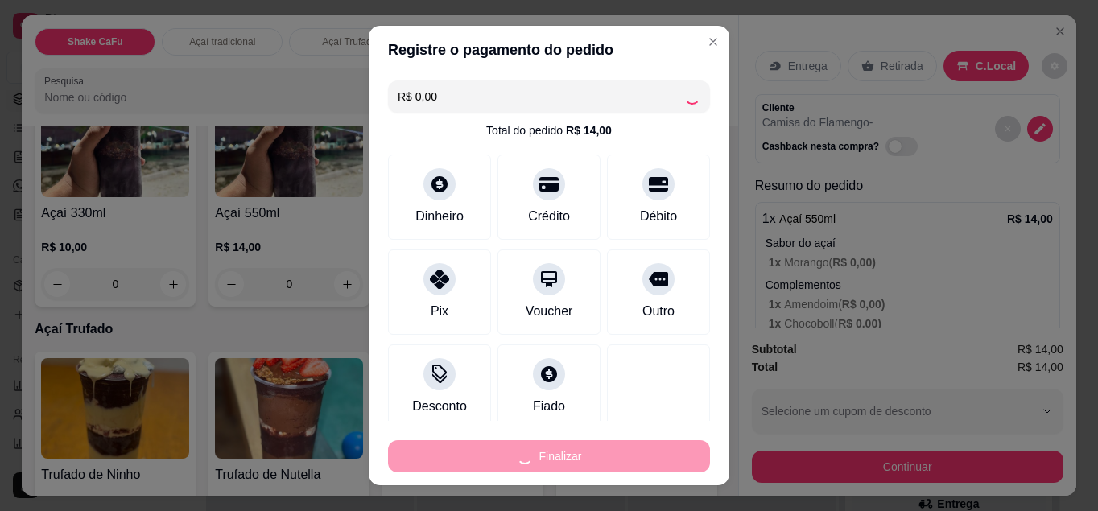
type input "-R$ 14,00"
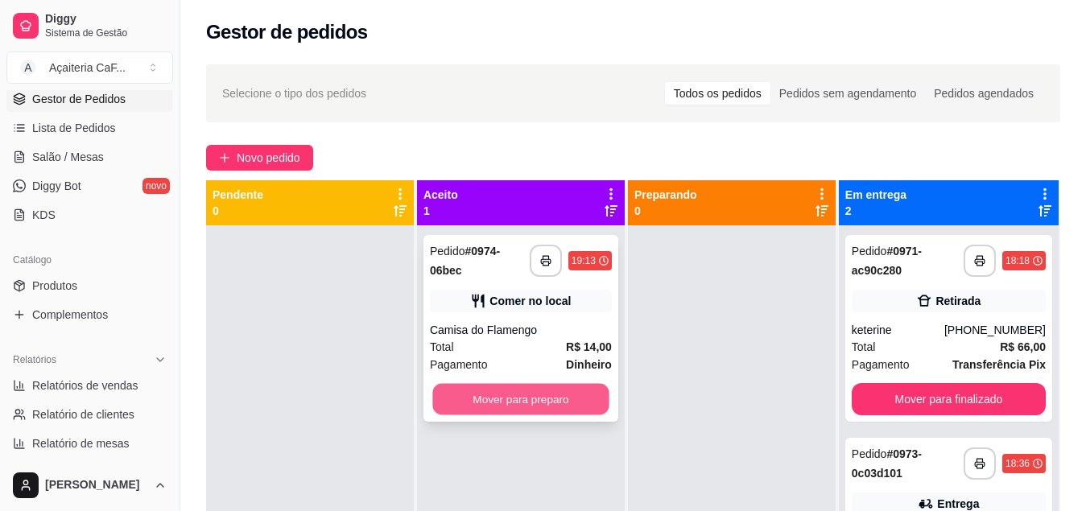
click at [493, 395] on button "Mover para preparo" at bounding box center [520, 399] width 176 height 31
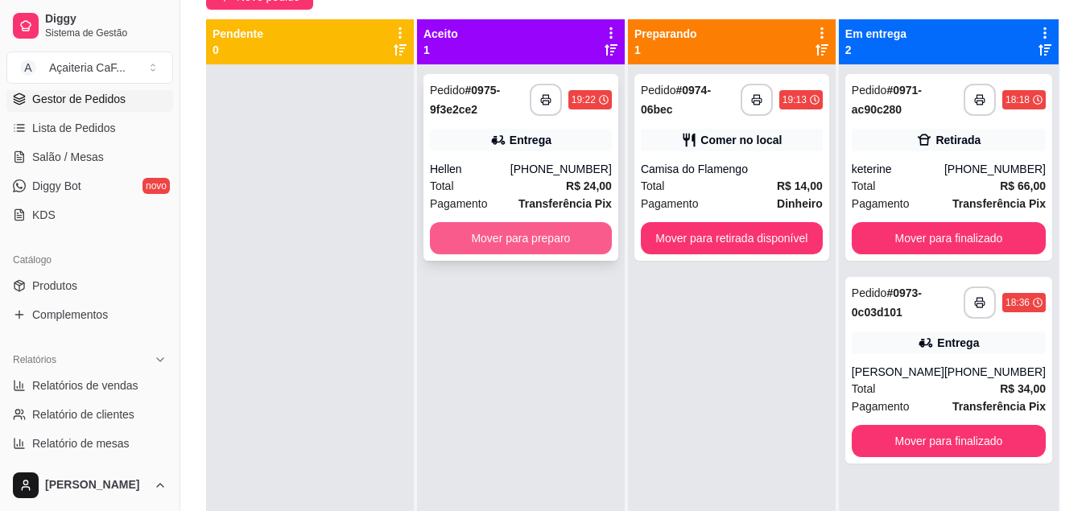
click at [526, 246] on button "Mover para preparo" at bounding box center [521, 238] width 182 height 32
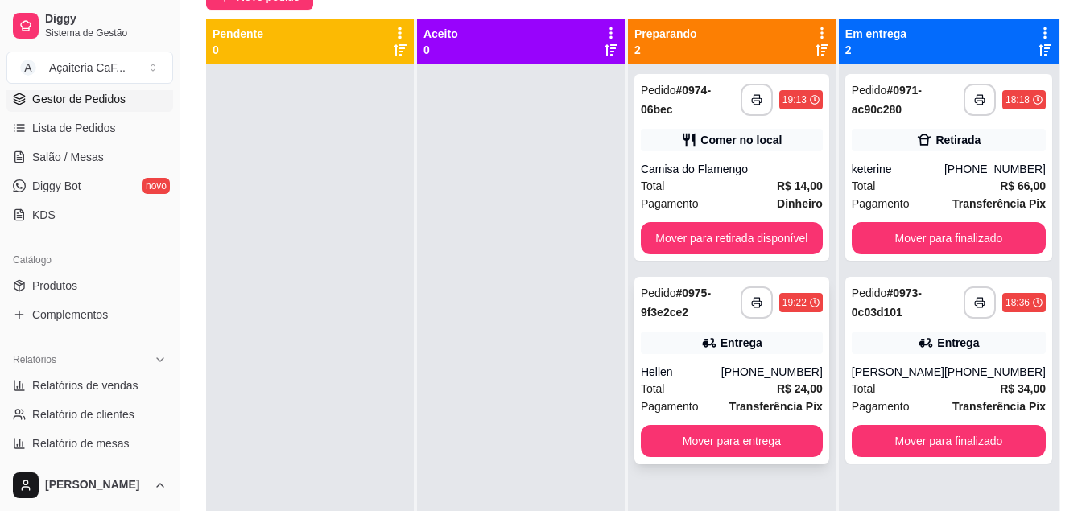
click at [794, 380] on span "R$ 24,00" at bounding box center [800, 389] width 46 height 18
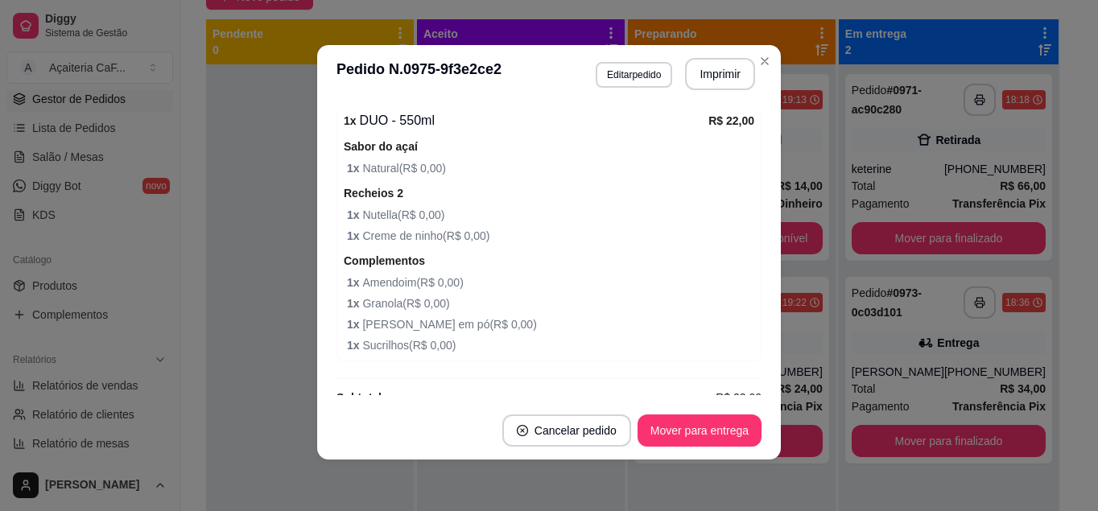
scroll to position [642, 0]
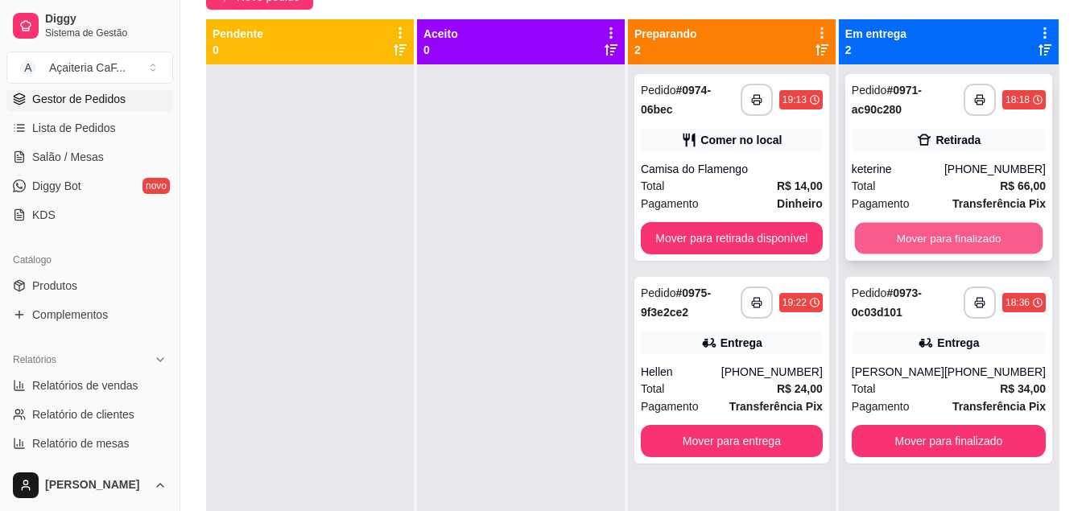
click at [1004, 238] on button "Mover para finalizado" at bounding box center [948, 238] width 188 height 31
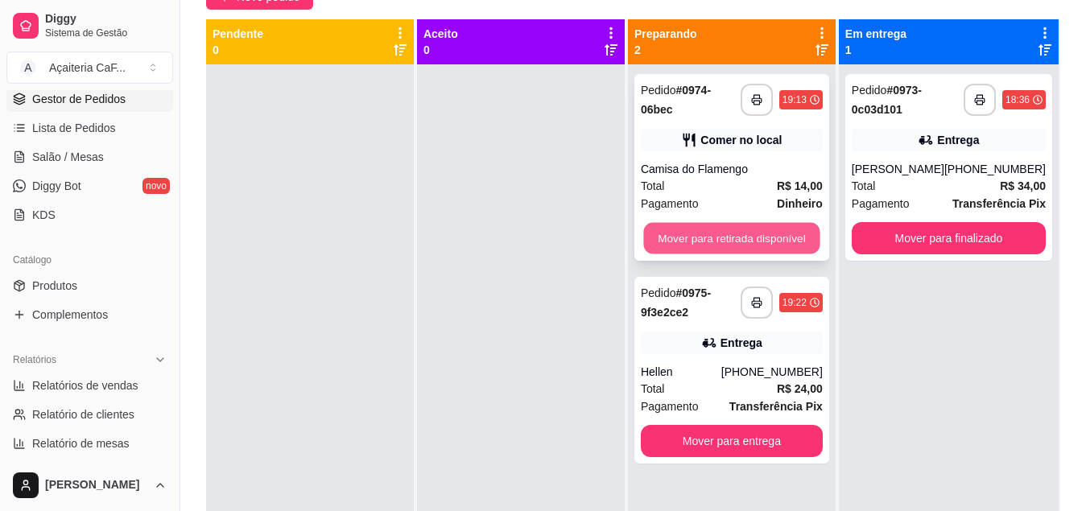
click at [809, 248] on button "Mover para retirada disponível" at bounding box center [731, 238] width 176 height 31
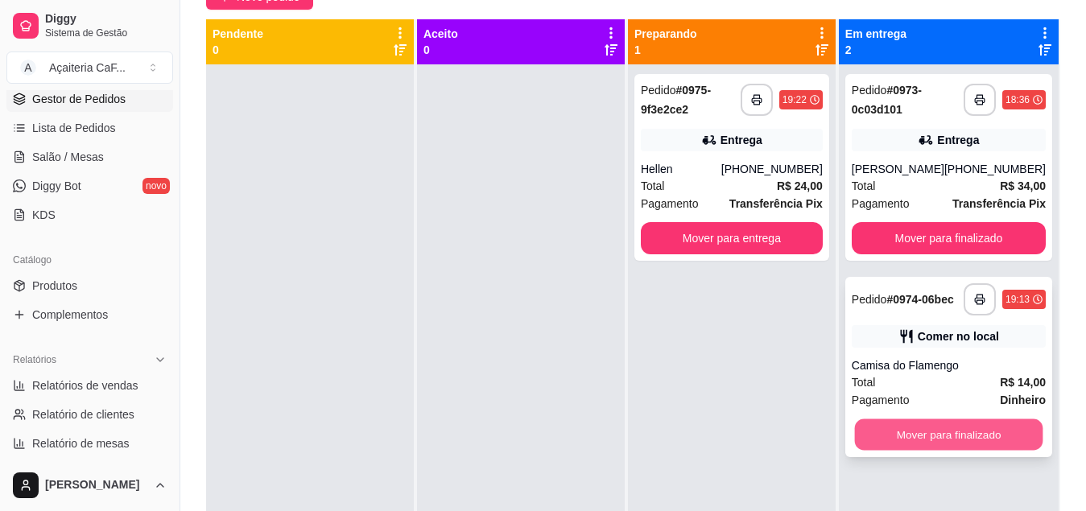
click at [955, 447] on button "Mover para finalizado" at bounding box center [948, 434] width 188 height 31
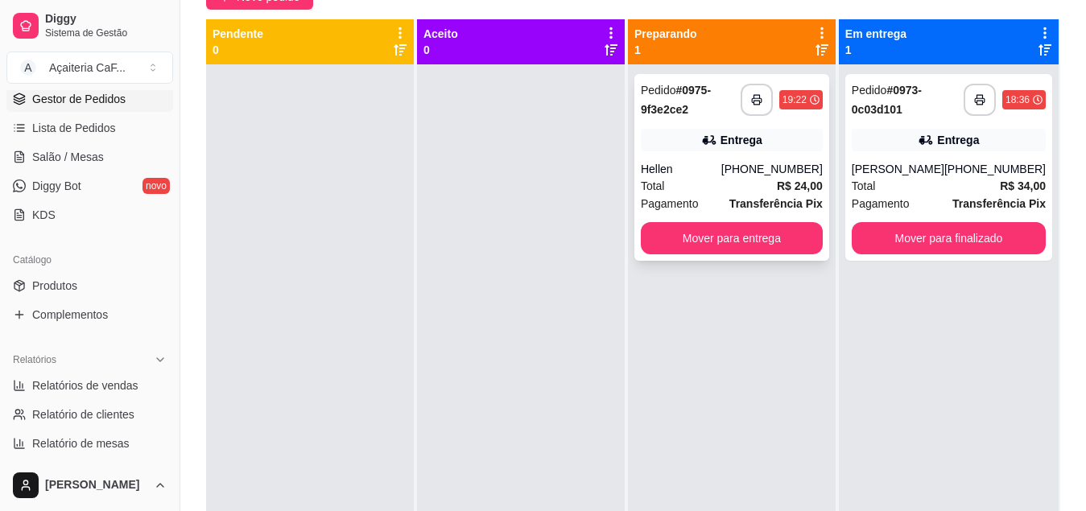
click at [765, 168] on div "[PHONE_NUMBER]" at bounding box center [771, 169] width 101 height 16
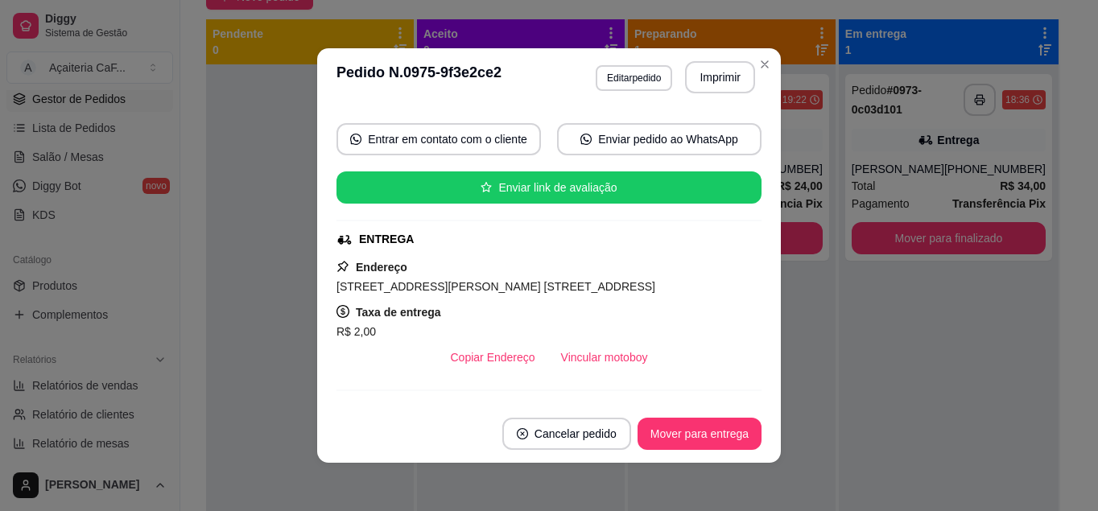
scroll to position [228, 0]
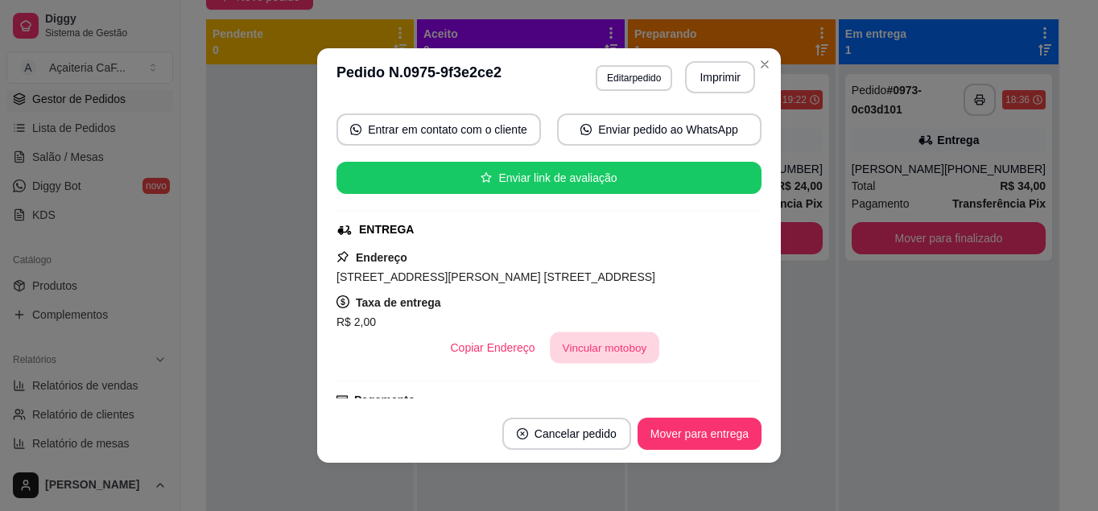
click at [616, 346] on button "Vincular motoboy" at bounding box center [604, 347] width 109 height 31
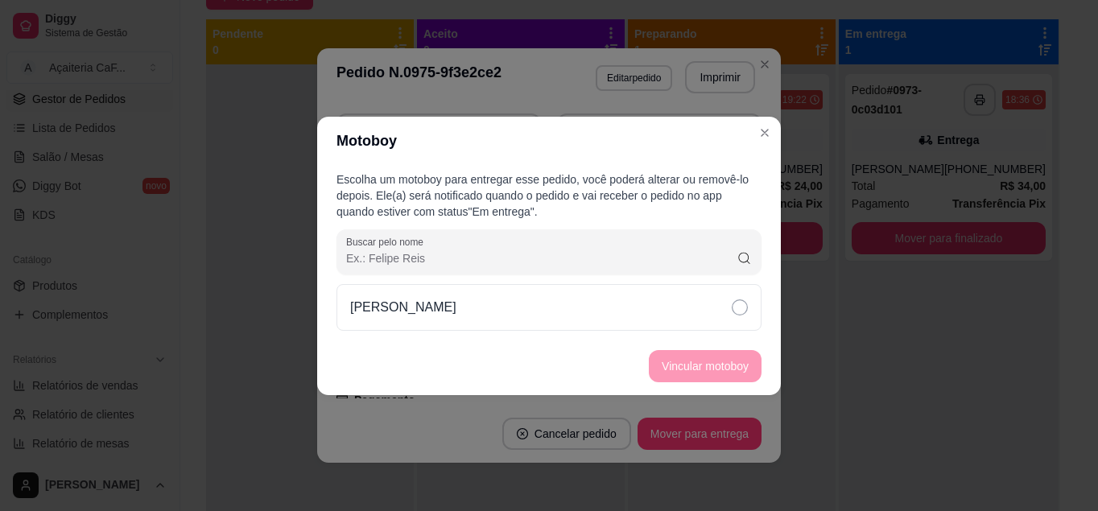
click at [610, 293] on div "[PERSON_NAME]" at bounding box center [548, 307] width 425 height 47
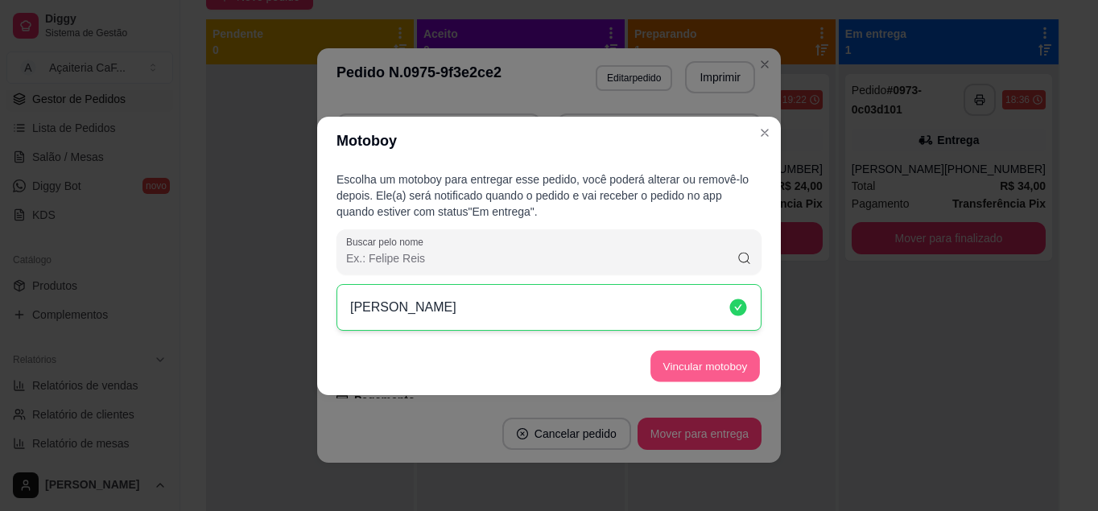
click at [676, 353] on button "Vincular motoboy" at bounding box center [704, 365] width 109 height 31
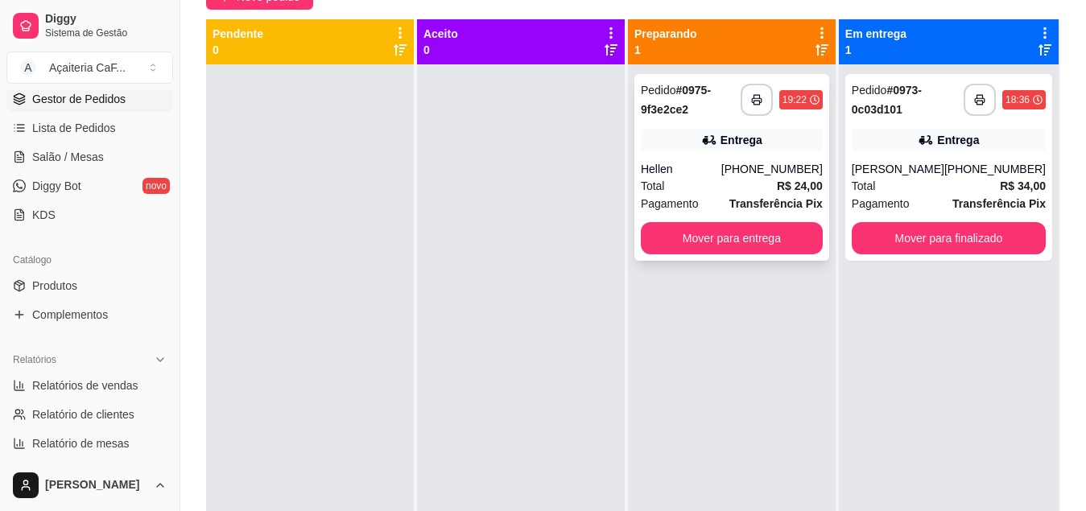
click at [700, 142] on div "Entrega" at bounding box center [732, 140] width 182 height 23
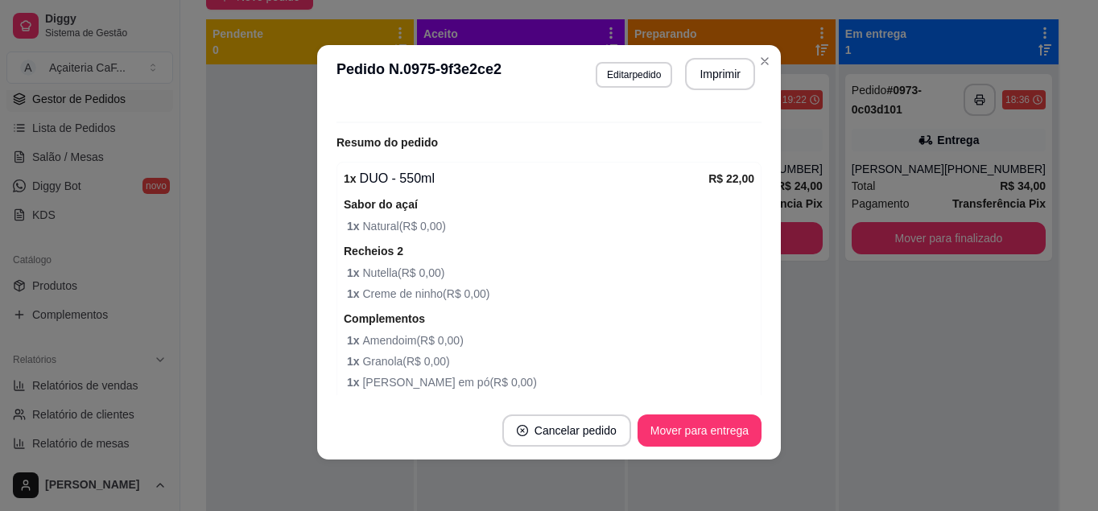
scroll to position [679, 0]
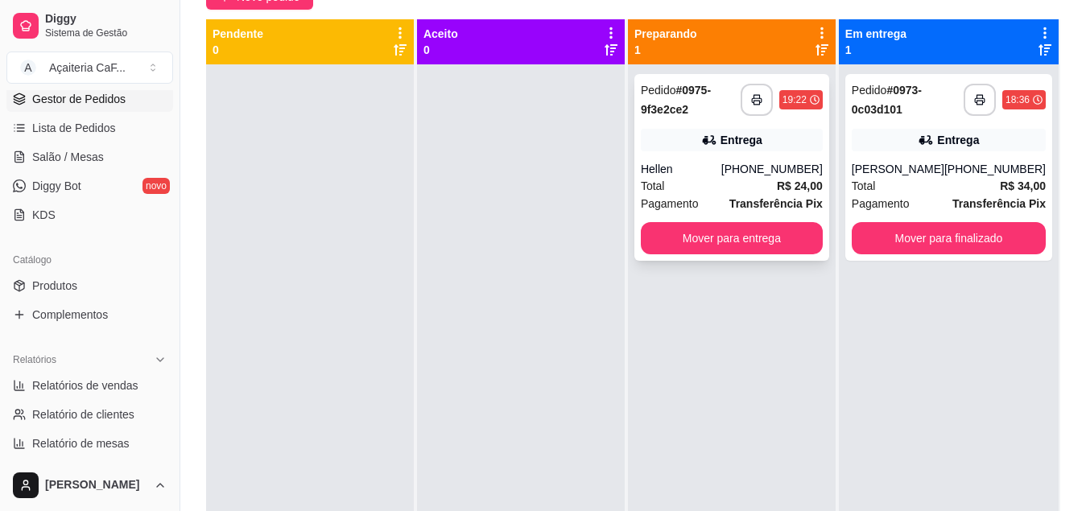
click at [704, 178] on div "Total R$ 24,00" at bounding box center [732, 186] width 182 height 18
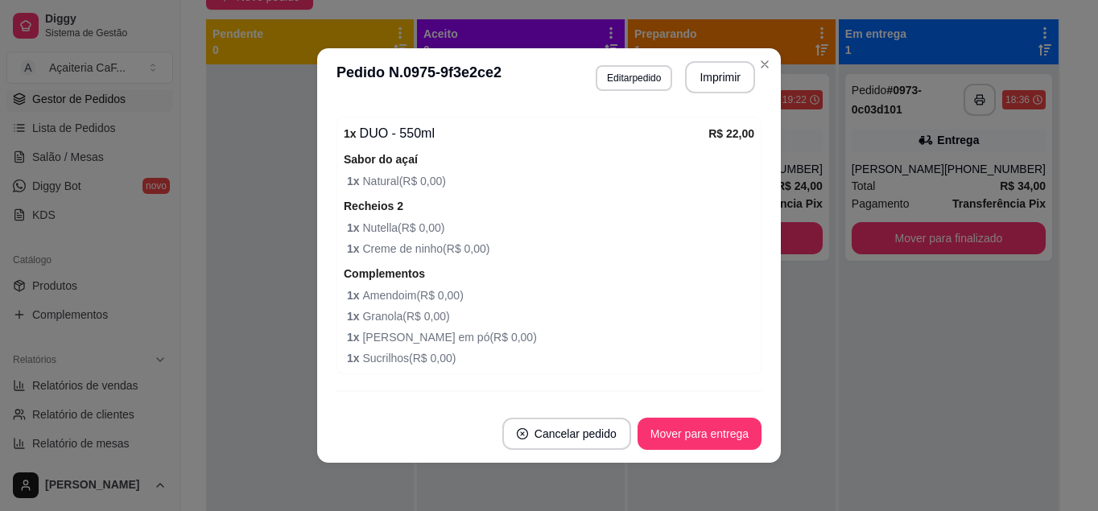
scroll to position [607, 0]
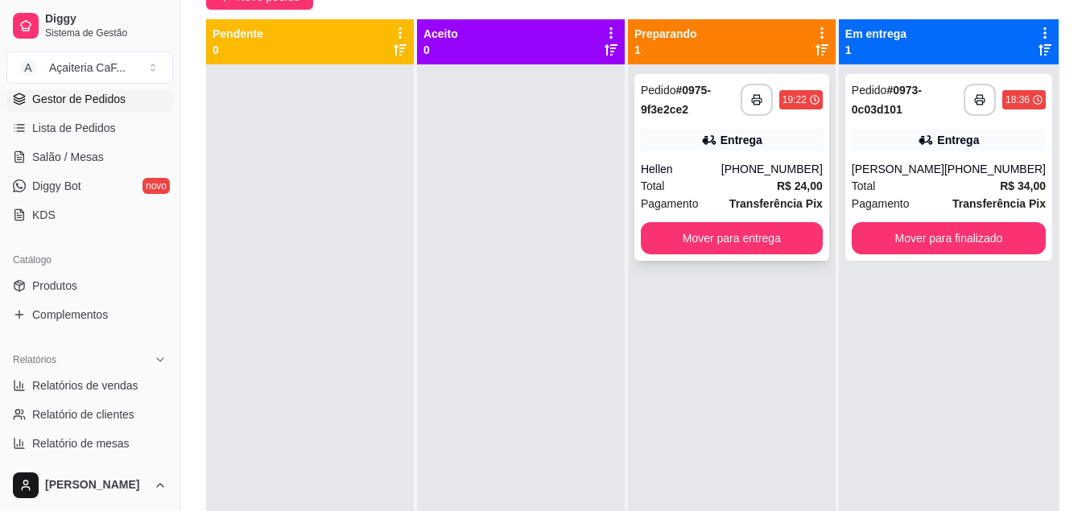
click at [764, 173] on div "[PHONE_NUMBER]" at bounding box center [771, 169] width 101 height 16
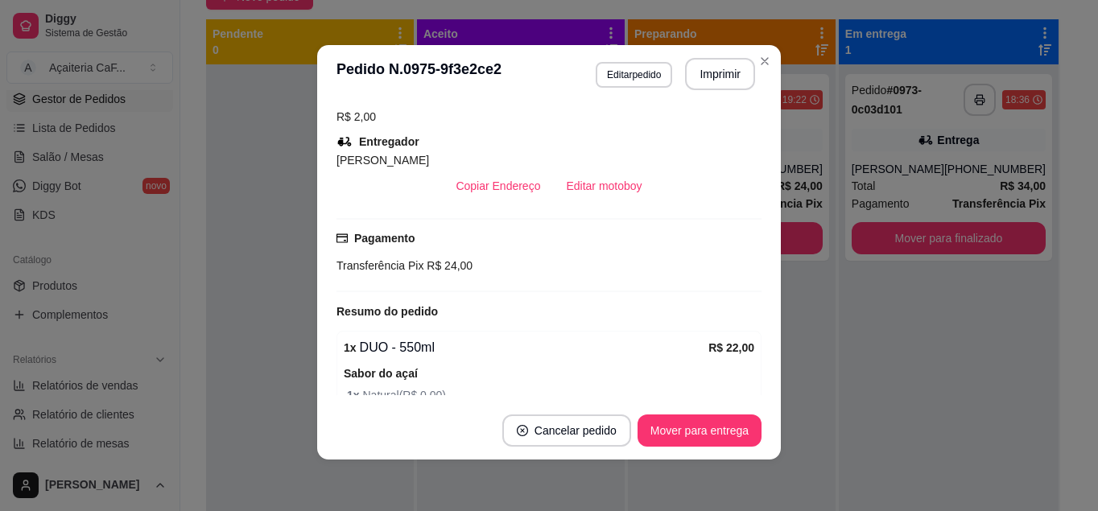
scroll to position [204, 0]
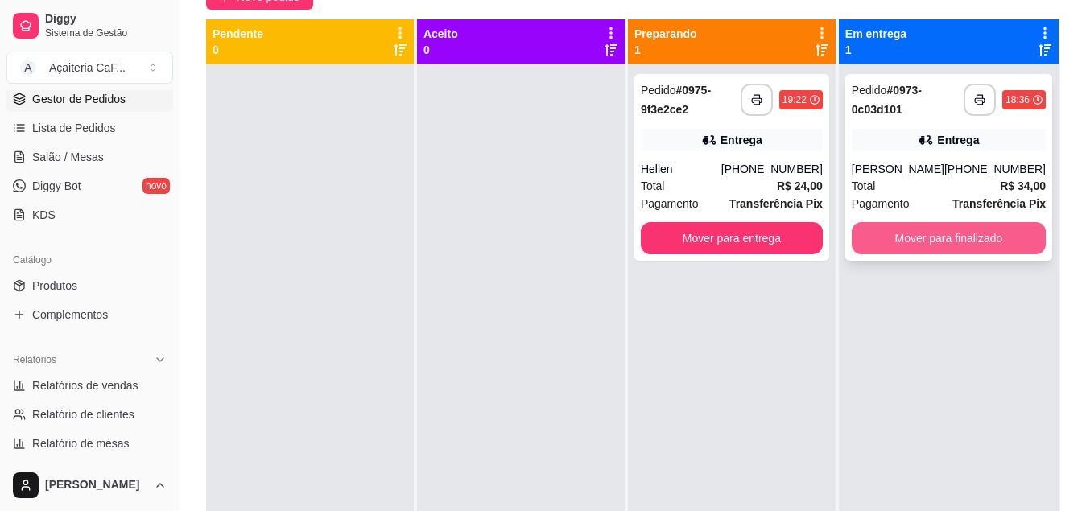
click at [986, 242] on button "Mover para finalizado" at bounding box center [949, 238] width 194 height 32
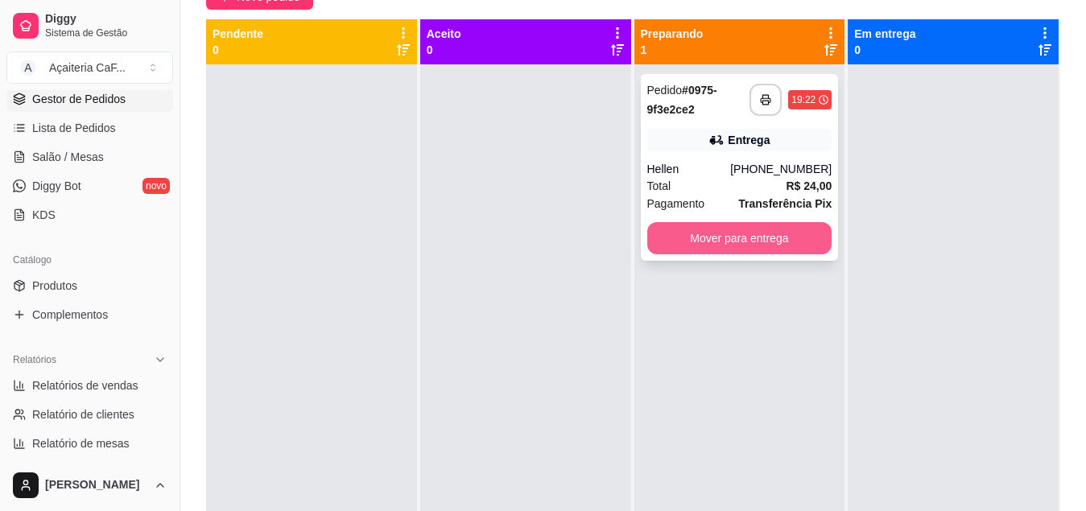
click at [742, 241] on button "Mover para entrega" at bounding box center [739, 238] width 185 height 32
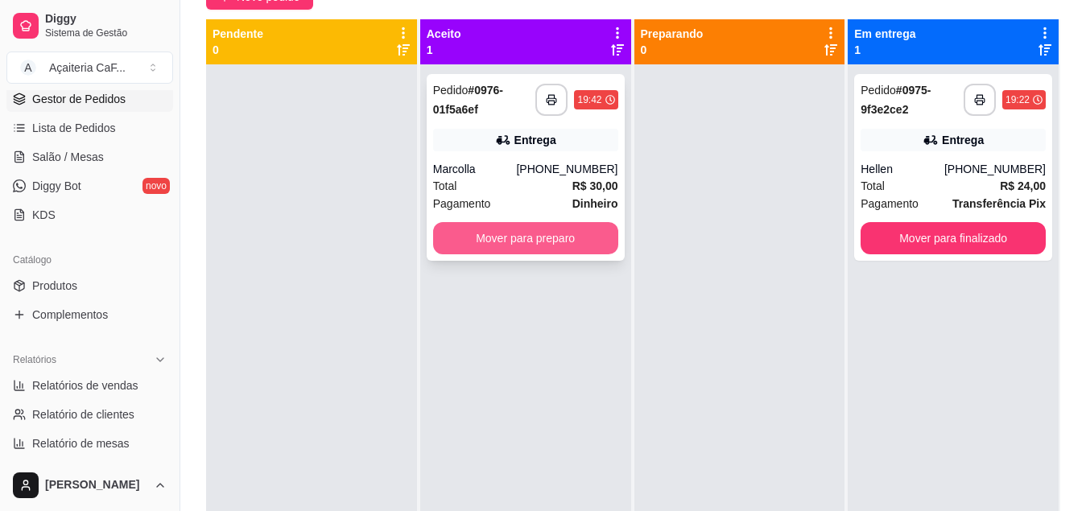
click at [491, 241] on button "Mover para preparo" at bounding box center [525, 238] width 185 height 32
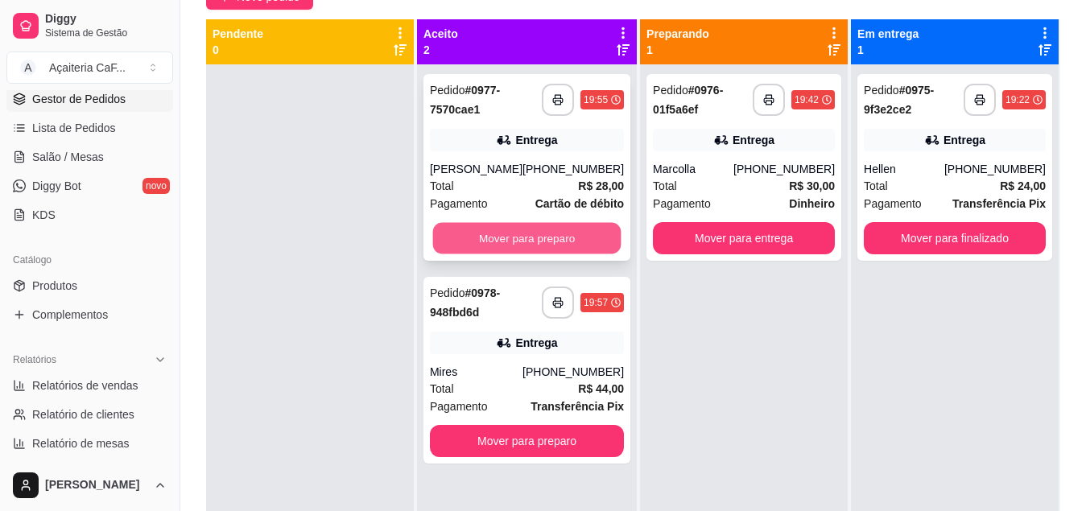
click at [549, 233] on button "Mover para preparo" at bounding box center [527, 238] width 188 height 31
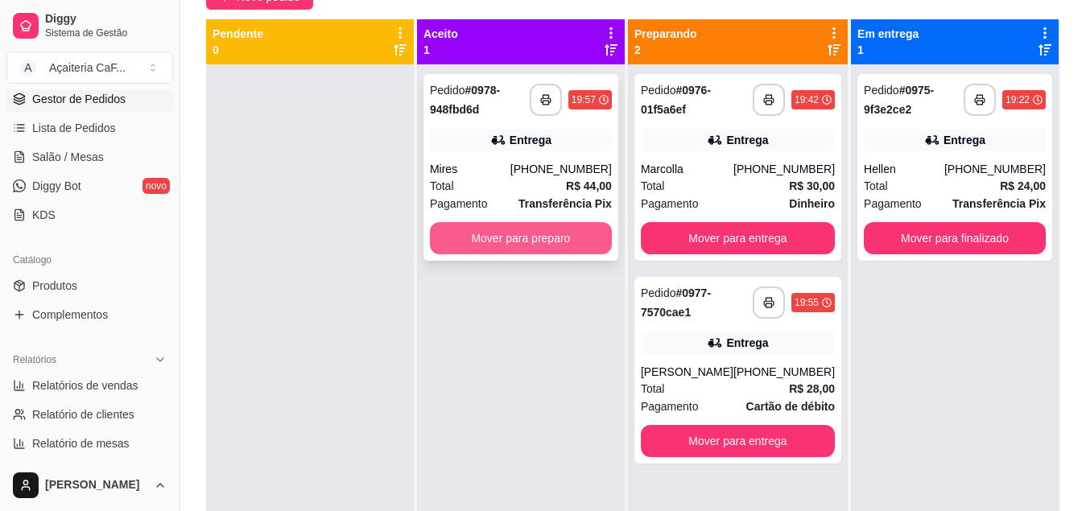
click at [539, 239] on button "Mover para preparo" at bounding box center [521, 238] width 182 height 32
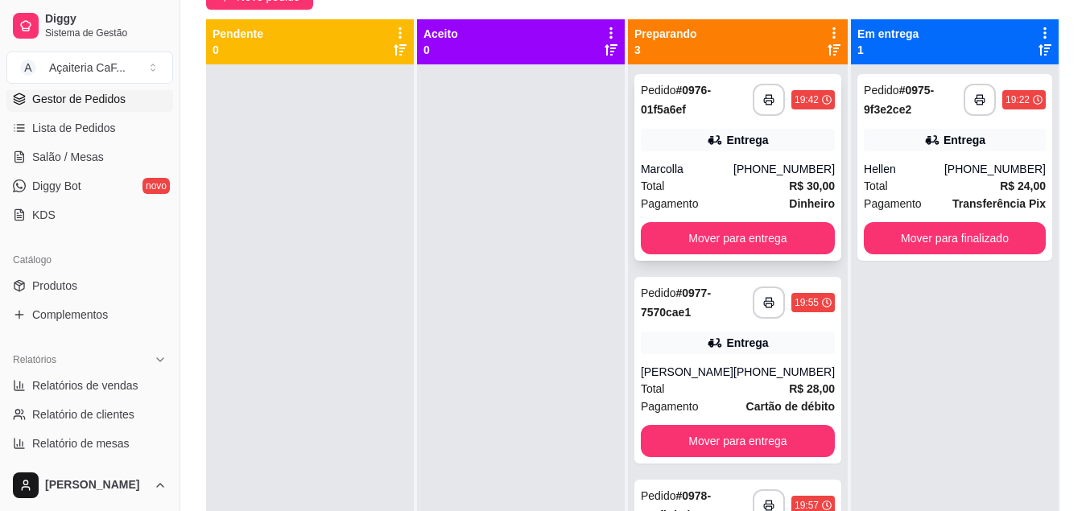
click at [726, 165] on div "Marcolla" at bounding box center [687, 169] width 93 height 16
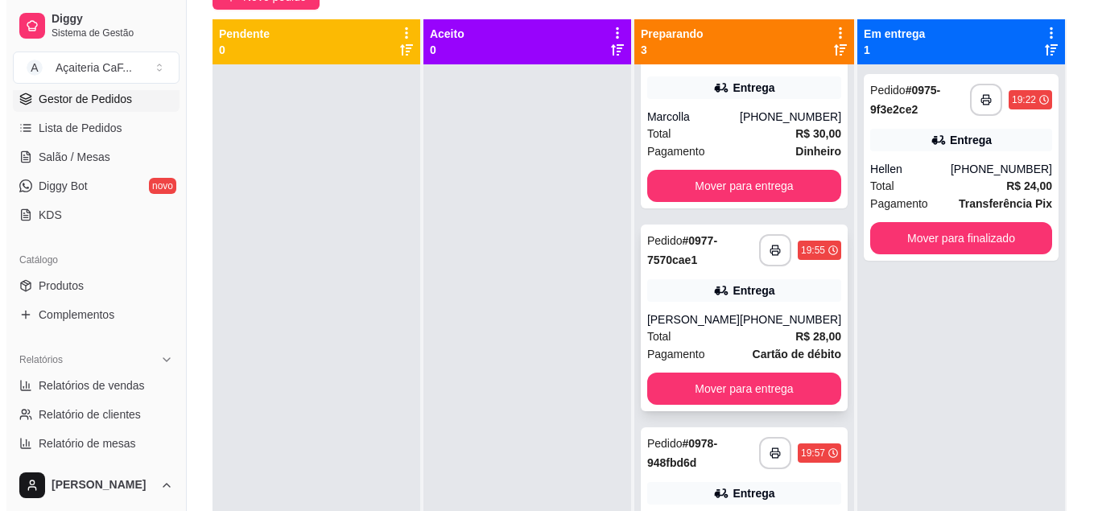
scroll to position [80, 0]
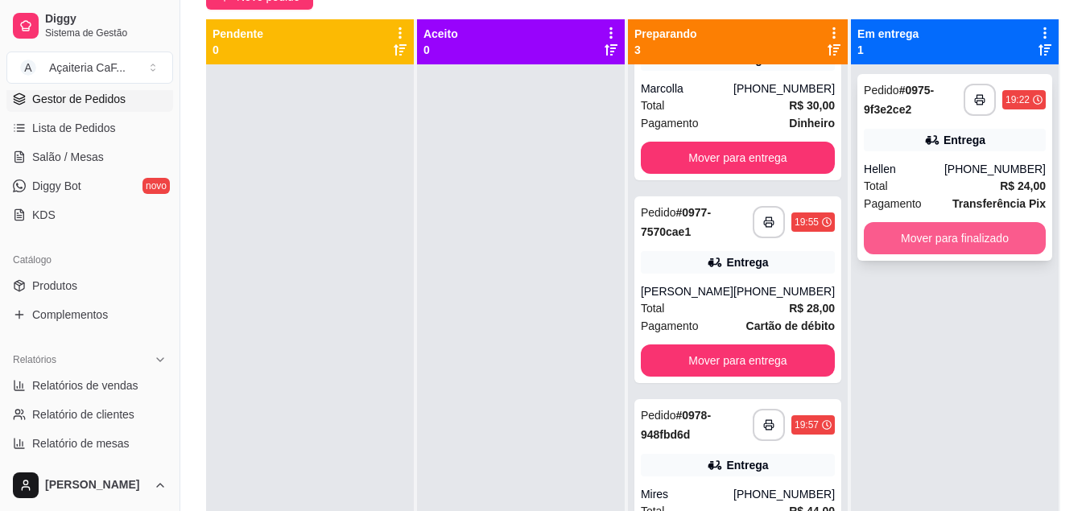
click at [927, 231] on button "Mover para finalizado" at bounding box center [955, 238] width 182 height 32
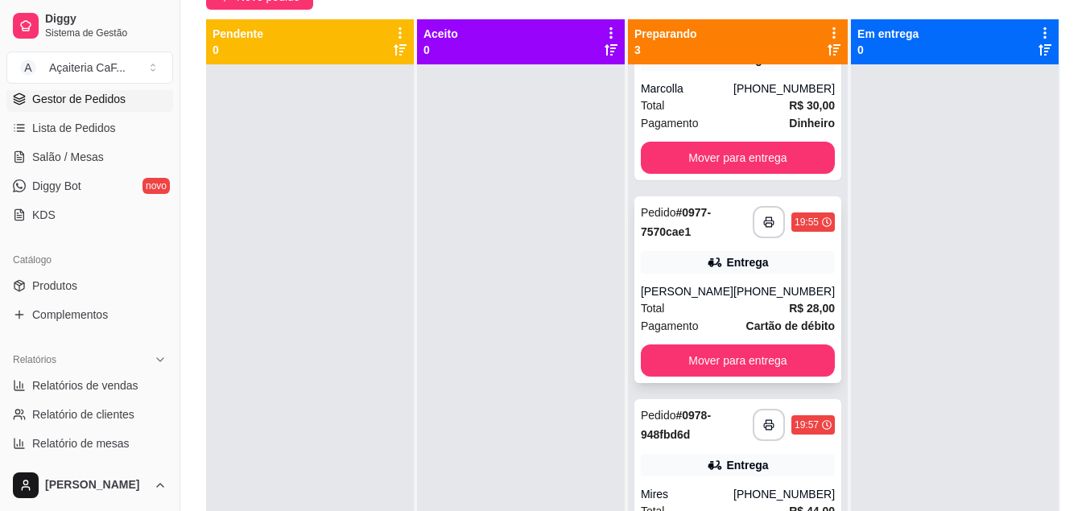
click at [716, 276] on div "**********" at bounding box center [737, 289] width 207 height 187
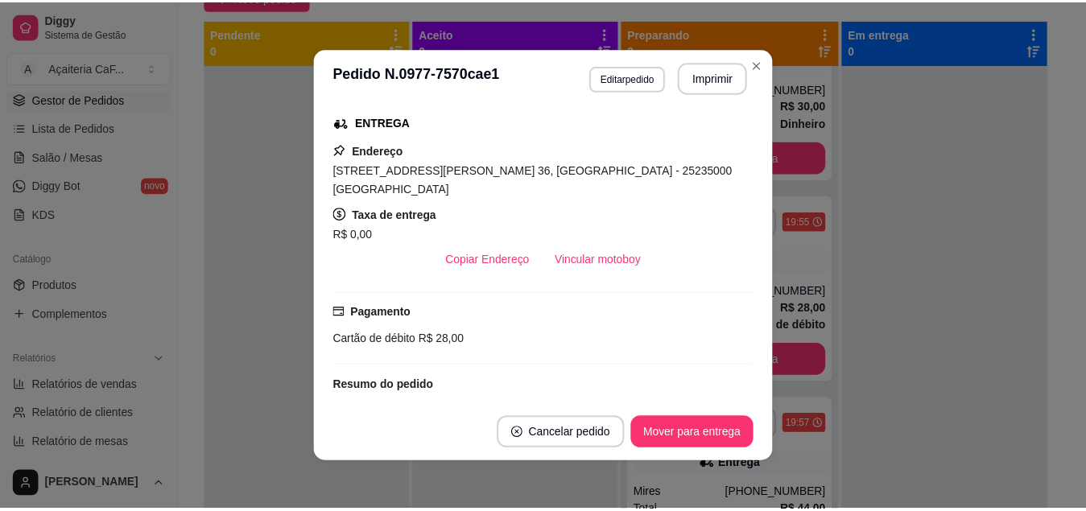
scroll to position [401, 0]
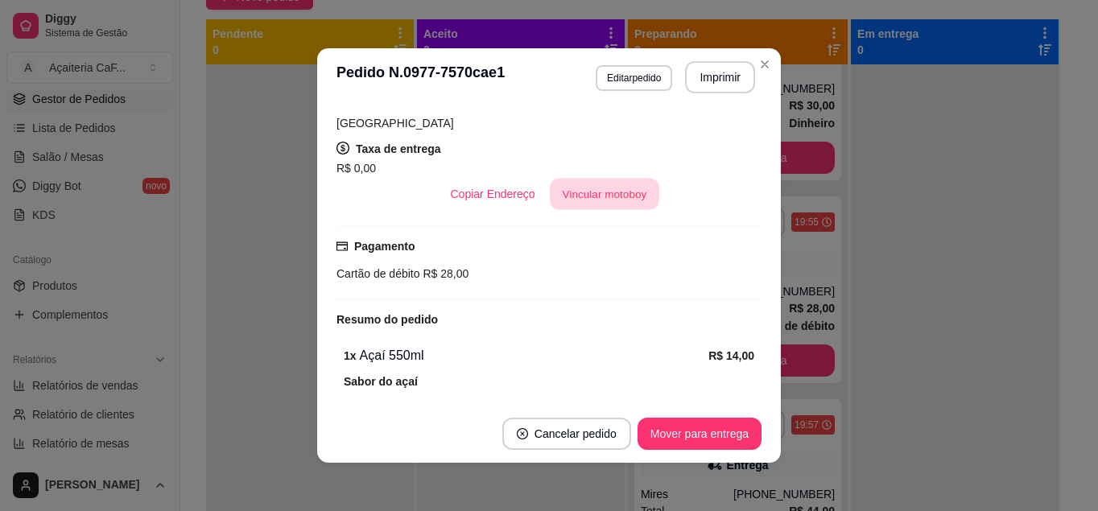
click at [605, 183] on button "Vincular motoboy" at bounding box center [604, 194] width 109 height 31
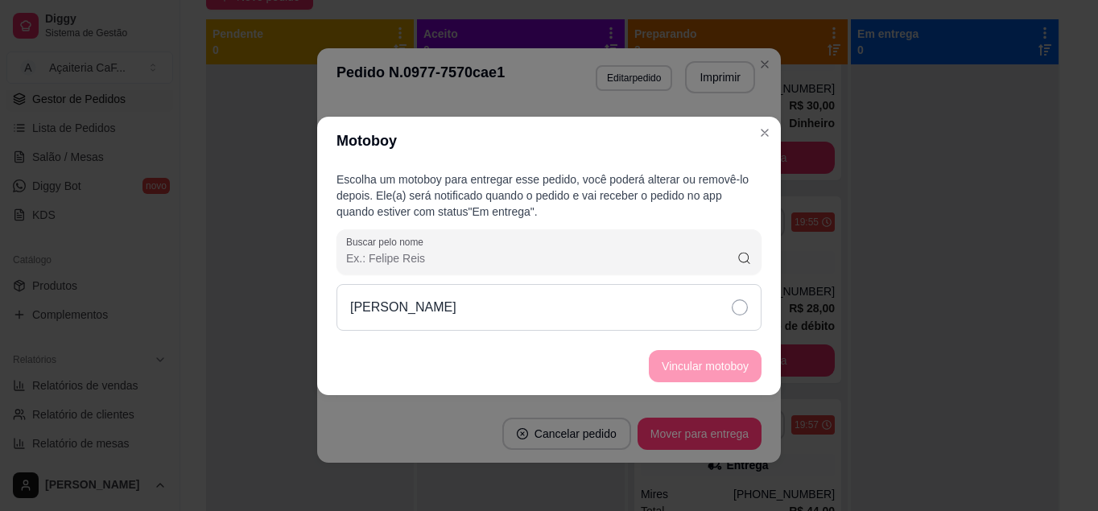
click at [643, 303] on div "[PERSON_NAME]" at bounding box center [548, 307] width 425 height 47
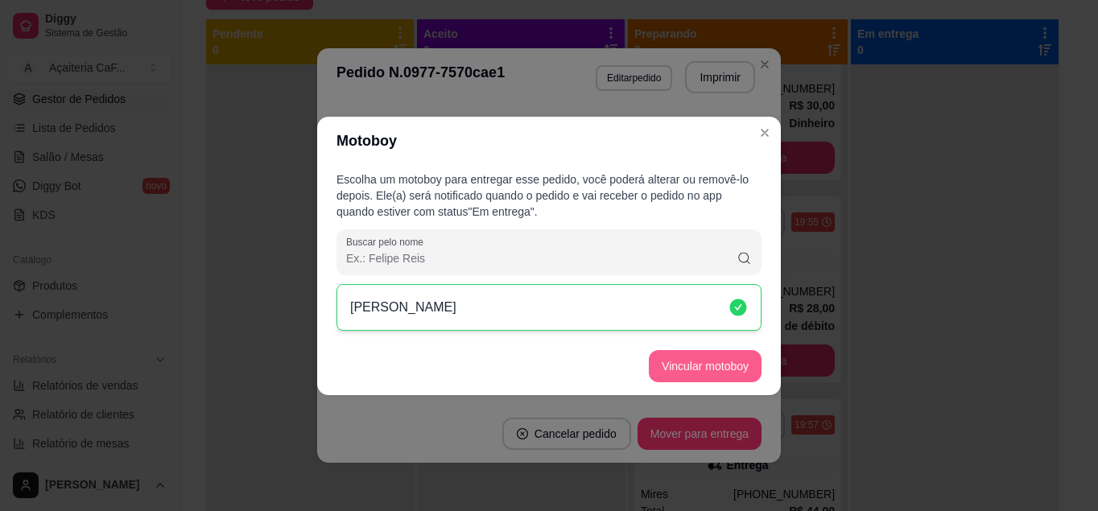
click at [679, 353] on button "Vincular motoboy" at bounding box center [705, 366] width 113 height 32
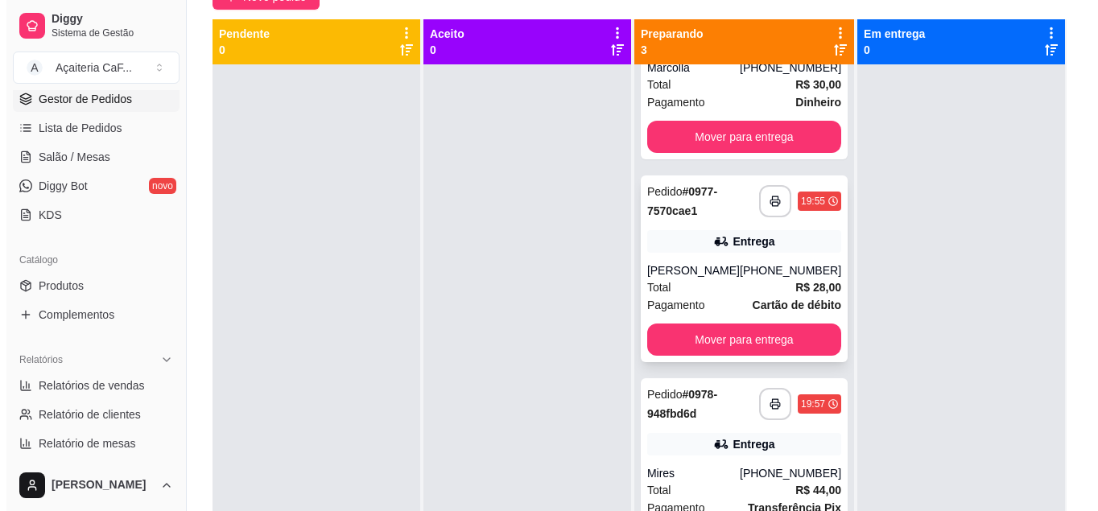
scroll to position [113, 0]
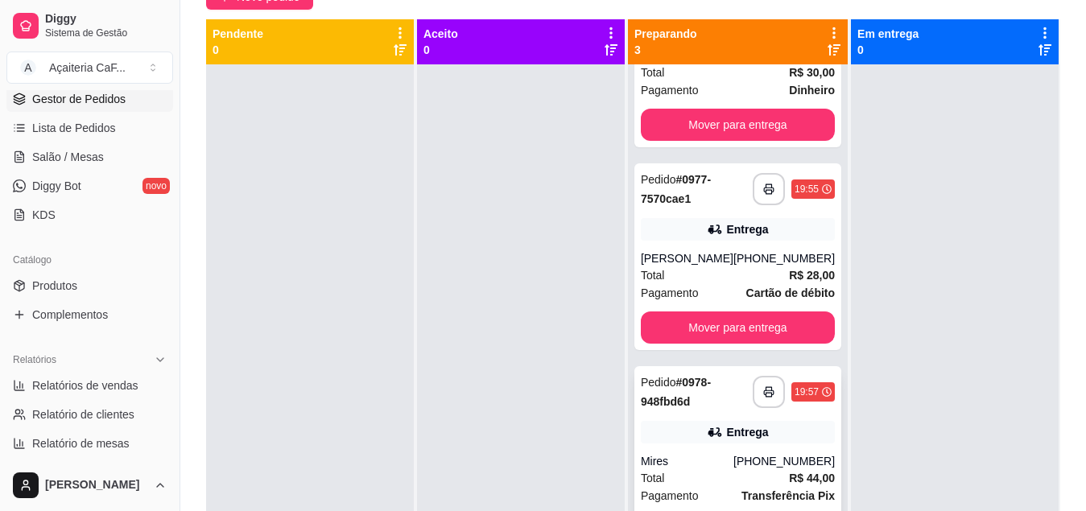
click at [682, 427] on div "Entrega" at bounding box center [738, 432] width 194 height 23
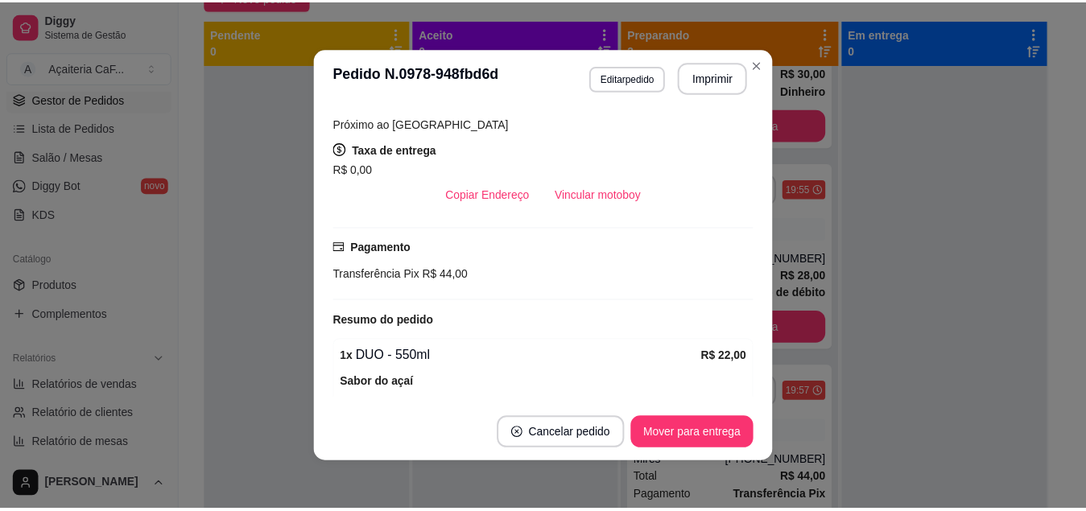
scroll to position [402, 0]
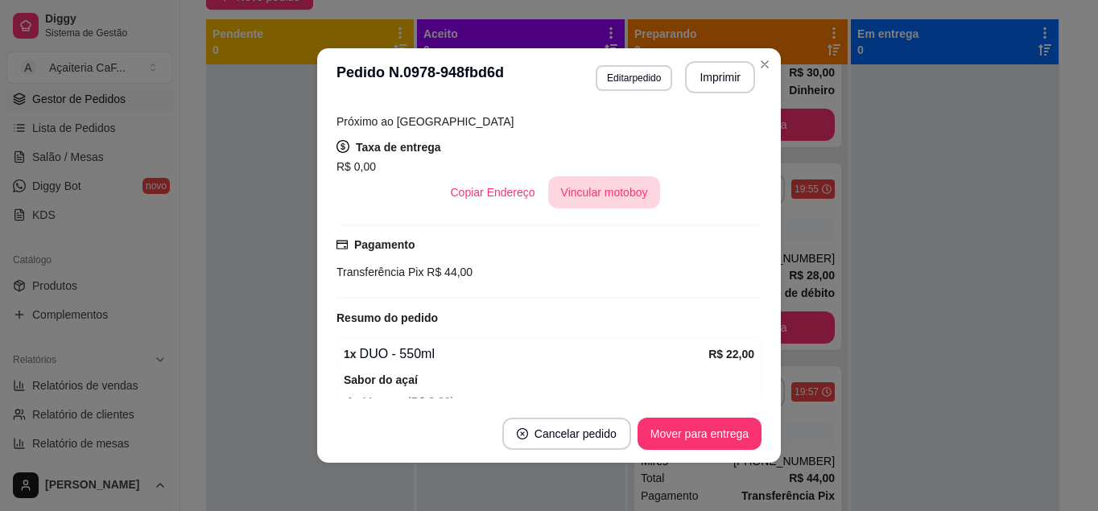
click at [591, 176] on button "Vincular motoboy" at bounding box center [604, 192] width 113 height 32
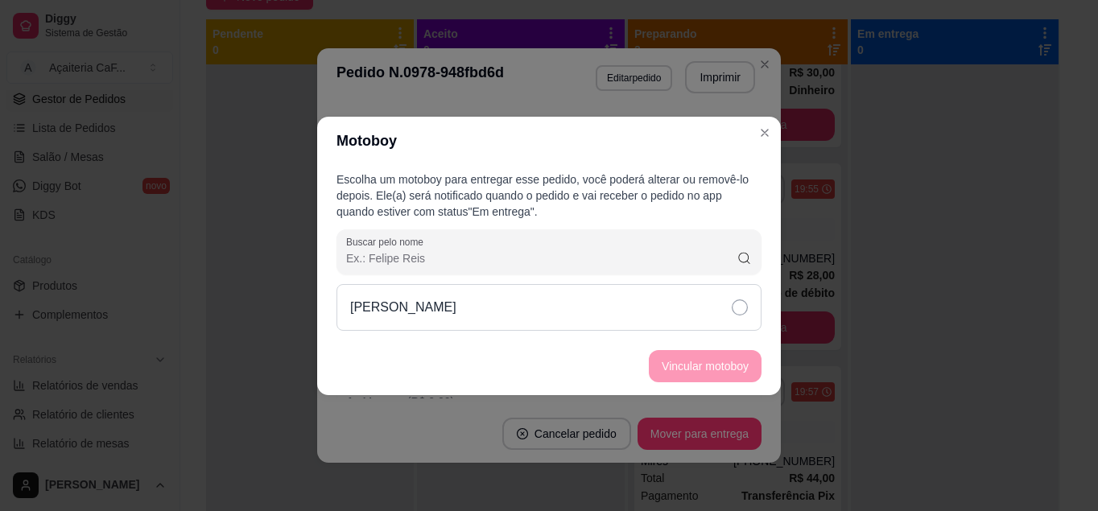
click at [607, 285] on div "[PERSON_NAME]" at bounding box center [548, 307] width 425 height 47
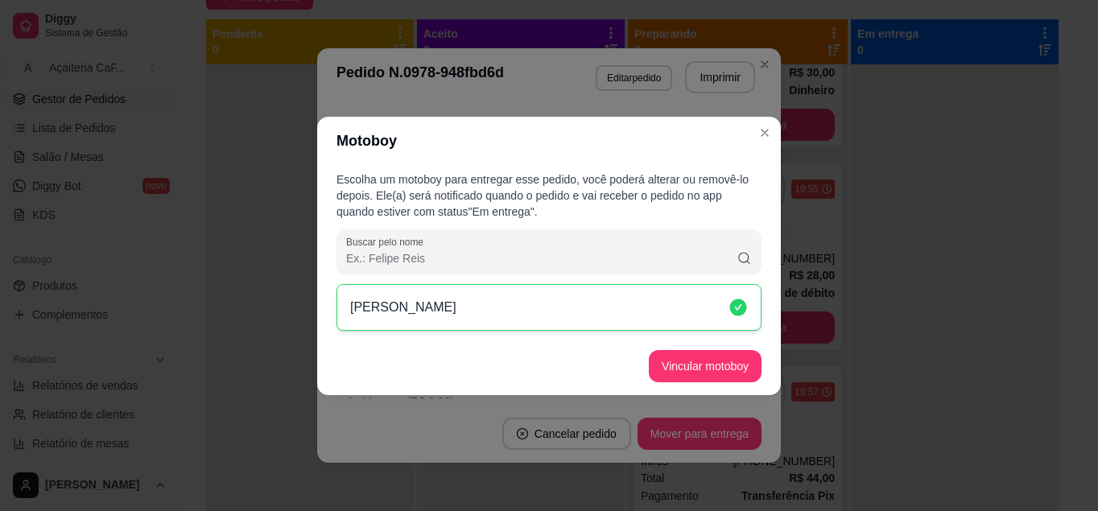
click at [674, 358] on button "Vincular motoboy" at bounding box center [705, 366] width 113 height 32
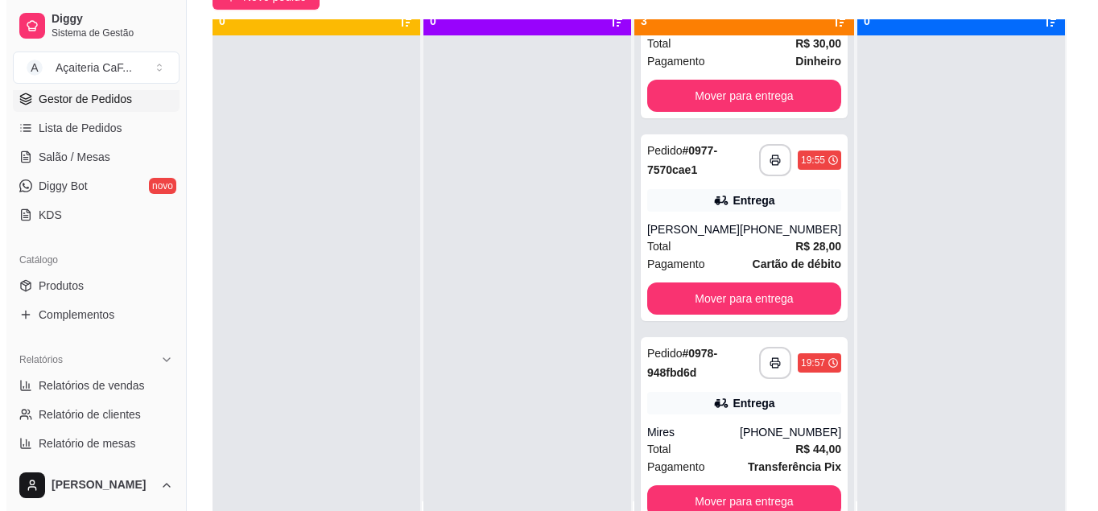
scroll to position [45, 0]
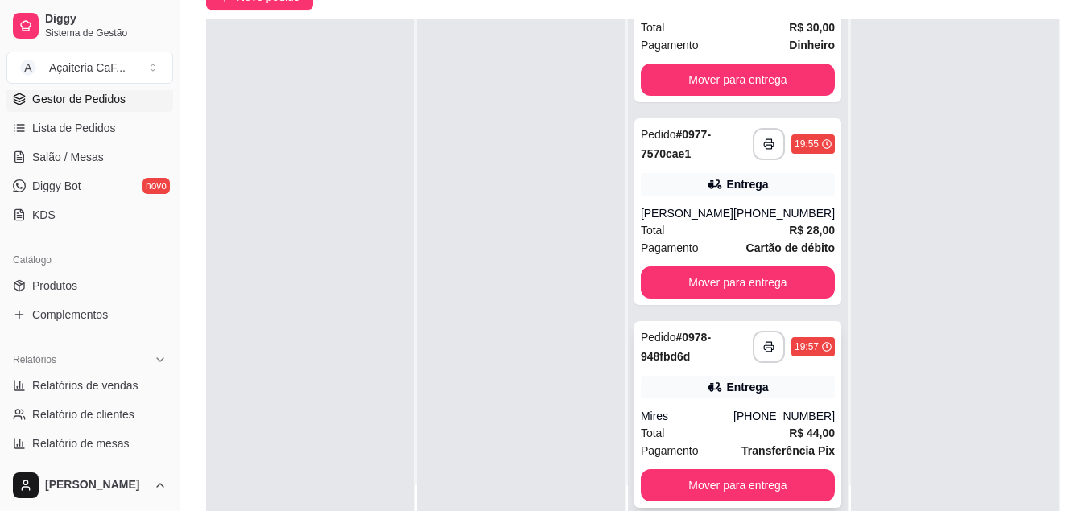
click at [671, 427] on div "Total R$ 44,00" at bounding box center [738, 433] width 194 height 18
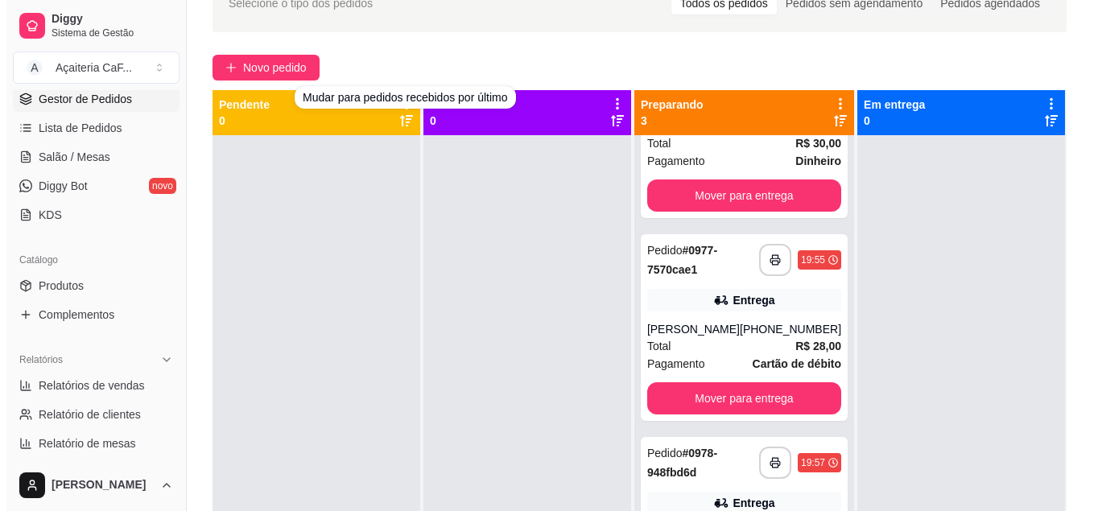
scroll to position [0, 0]
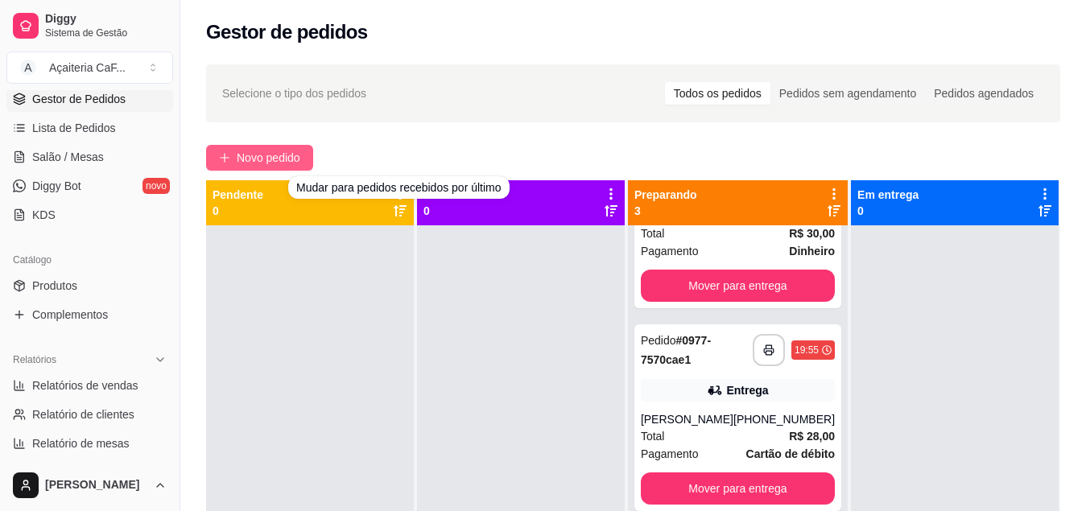
click at [270, 166] on span "Novo pedido" at bounding box center [269, 158] width 64 height 18
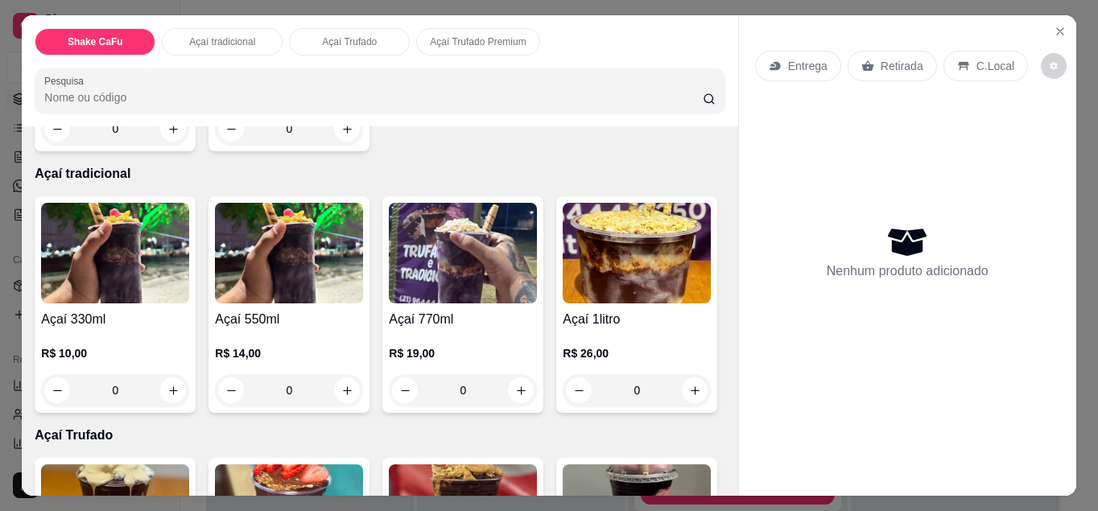
scroll to position [402, 0]
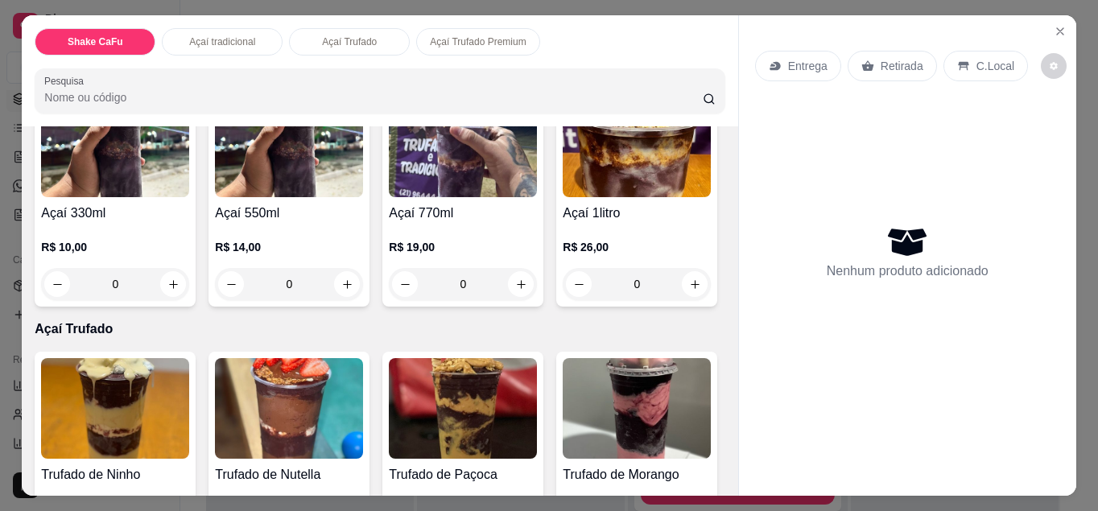
click at [340, 278] on div "0" at bounding box center [289, 284] width 148 height 32
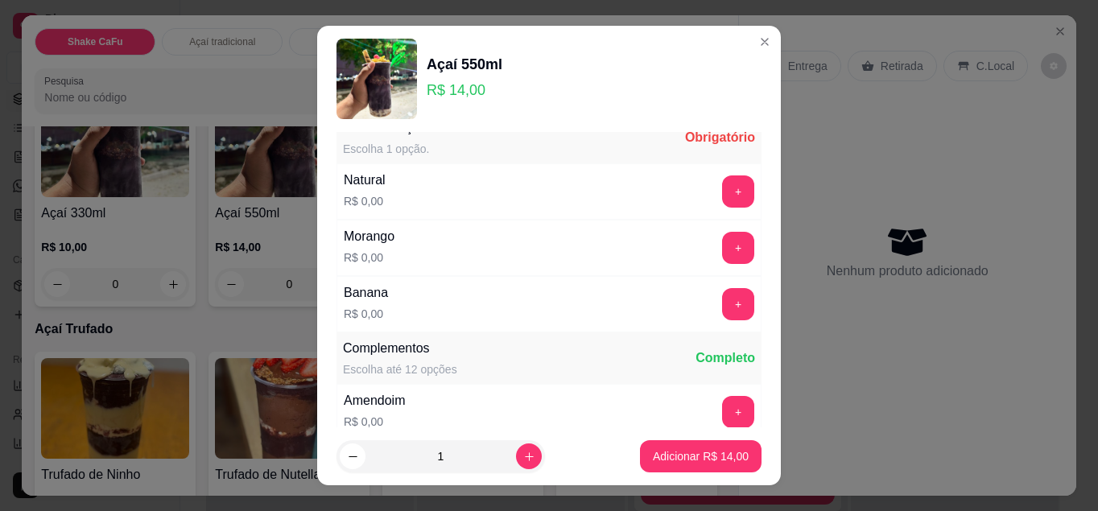
scroll to position [0, 0]
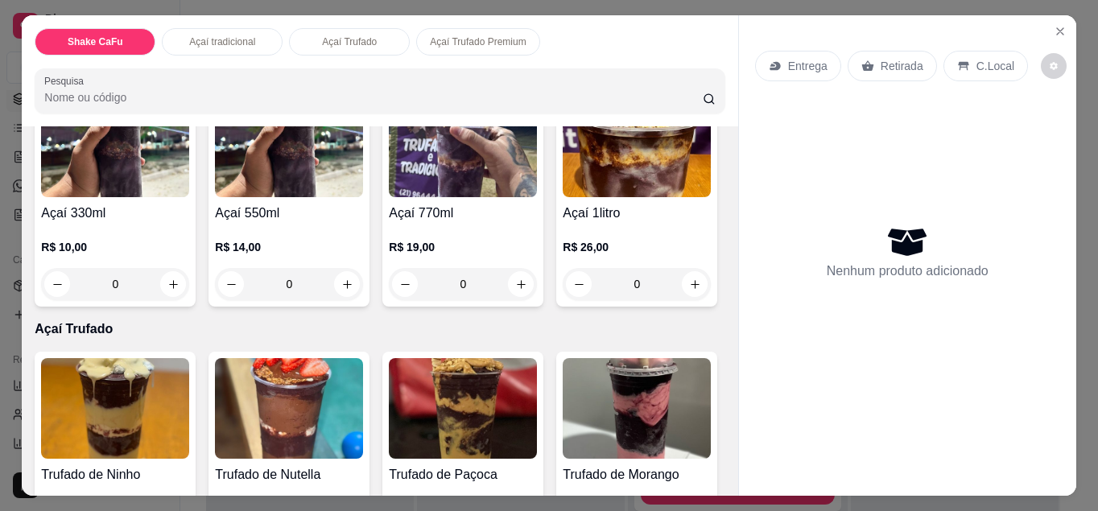
click at [167, 277] on div "0" at bounding box center [115, 284] width 148 height 32
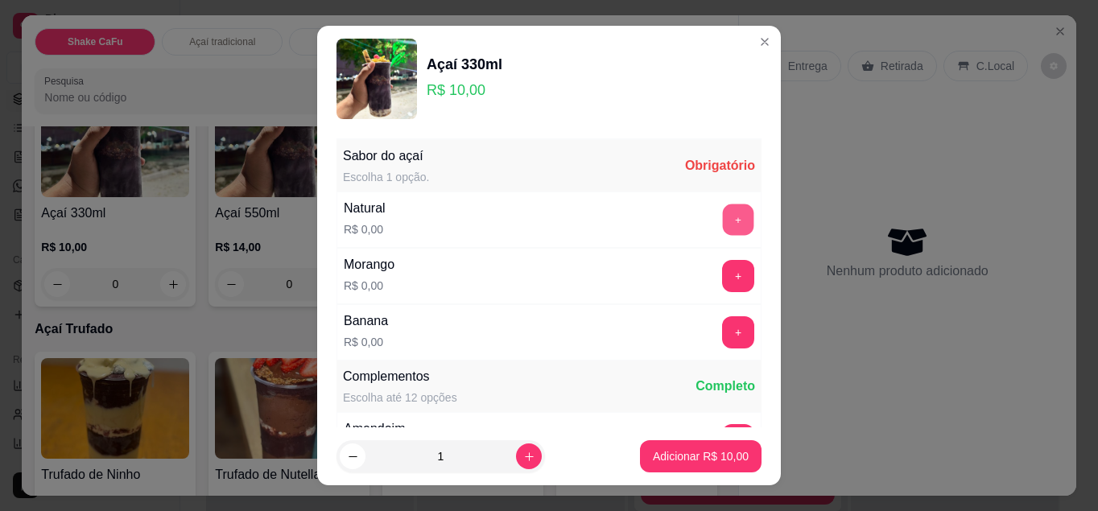
click at [723, 217] on button "+" at bounding box center [738, 219] width 31 height 31
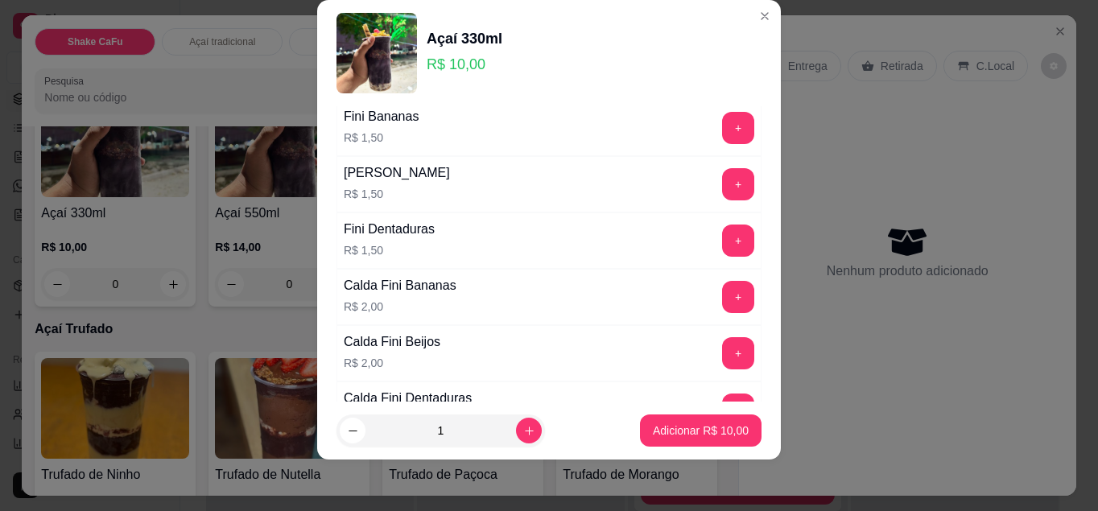
scroll to position [1597, 0]
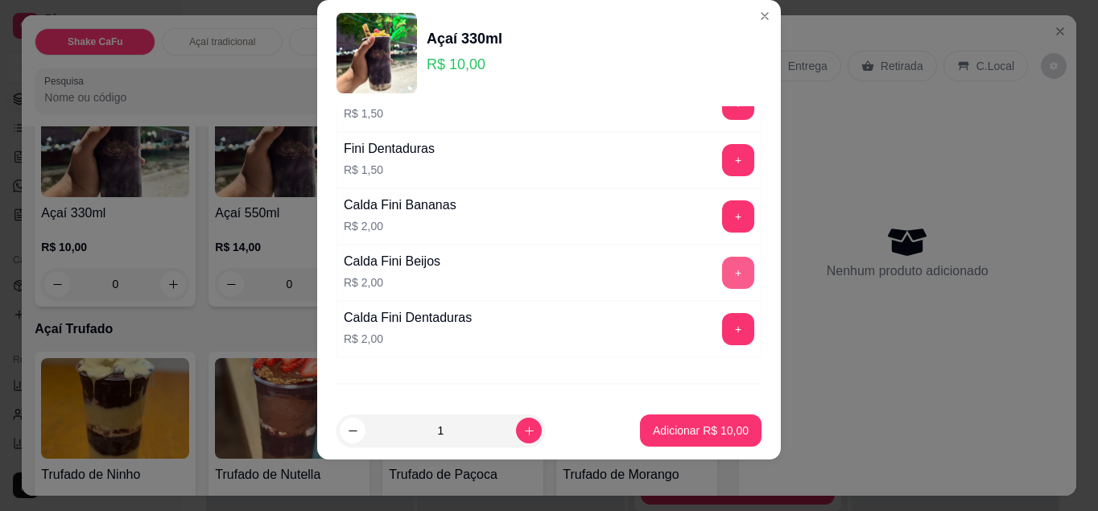
click at [722, 283] on button "+" at bounding box center [738, 273] width 32 height 32
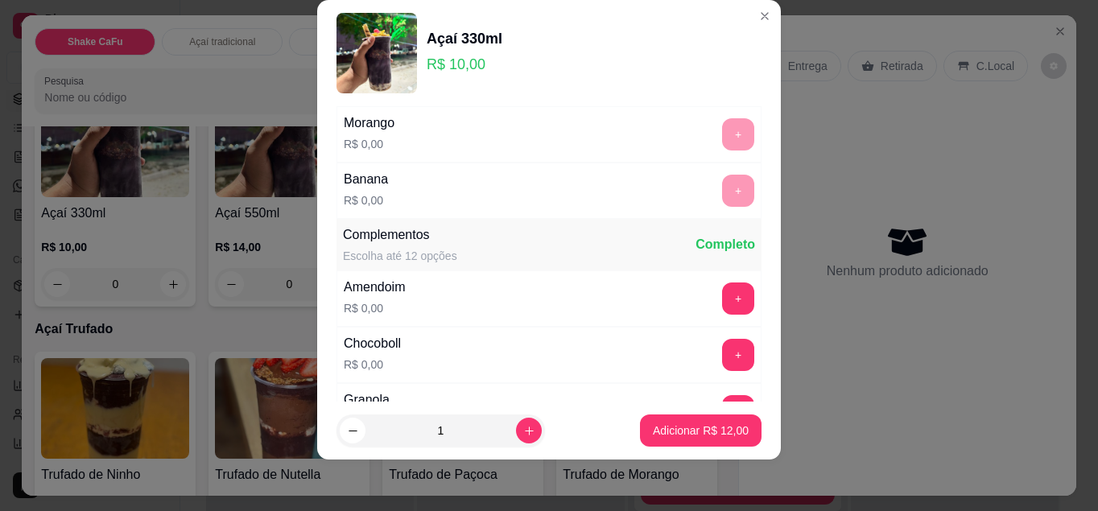
scroll to position [241, 0]
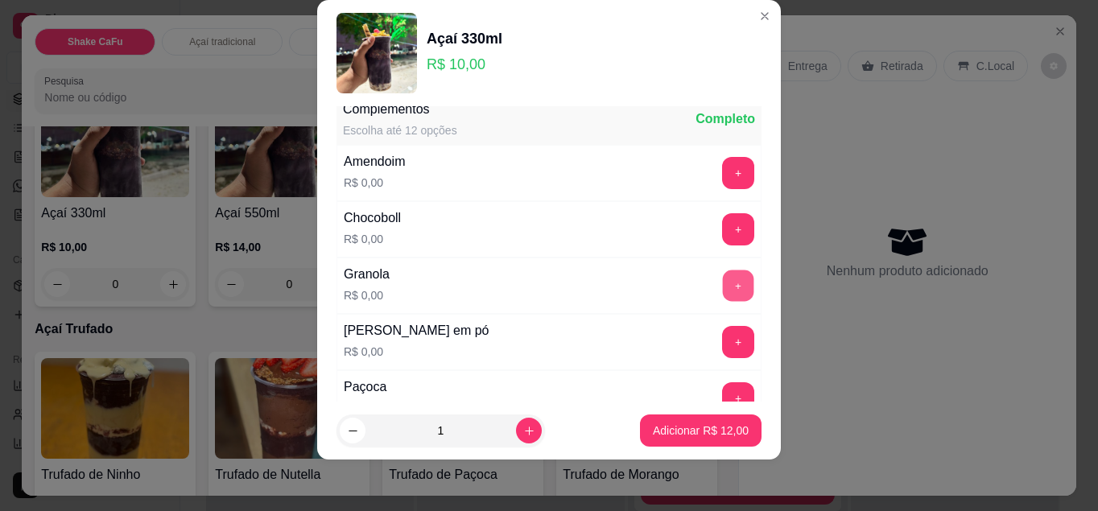
click at [723, 287] on button "+" at bounding box center [738, 285] width 31 height 31
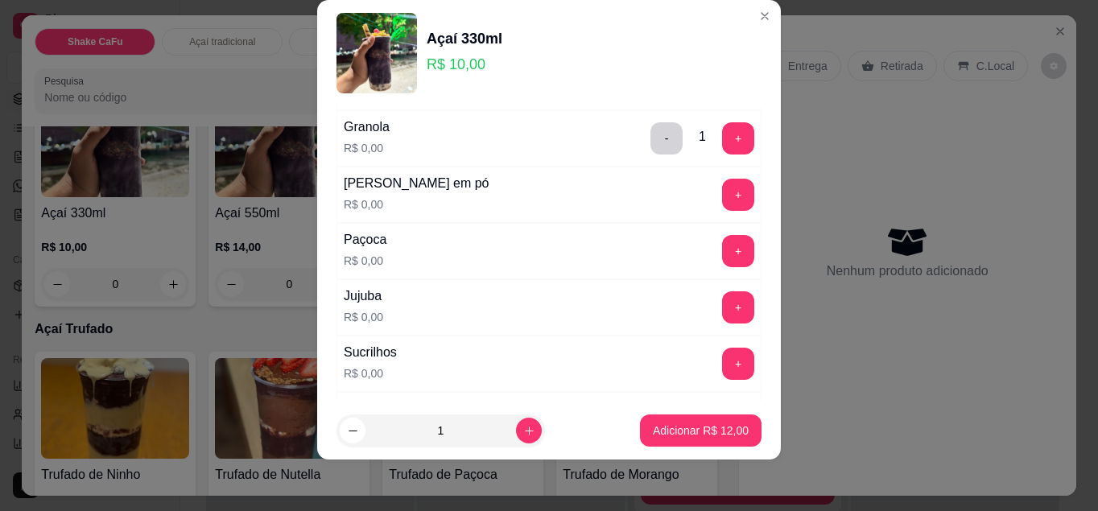
scroll to position [402, 0]
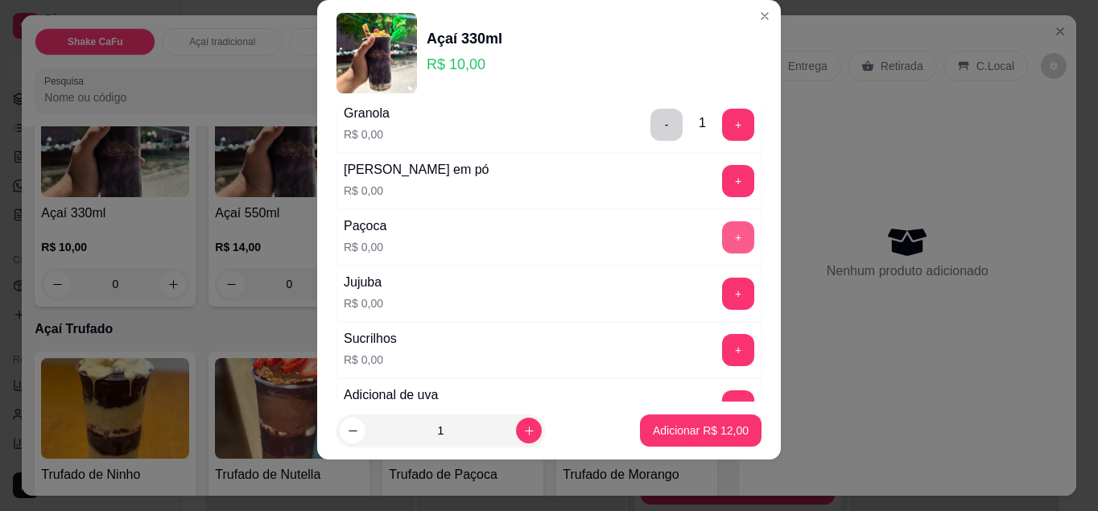
click at [722, 244] on button "+" at bounding box center [738, 237] width 32 height 32
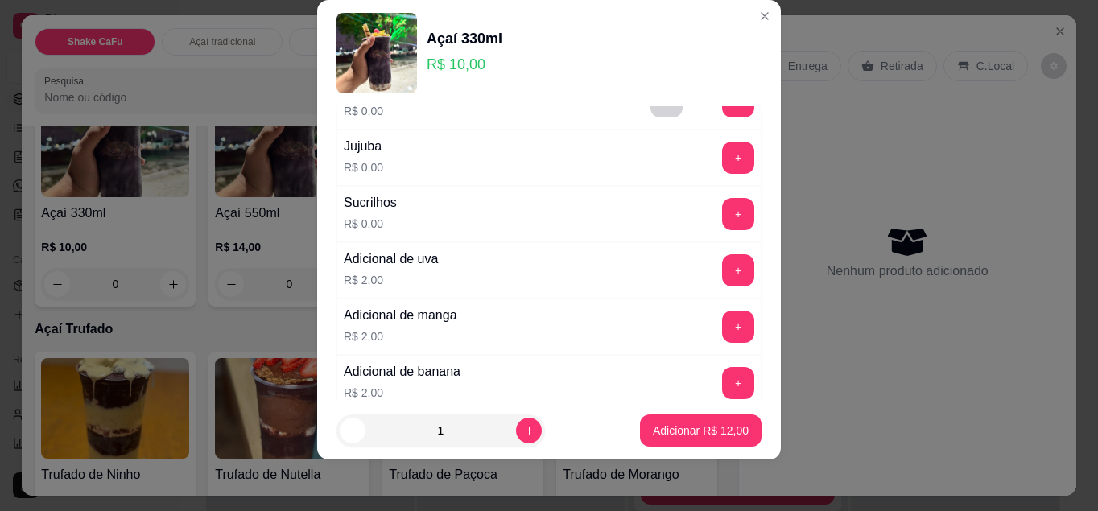
scroll to position [563, 0]
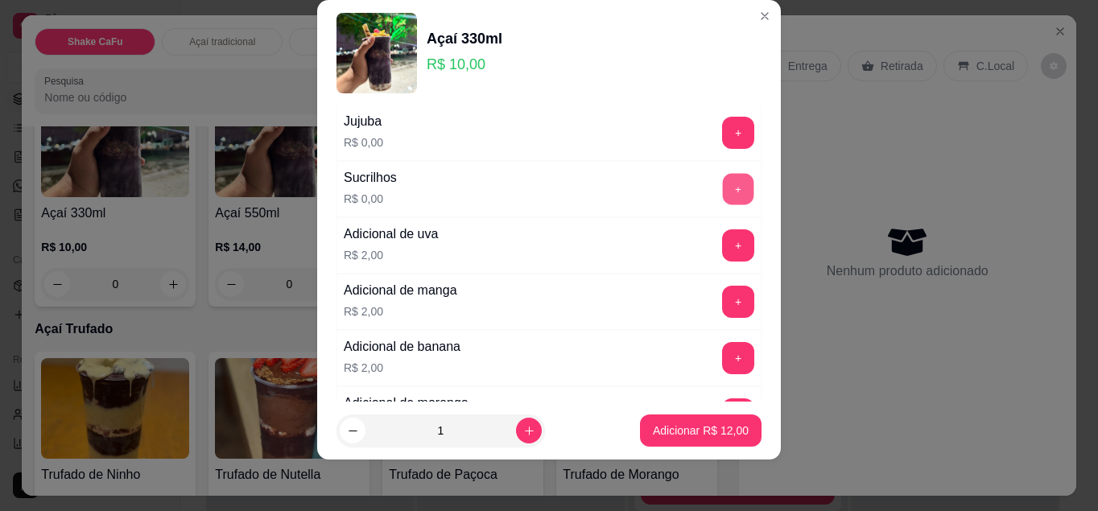
click at [723, 199] on button "+" at bounding box center [738, 188] width 31 height 31
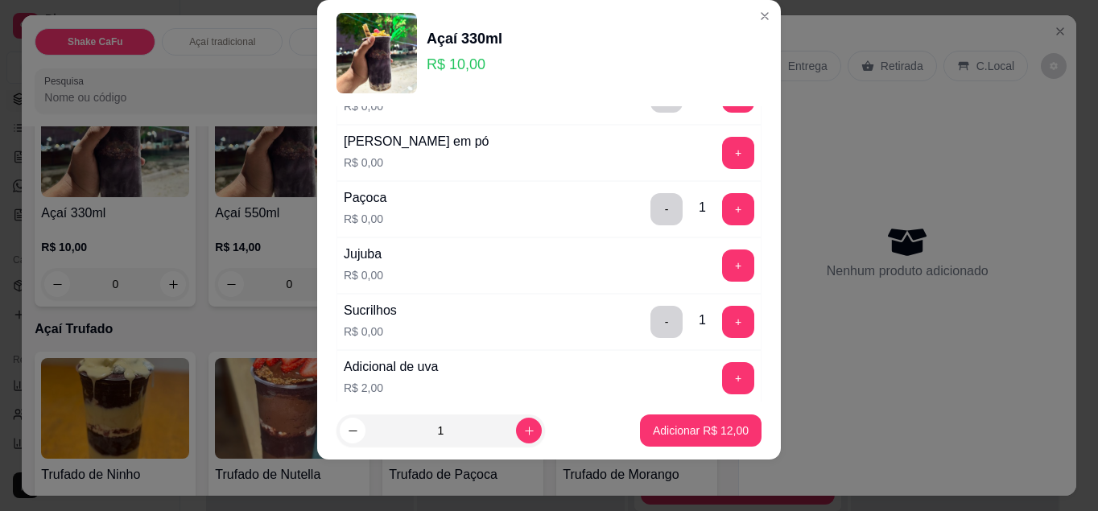
scroll to position [402, 0]
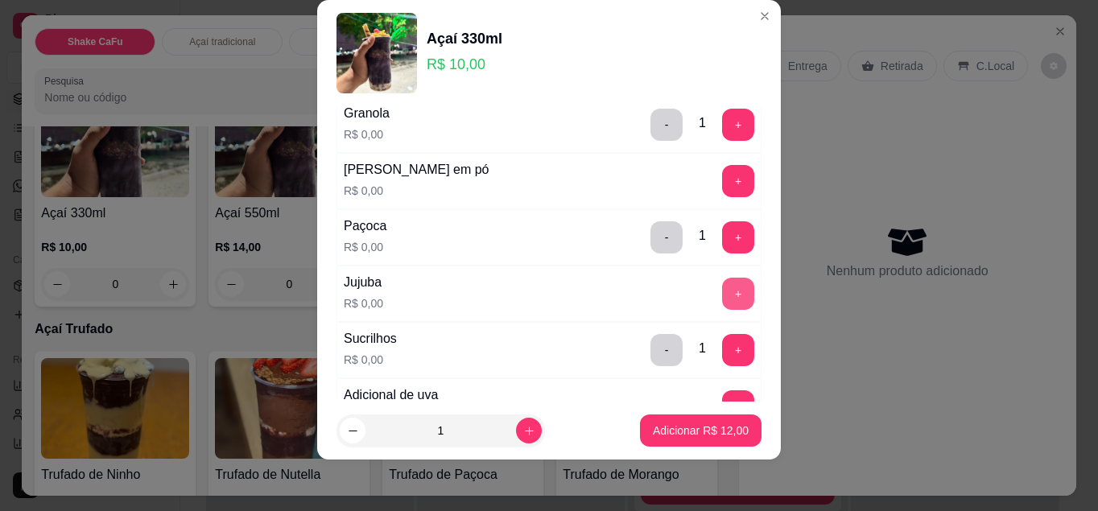
click at [722, 284] on button "+" at bounding box center [738, 294] width 32 height 32
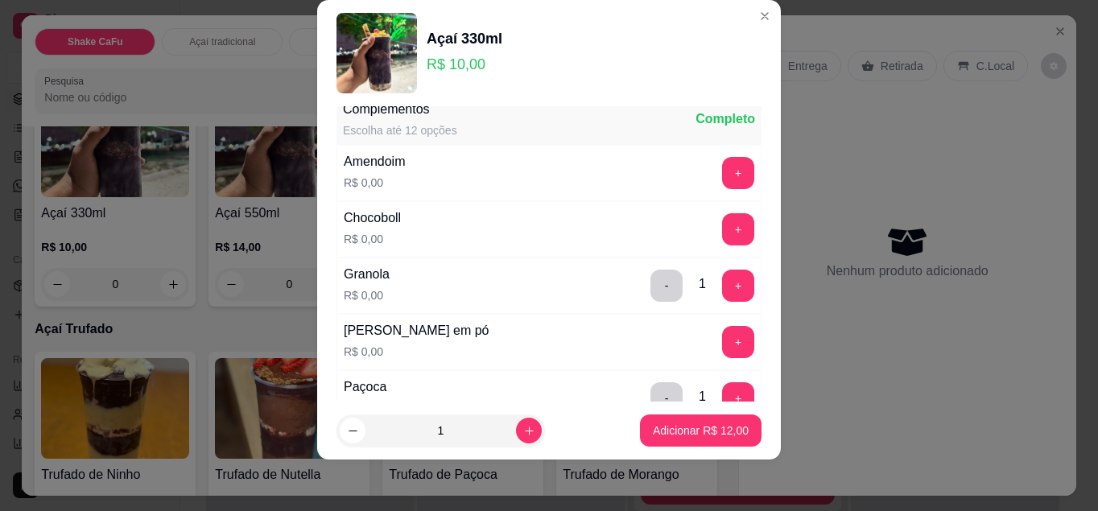
scroll to position [161, 0]
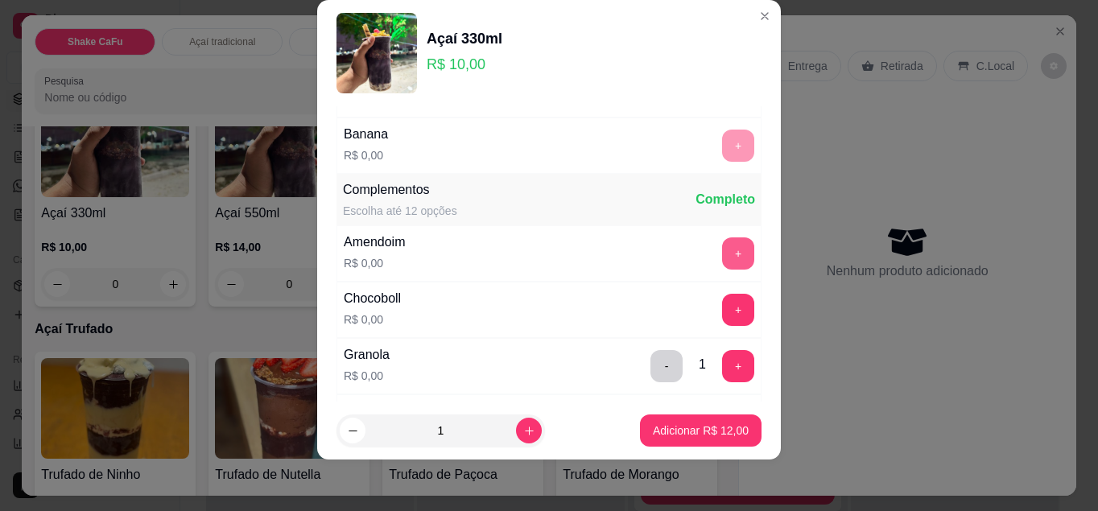
click at [722, 245] on button "+" at bounding box center [738, 253] width 32 height 32
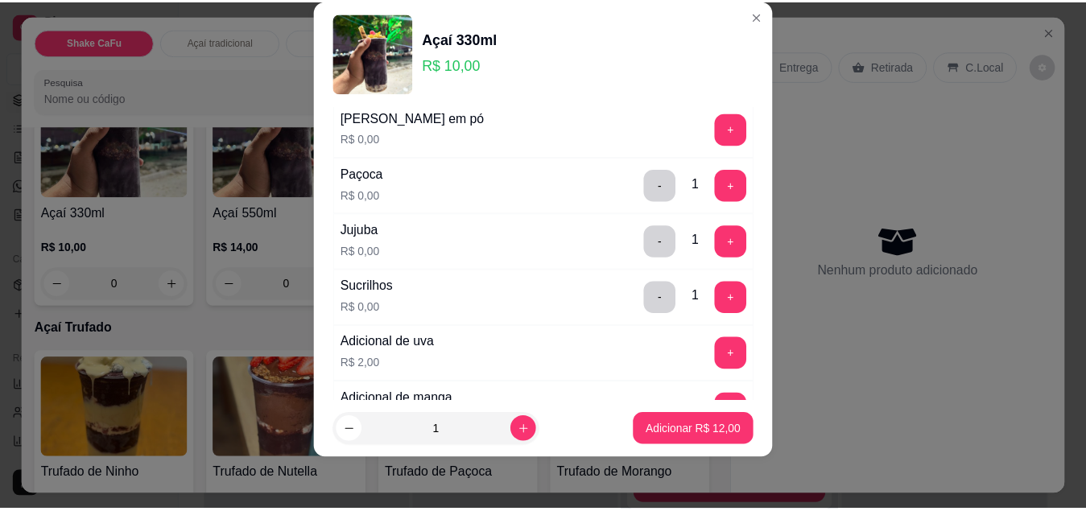
scroll to position [483, 0]
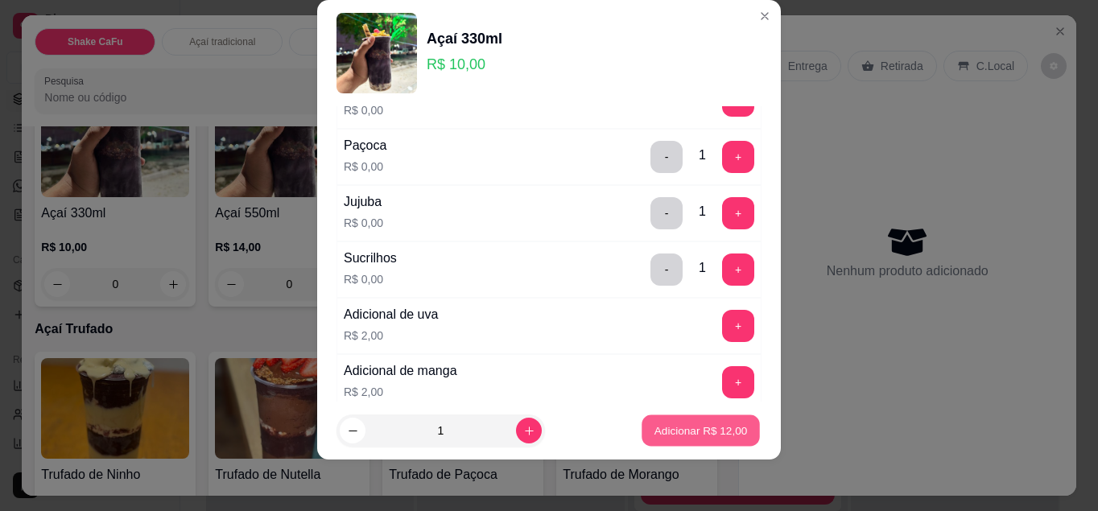
click at [720, 424] on p "Adicionar R$ 12,00" at bounding box center [700, 430] width 93 height 15
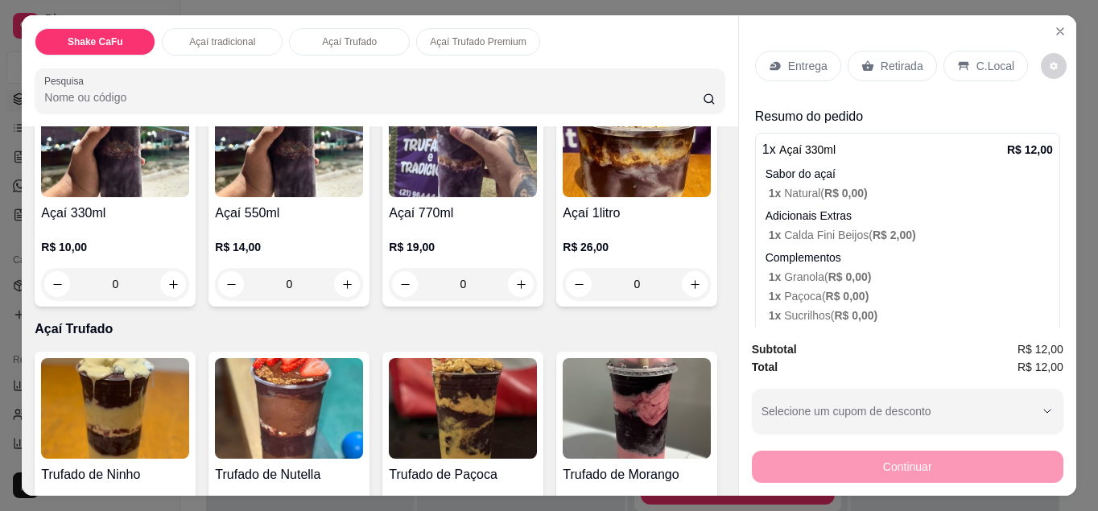
click at [976, 58] on p "C.Local" at bounding box center [995, 66] width 38 height 16
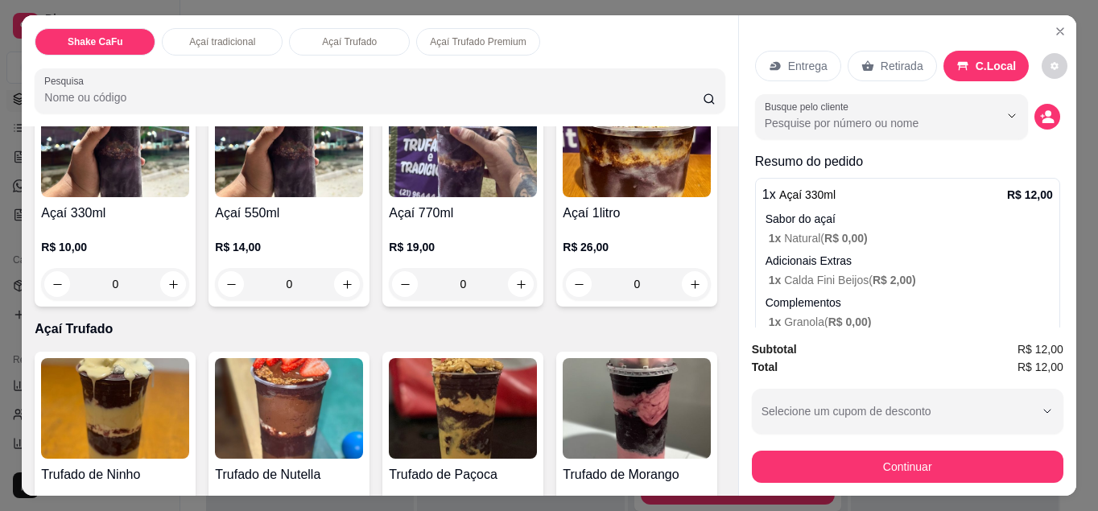
click at [885, 58] on p "Retirada" at bounding box center [902, 66] width 43 height 16
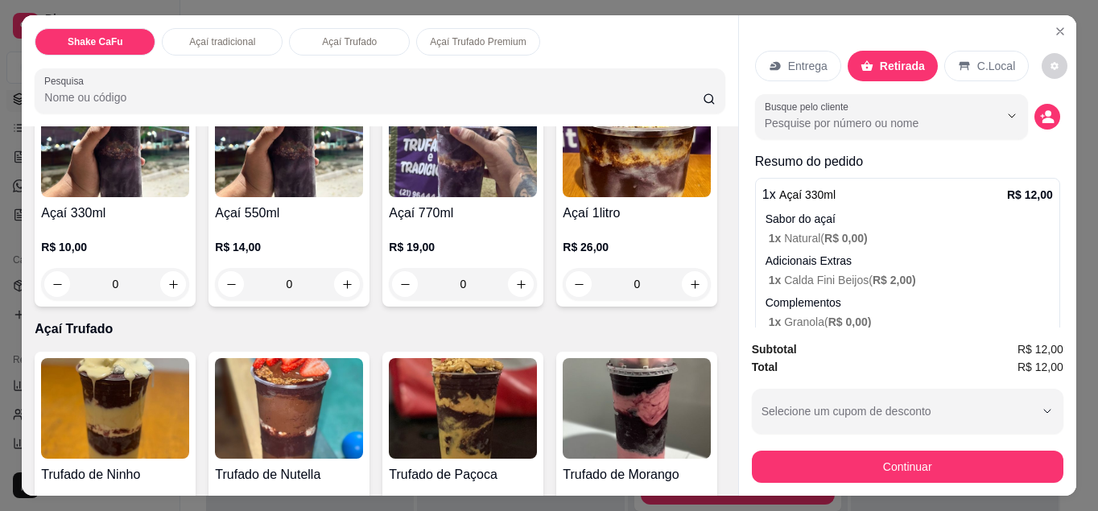
click at [1034, 109] on button "decrease-product-quantity" at bounding box center [1047, 117] width 26 height 26
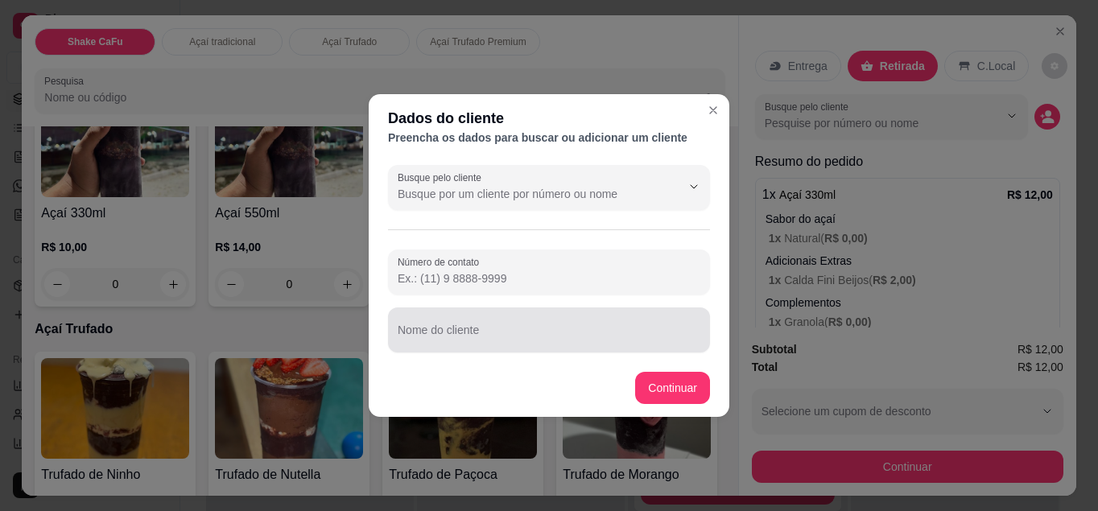
click at [468, 327] on div at bounding box center [549, 330] width 303 height 32
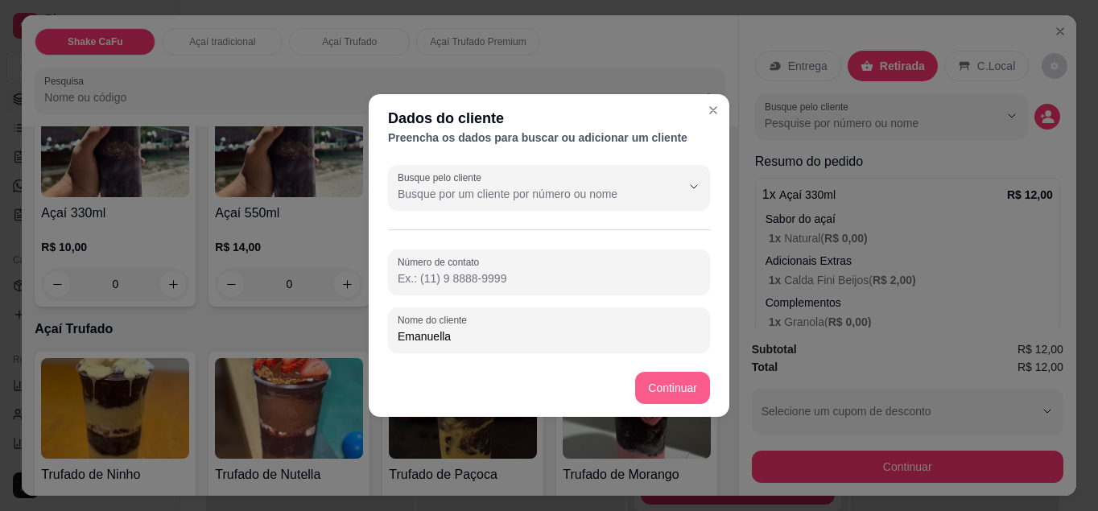
type input "Emanuella"
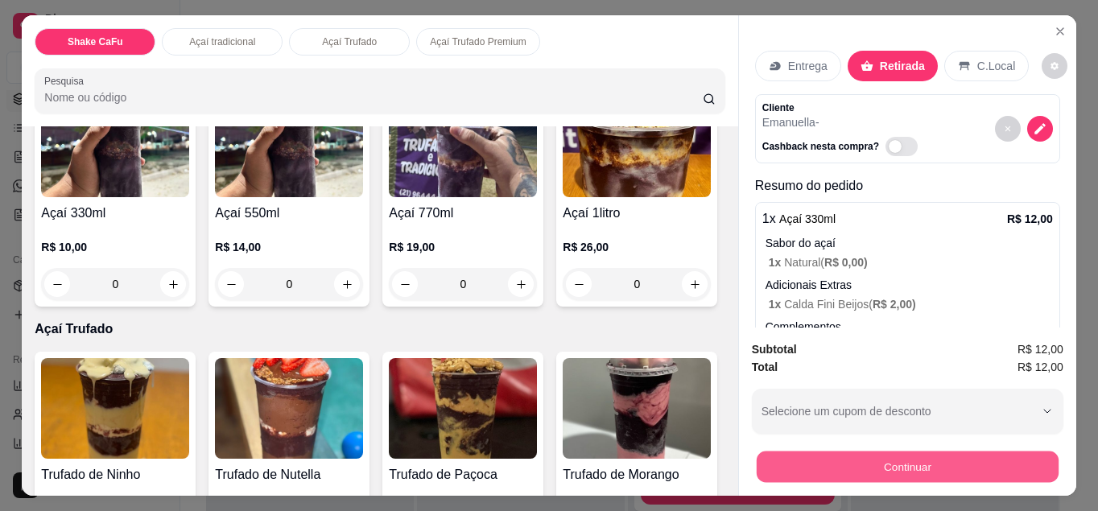
click at [820, 464] on button "Continuar" at bounding box center [908, 467] width 302 height 31
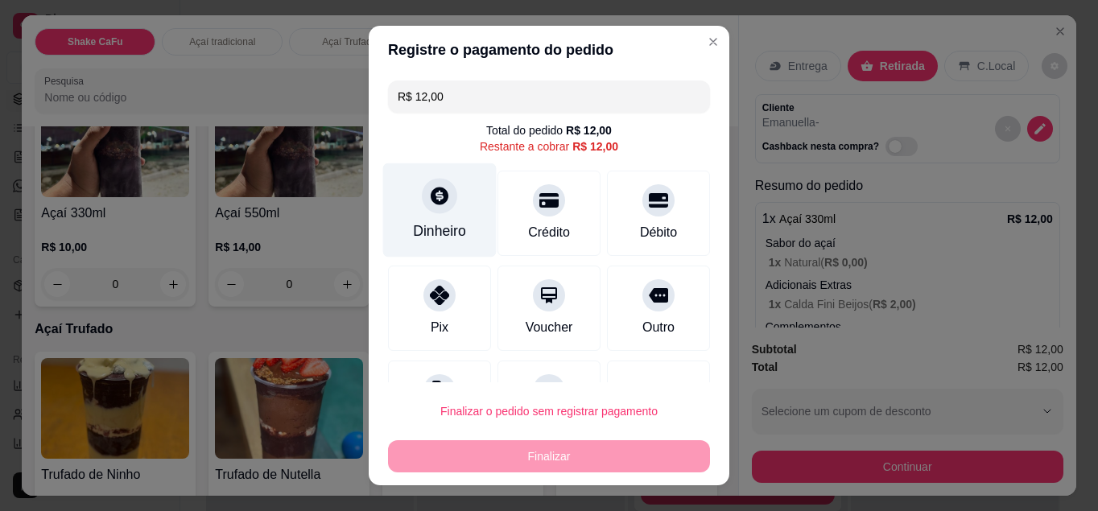
click at [447, 207] on div "Dinheiro" at bounding box center [439, 210] width 113 height 94
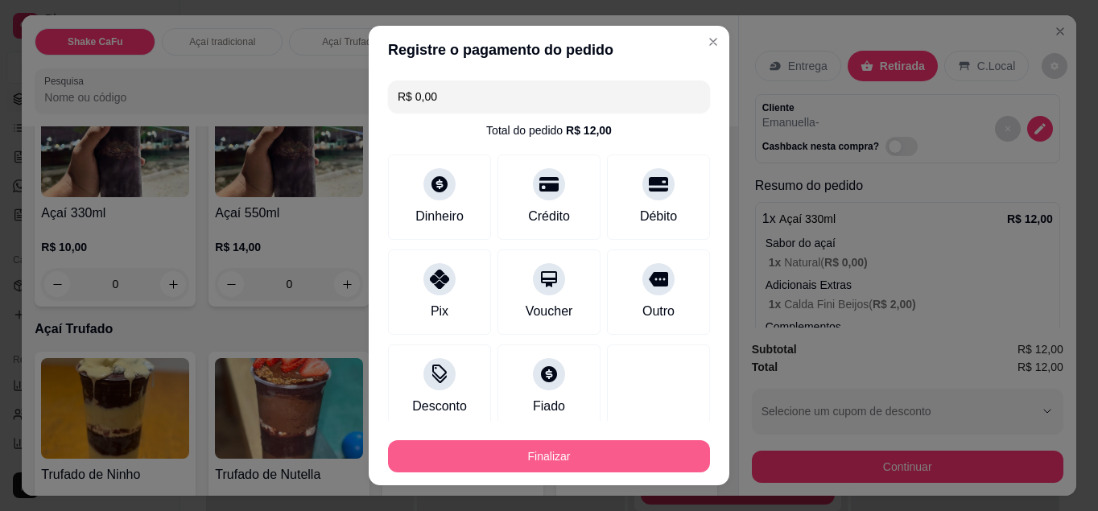
click at [555, 448] on button "Finalizar" at bounding box center [549, 456] width 322 height 32
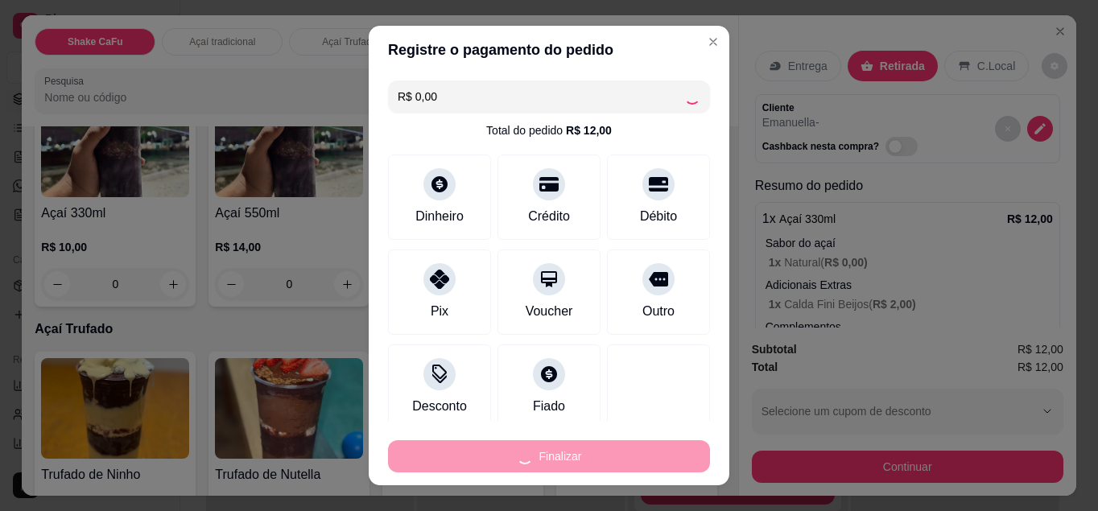
type input "-R$ 12,00"
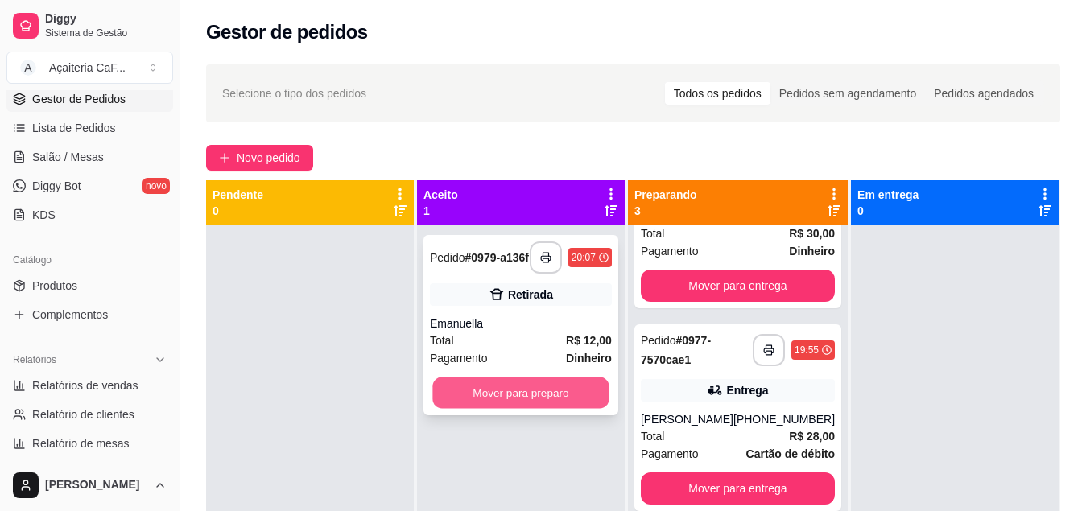
click at [530, 397] on button "Mover para preparo" at bounding box center [520, 392] width 176 height 31
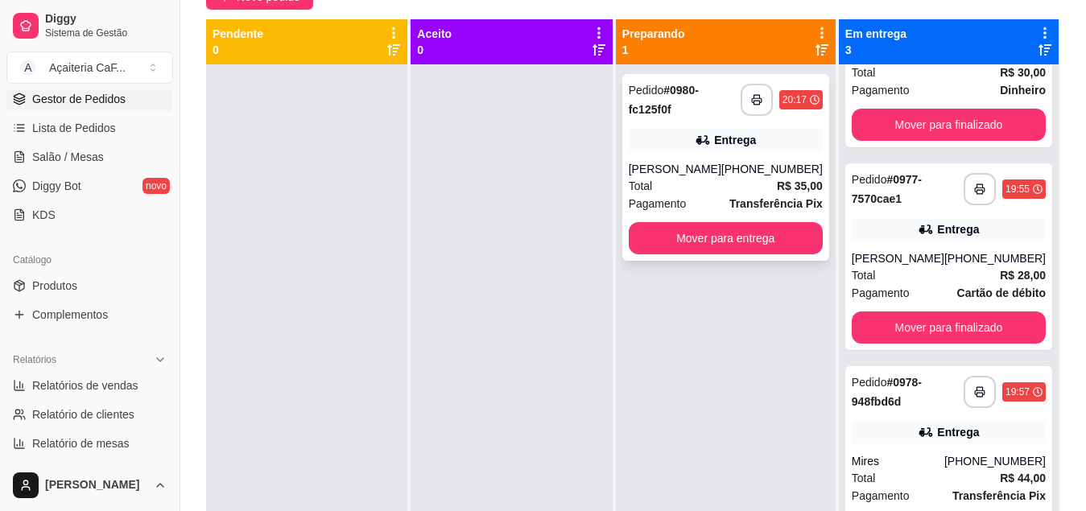
click at [690, 142] on div "Entrega" at bounding box center [726, 140] width 194 height 23
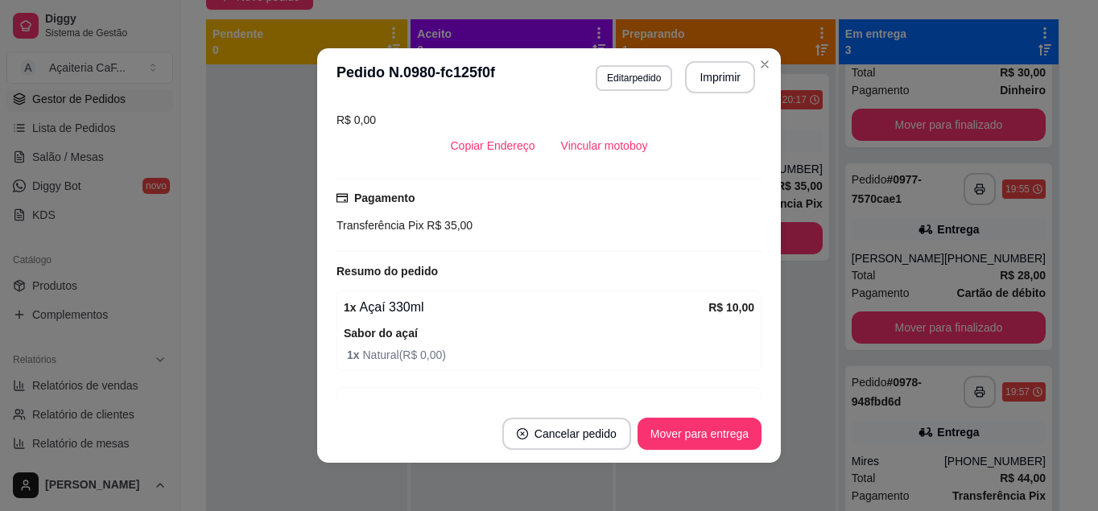
scroll to position [530, 0]
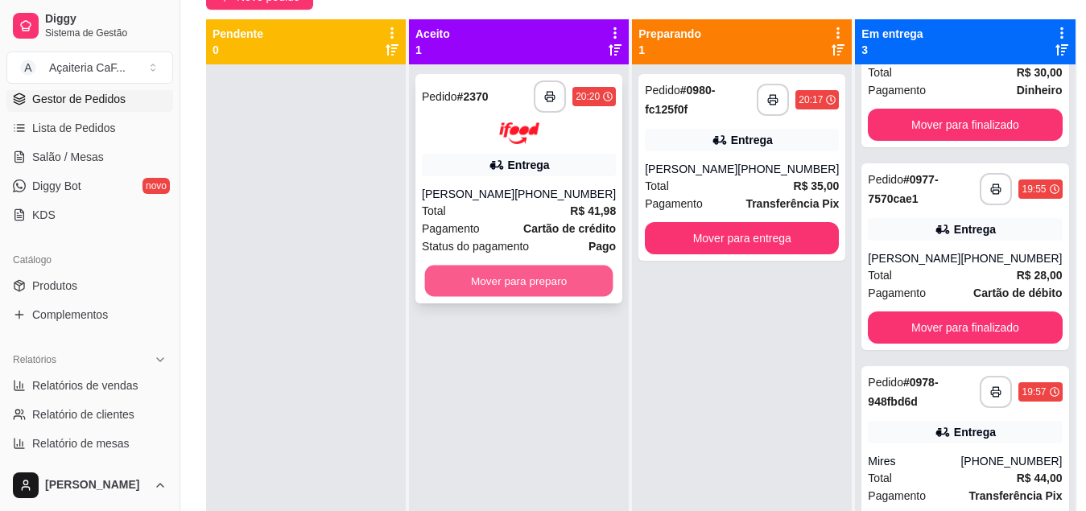
click at [527, 287] on button "Mover para preparo" at bounding box center [519, 280] width 188 height 31
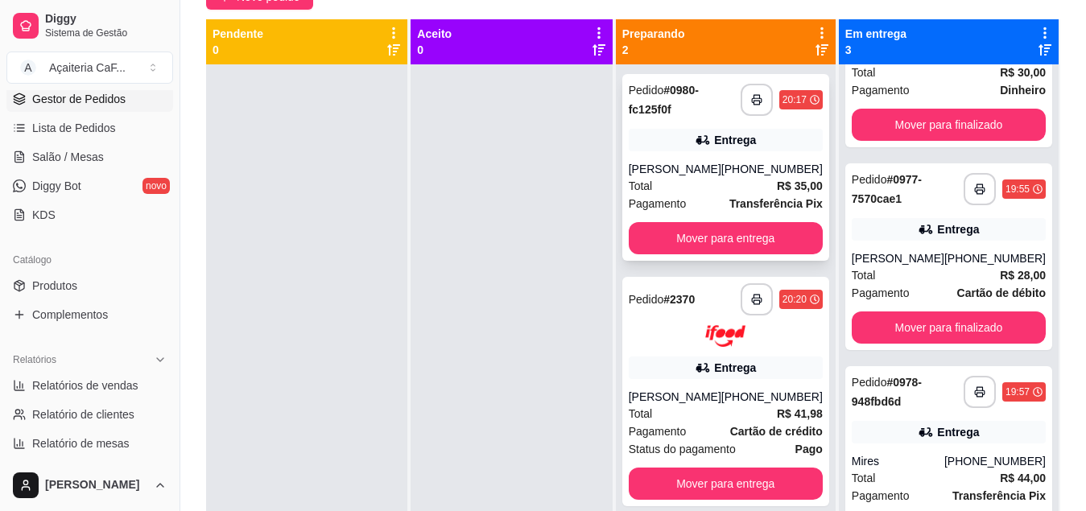
click at [704, 163] on div "[PERSON_NAME]" at bounding box center [675, 169] width 93 height 16
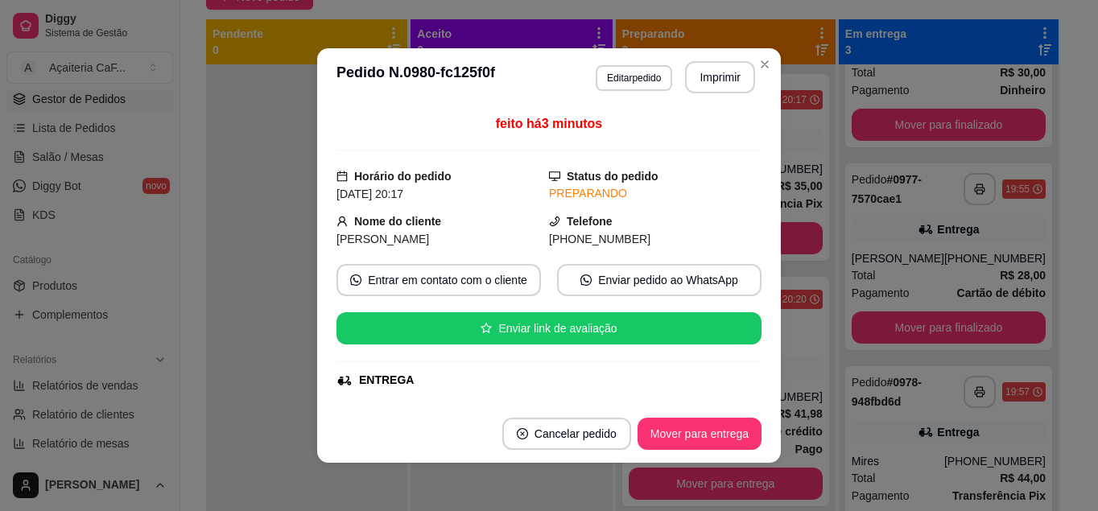
scroll to position [241, 0]
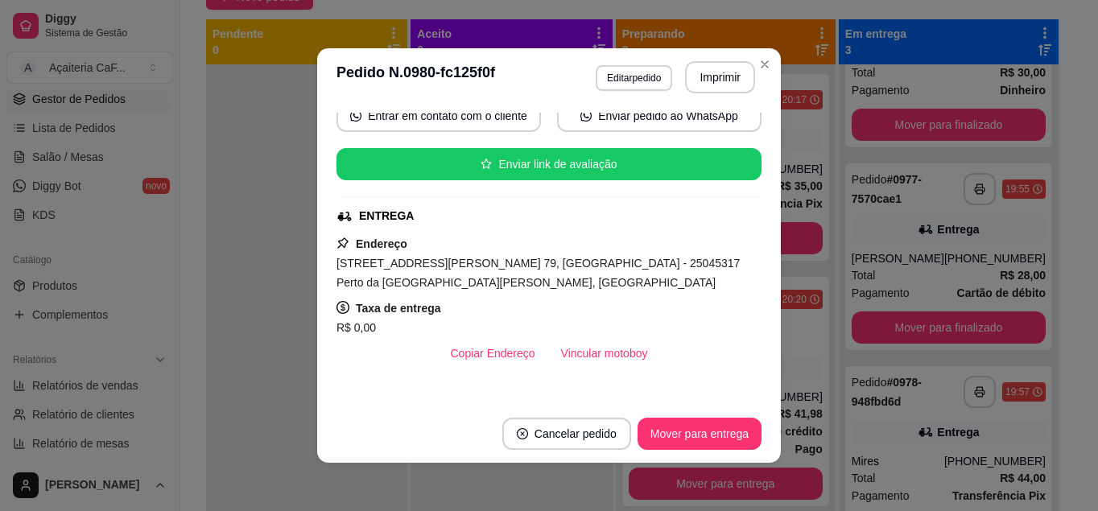
click at [610, 357] on button "Vincular motoboy" at bounding box center [604, 353] width 113 height 32
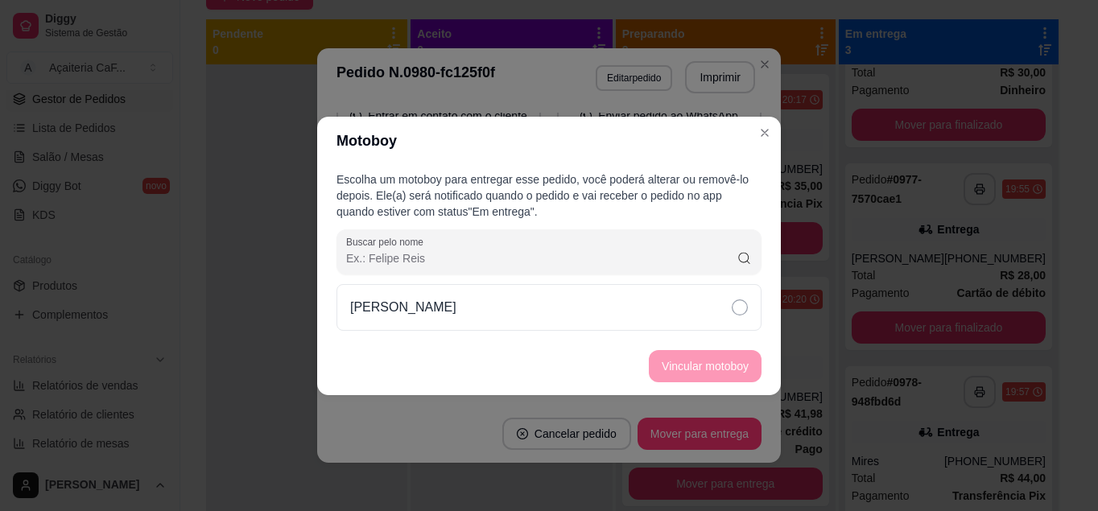
click at [704, 304] on div "[PERSON_NAME]" at bounding box center [548, 307] width 425 height 47
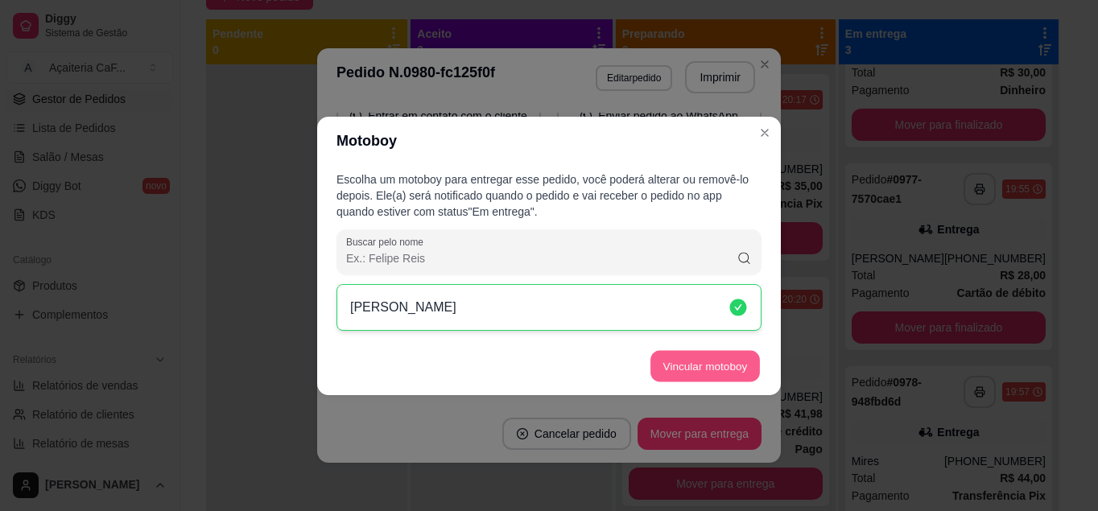
click at [716, 361] on button "Vincular motoboy" at bounding box center [704, 365] width 109 height 31
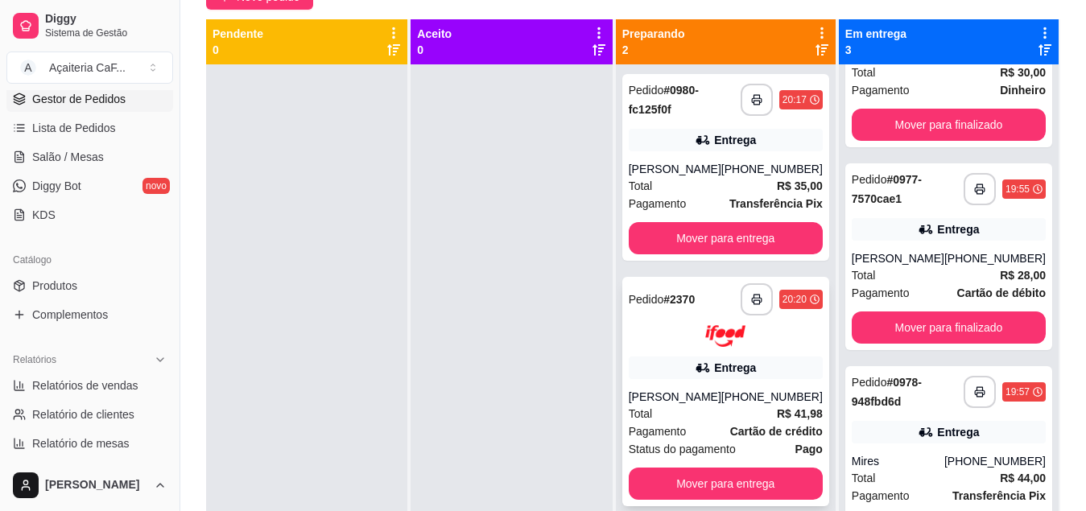
click at [722, 382] on div "**********" at bounding box center [725, 391] width 207 height 229
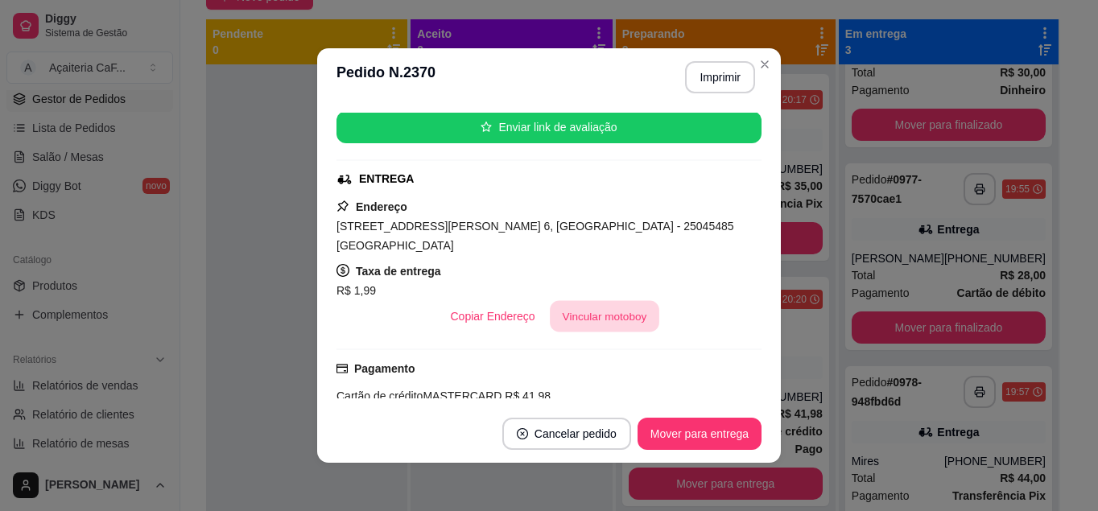
click at [616, 307] on button "Vincular motoboy" at bounding box center [604, 316] width 109 height 31
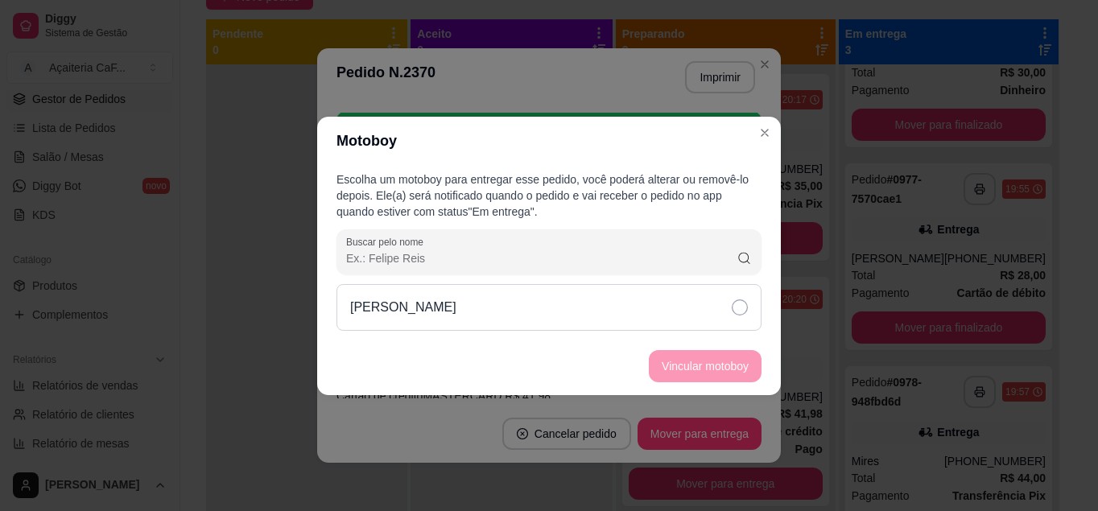
click at [658, 296] on div "[PERSON_NAME]" at bounding box center [548, 307] width 425 height 47
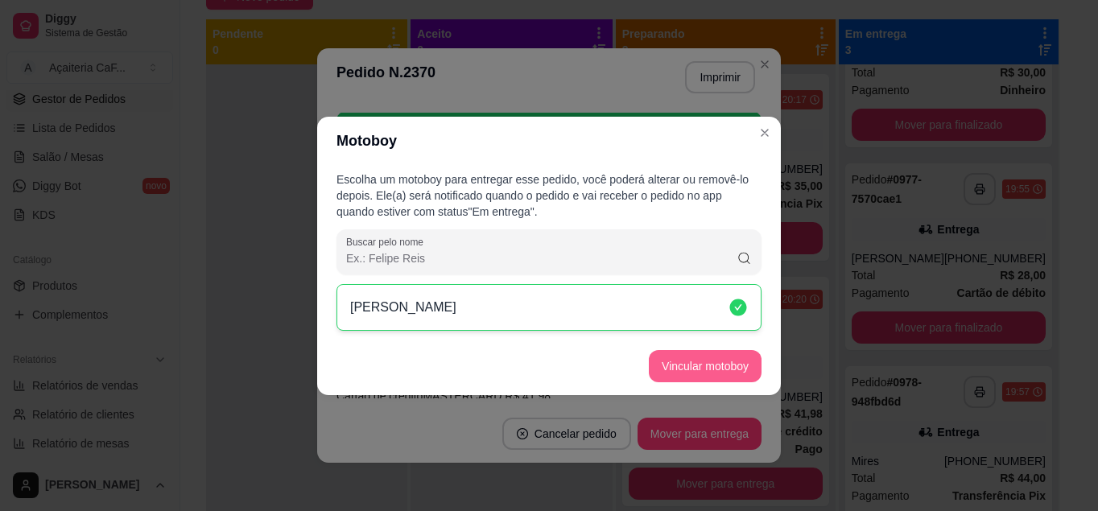
click at [686, 361] on button "Vincular motoboy" at bounding box center [705, 366] width 113 height 32
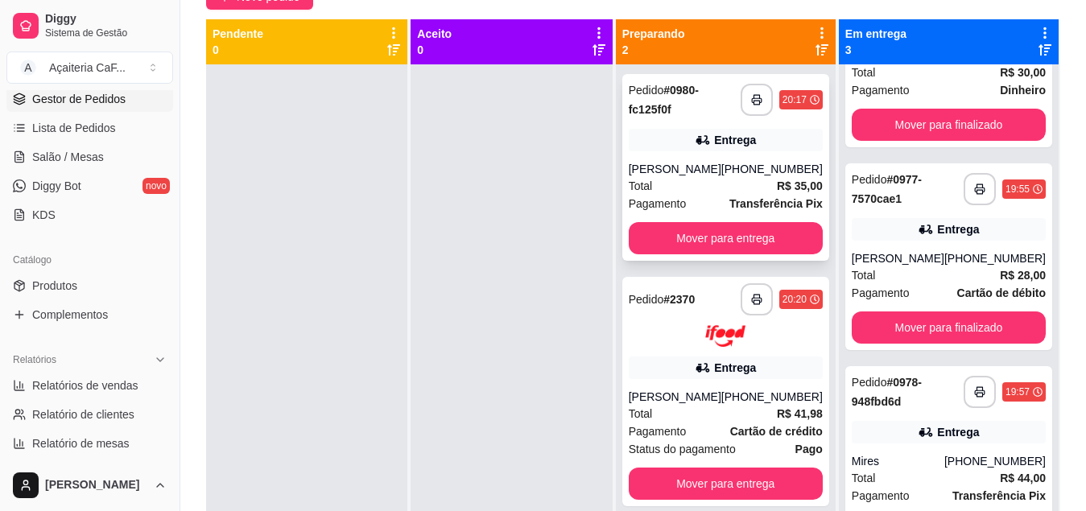
click at [716, 163] on div "[PERSON_NAME]" at bounding box center [675, 169] width 93 height 16
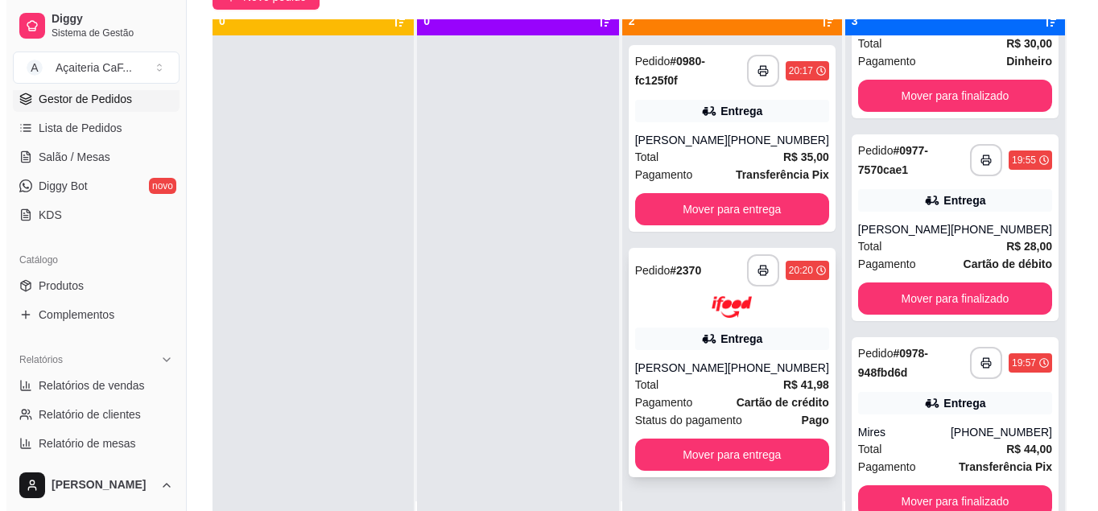
scroll to position [45, 0]
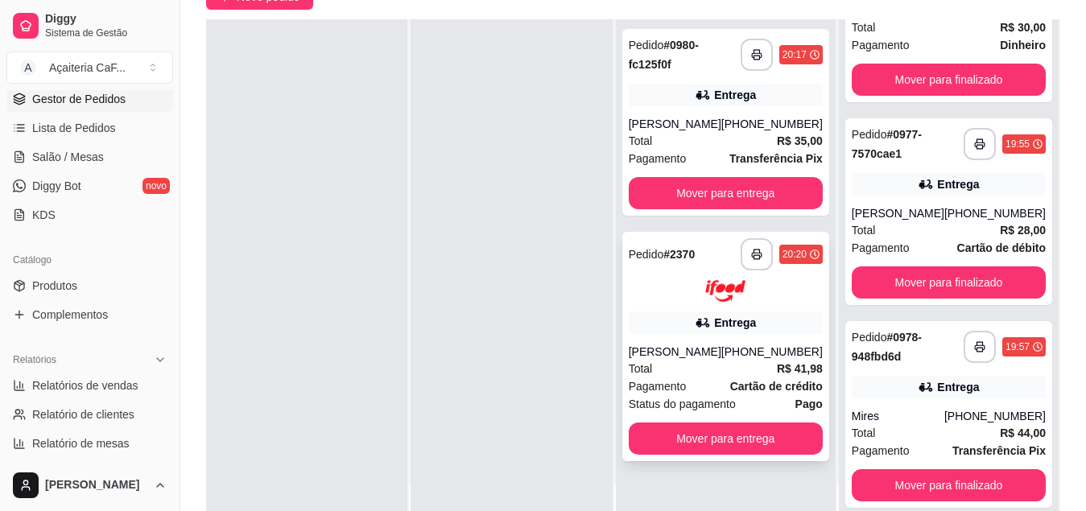
click at [722, 320] on div "Entrega" at bounding box center [735, 323] width 42 height 16
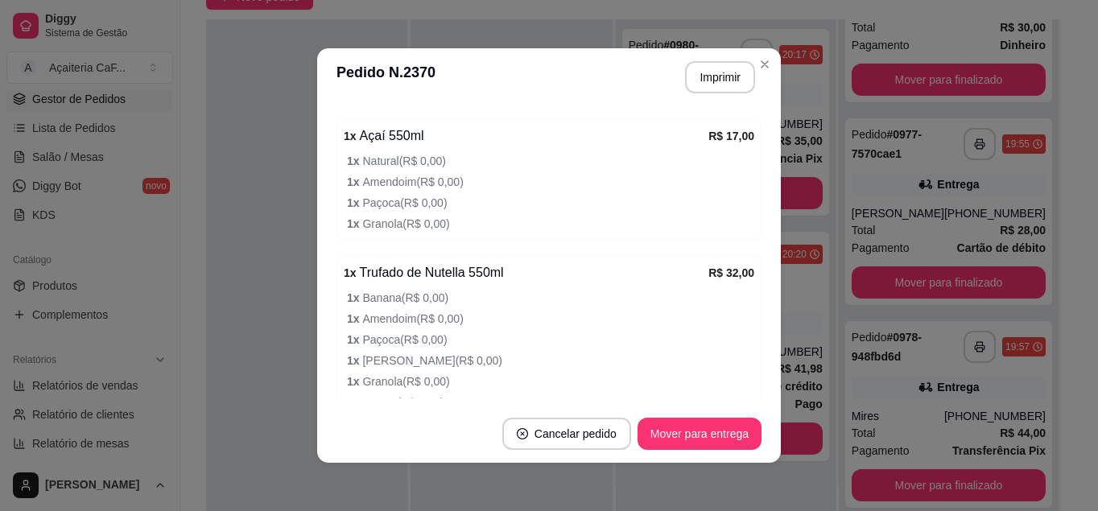
scroll to position [644, 0]
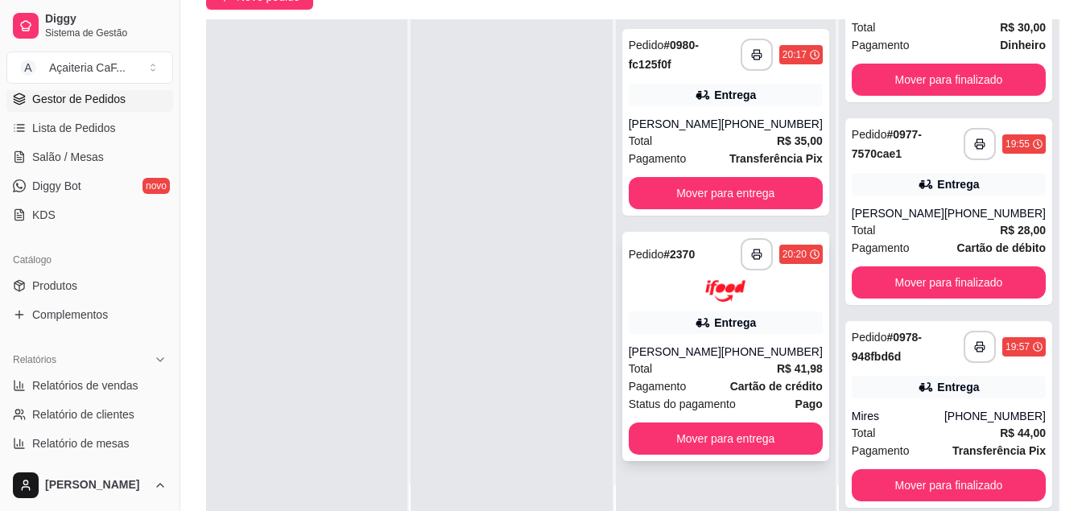
click at [730, 328] on div "Entrega" at bounding box center [735, 323] width 42 height 16
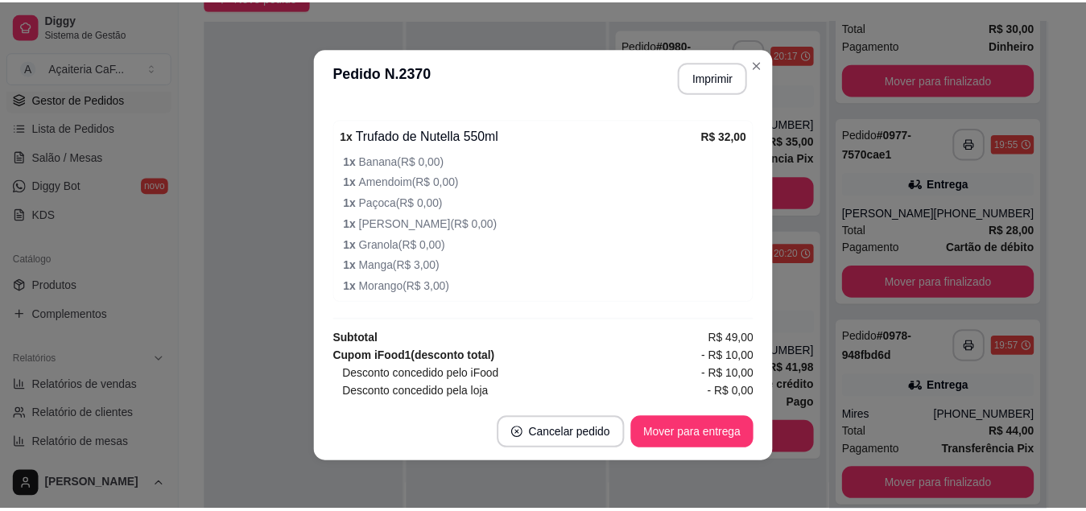
scroll to position [855, 0]
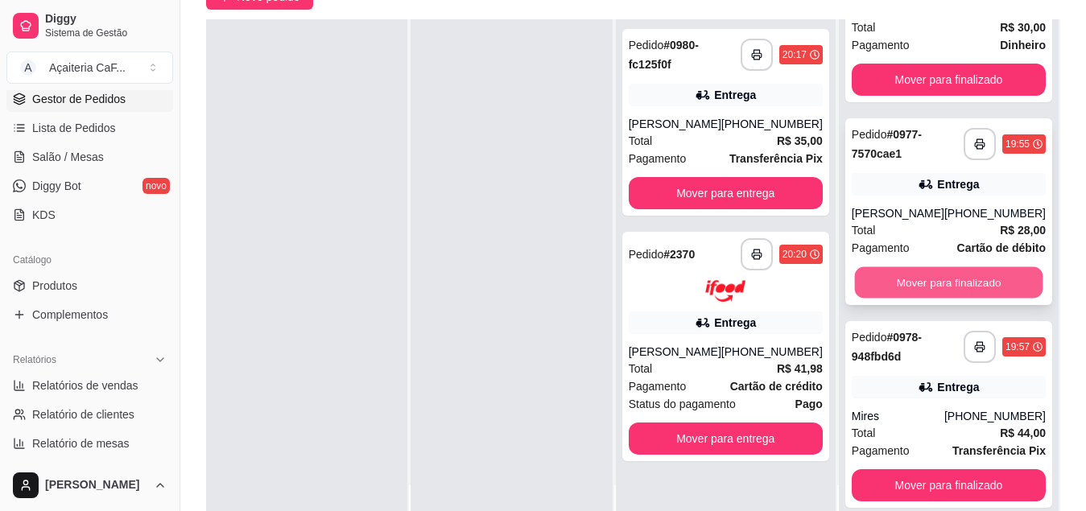
click at [967, 274] on button "Mover para finalizado" at bounding box center [948, 282] width 188 height 31
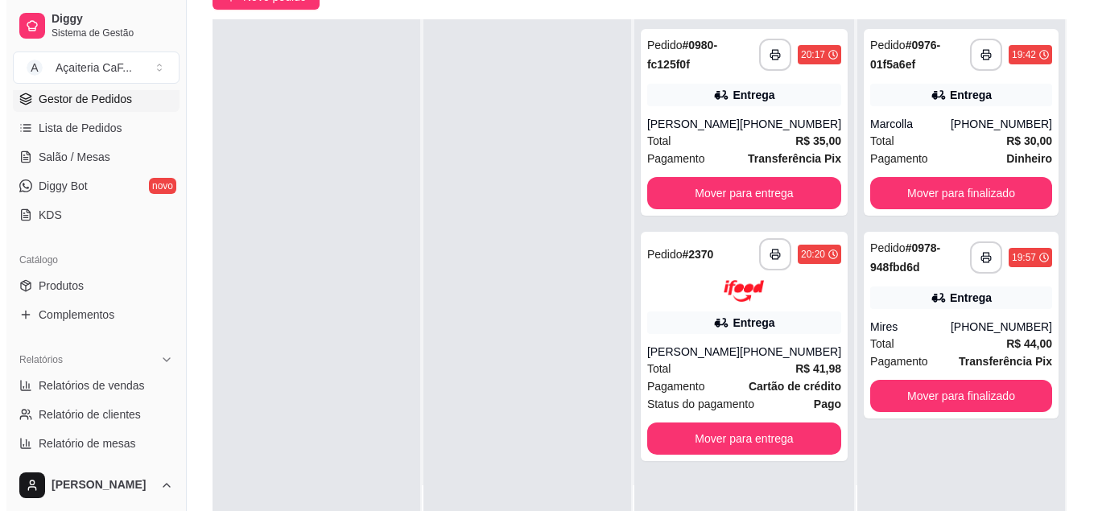
scroll to position [0, 0]
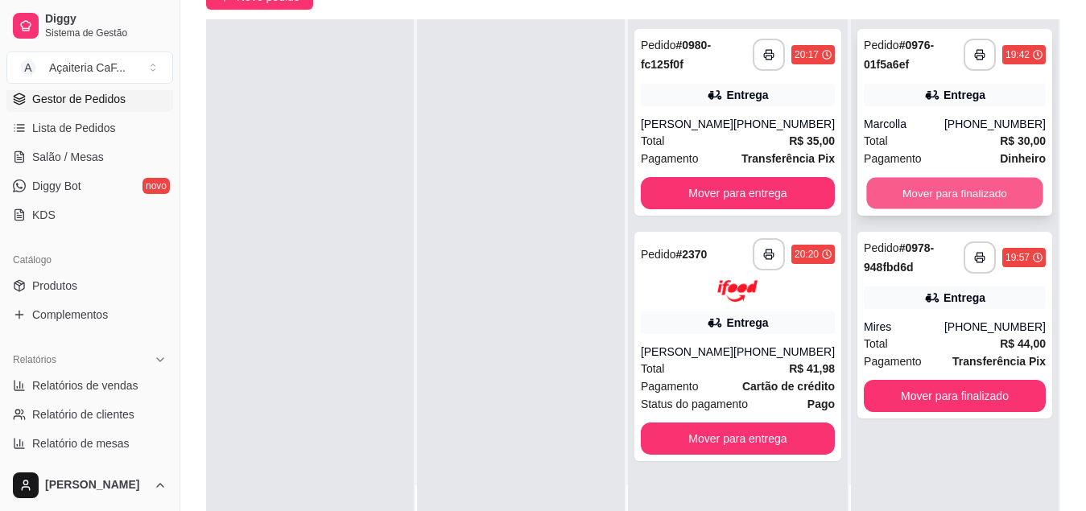
click at [934, 201] on button "Mover para finalizado" at bounding box center [954, 193] width 176 height 31
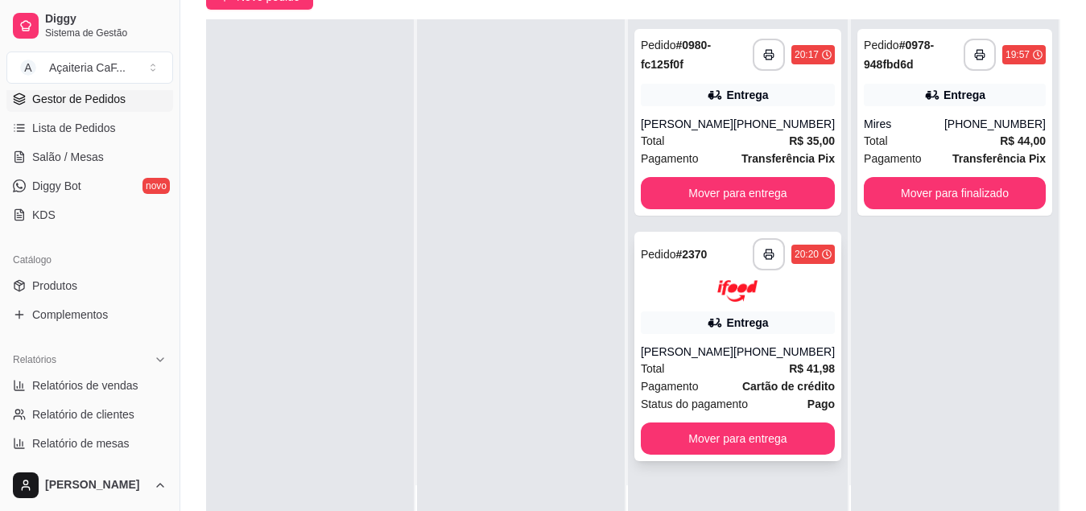
click at [753, 377] on span "Cartão de crédito" at bounding box center [788, 386] width 93 height 18
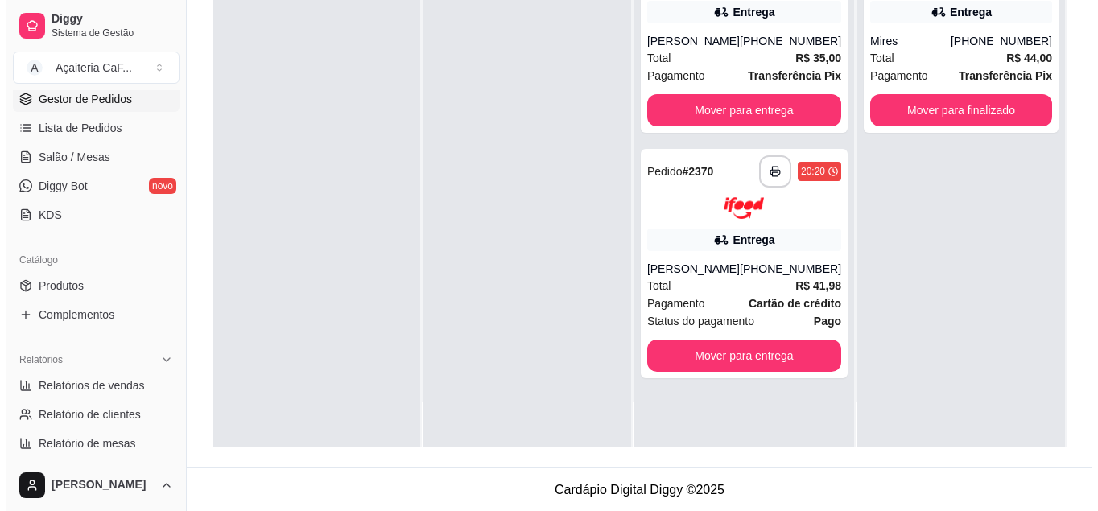
scroll to position [245, 0]
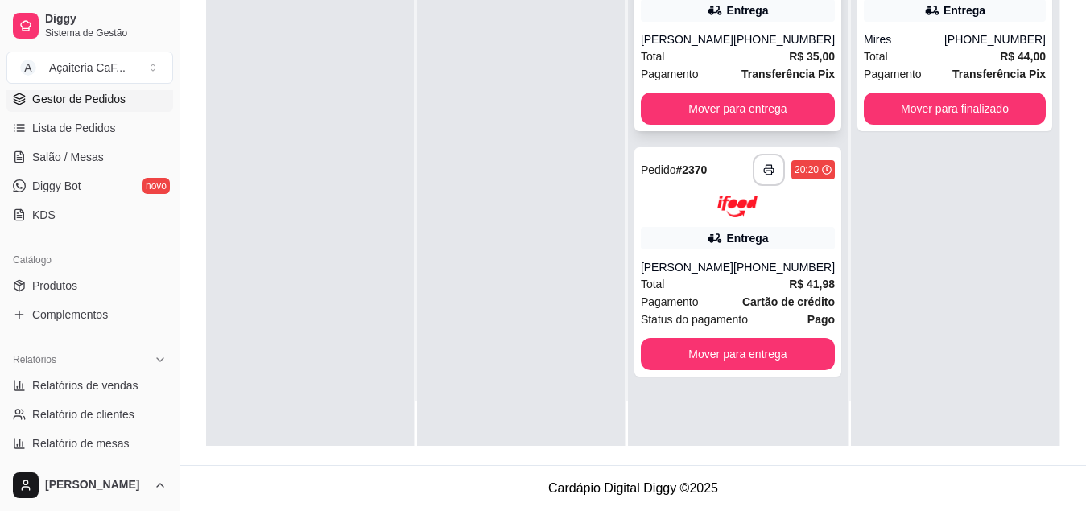
click at [710, 57] on div "Total R$ 35,00" at bounding box center [738, 56] width 194 height 18
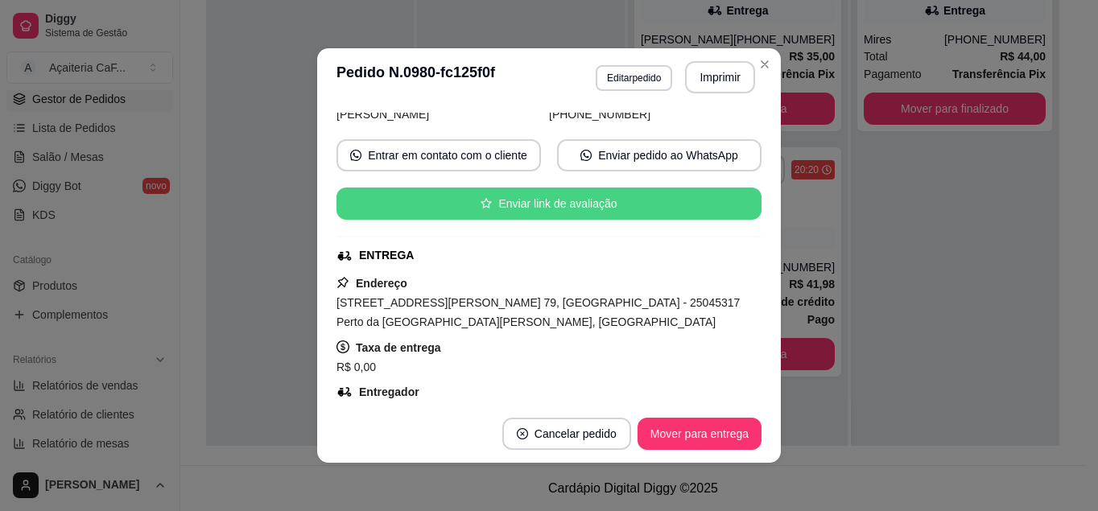
scroll to position [322, 0]
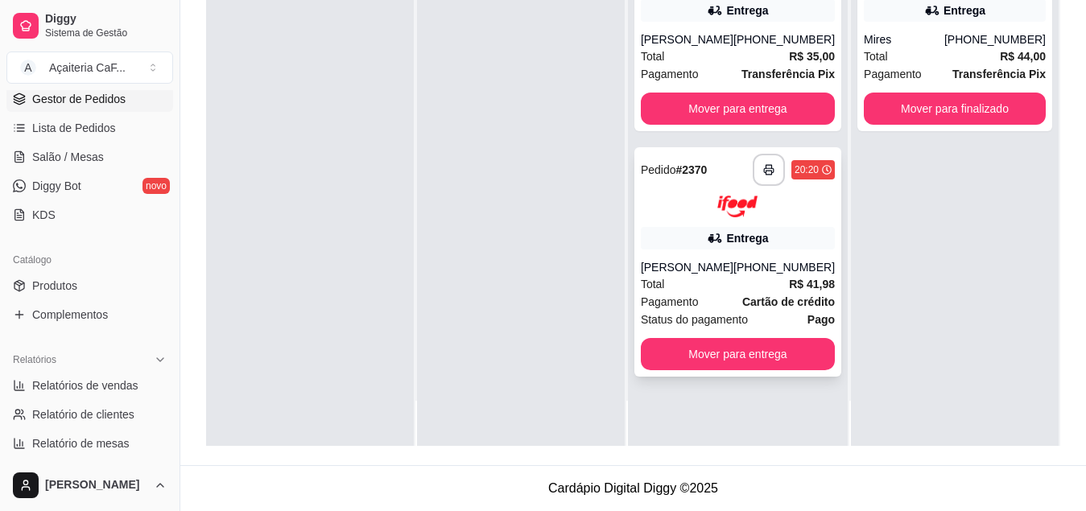
click at [743, 245] on div "Entrega" at bounding box center [747, 238] width 42 height 16
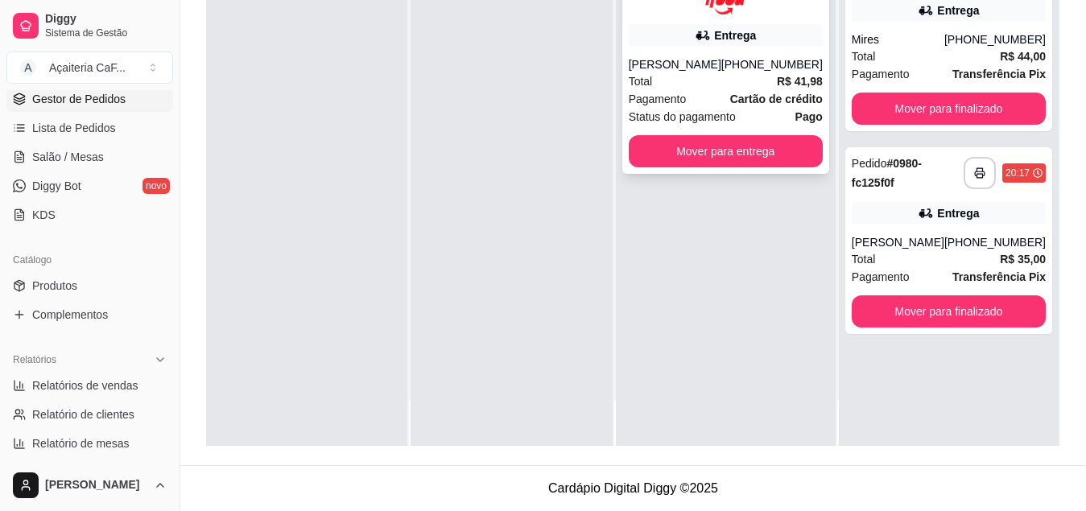
click at [741, 90] on span "Cartão de crédito" at bounding box center [776, 99] width 93 height 18
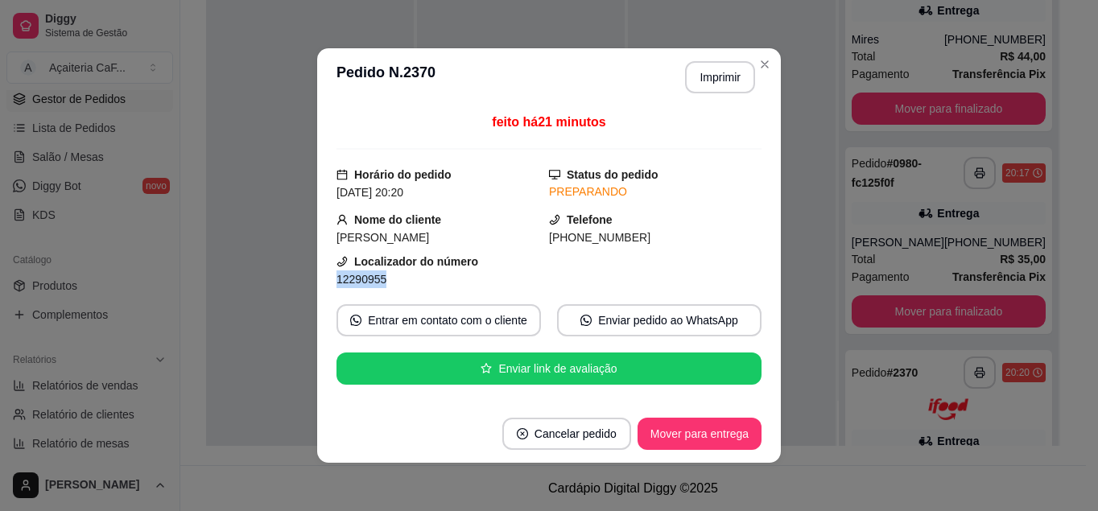
drag, startPoint x: 394, startPoint y: 282, endPoint x: 328, endPoint y: 280, distance: 66.0
click at [328, 280] on div "feito há 21 minutos Horário do pedido [DATE] 20:20 Status do pedido PREPARANDO …" at bounding box center [549, 255] width 464 height 299
copy span "12290955"
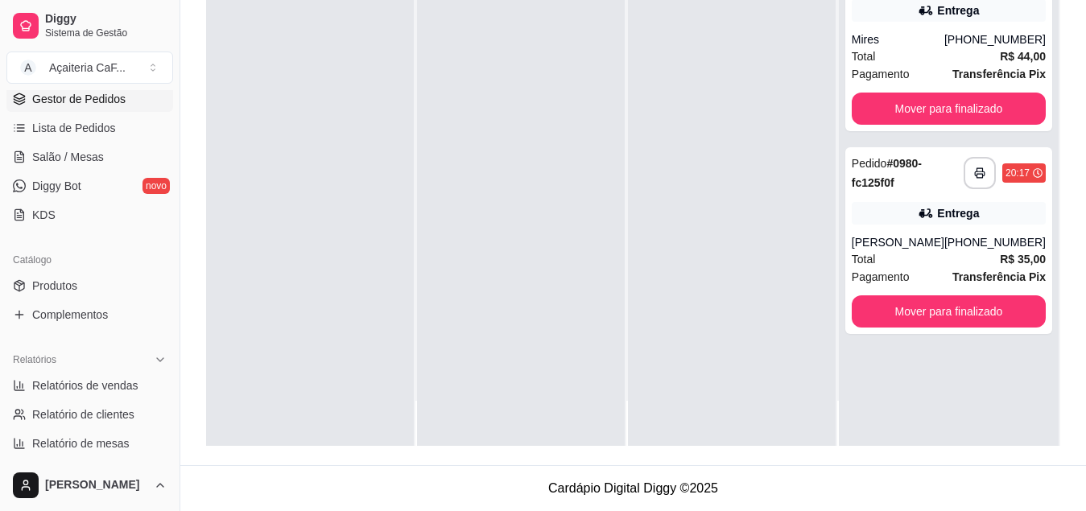
scroll to position [0, 0]
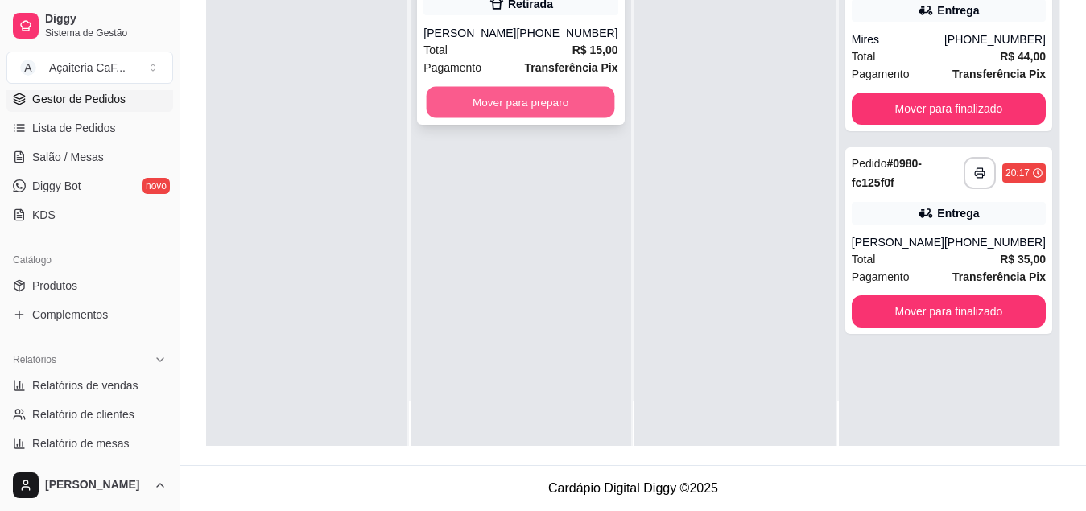
click at [507, 116] on button "Mover para preparo" at bounding box center [521, 102] width 188 height 31
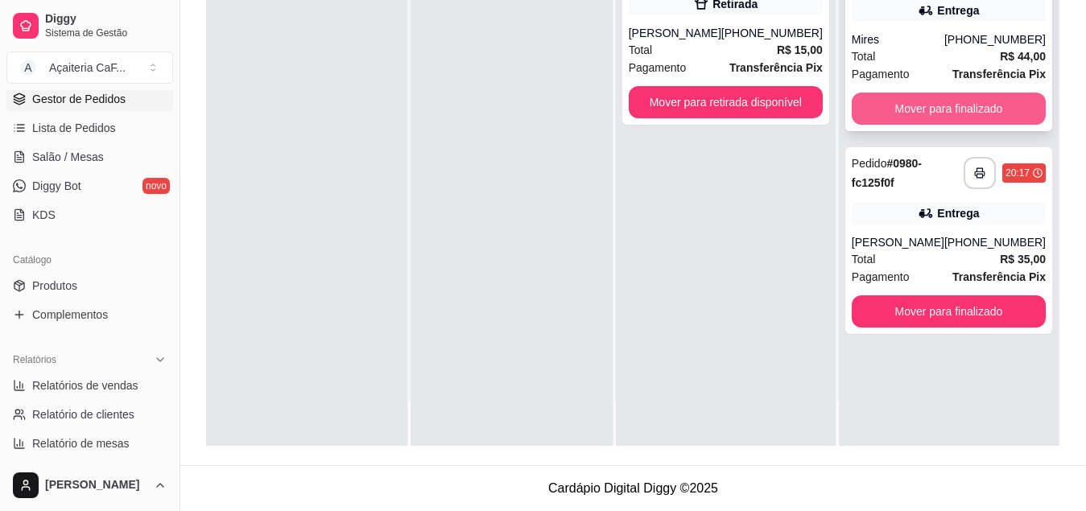
click at [897, 104] on button "Mover para finalizado" at bounding box center [949, 109] width 194 height 32
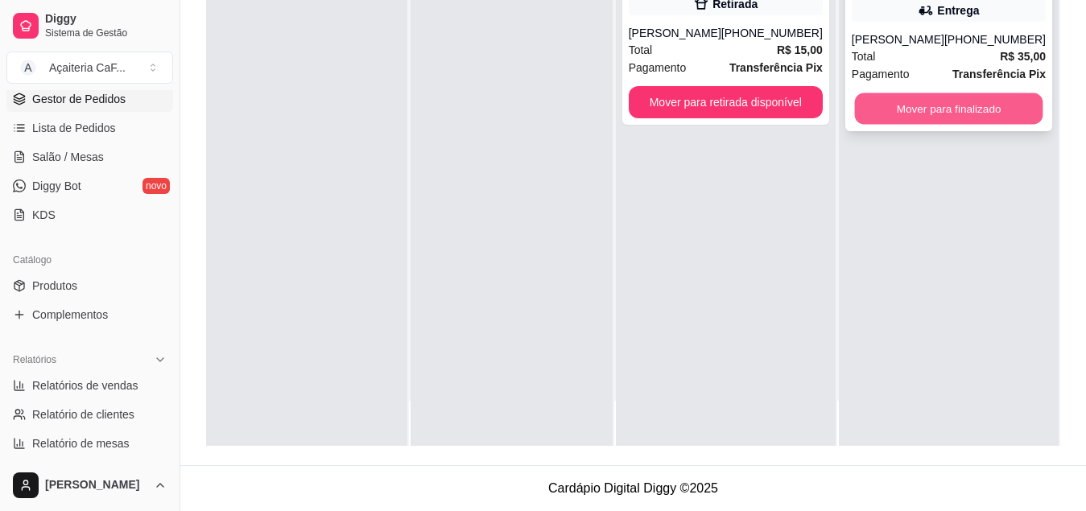
click at [934, 109] on button "Mover para finalizado" at bounding box center [948, 108] width 188 height 31
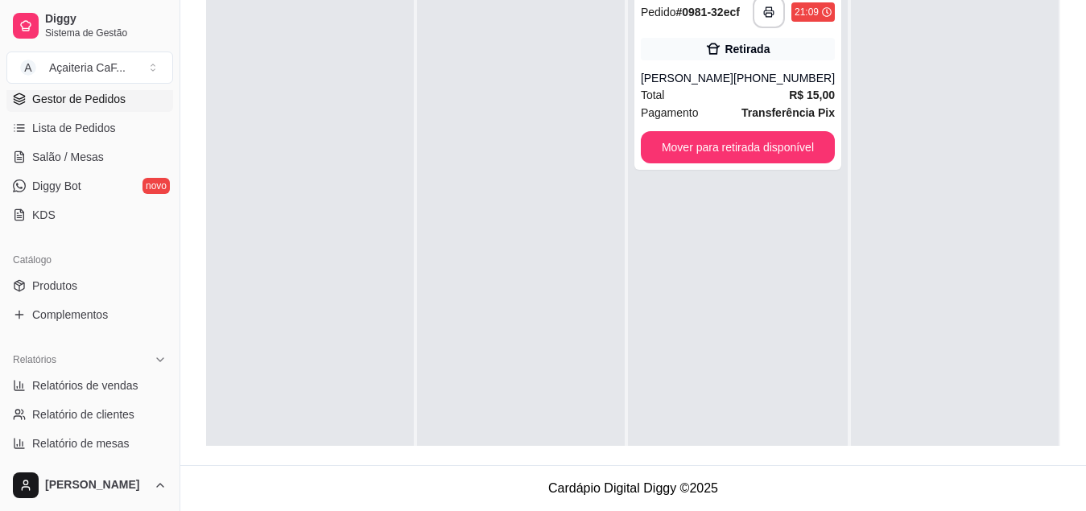
scroll to position [322, 0]
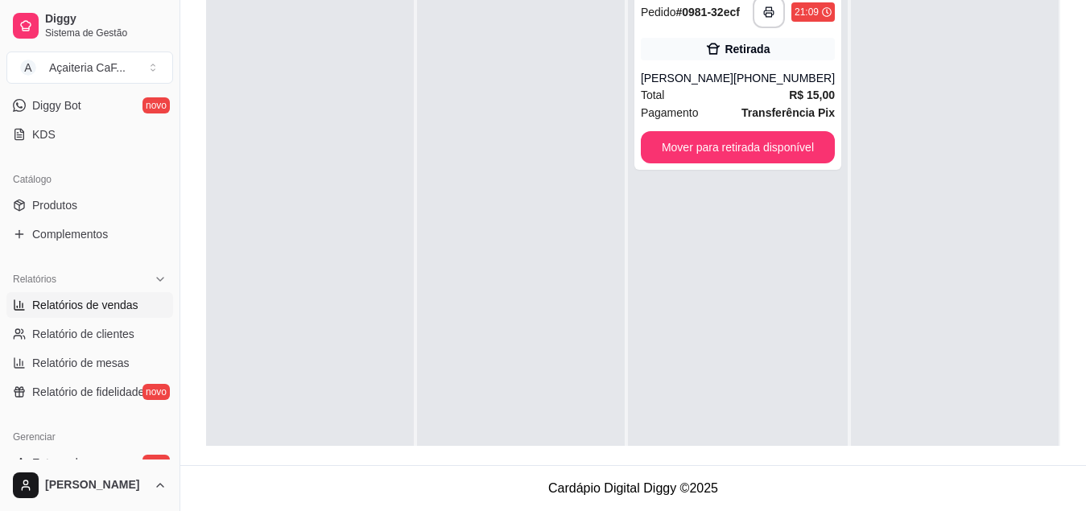
click at [97, 311] on span "Relatórios de vendas" at bounding box center [85, 305] width 106 height 16
select select "ALL"
select select "0"
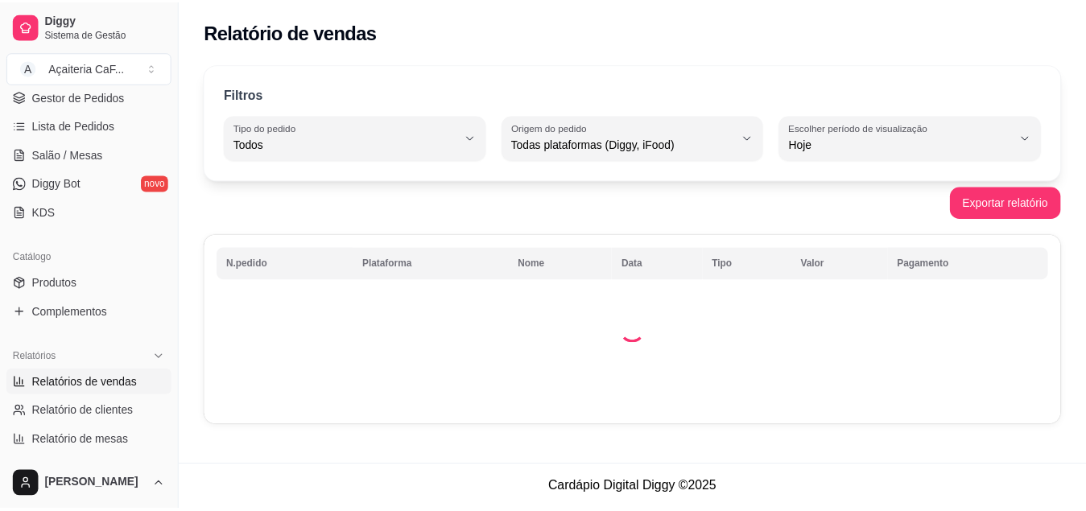
scroll to position [80, 0]
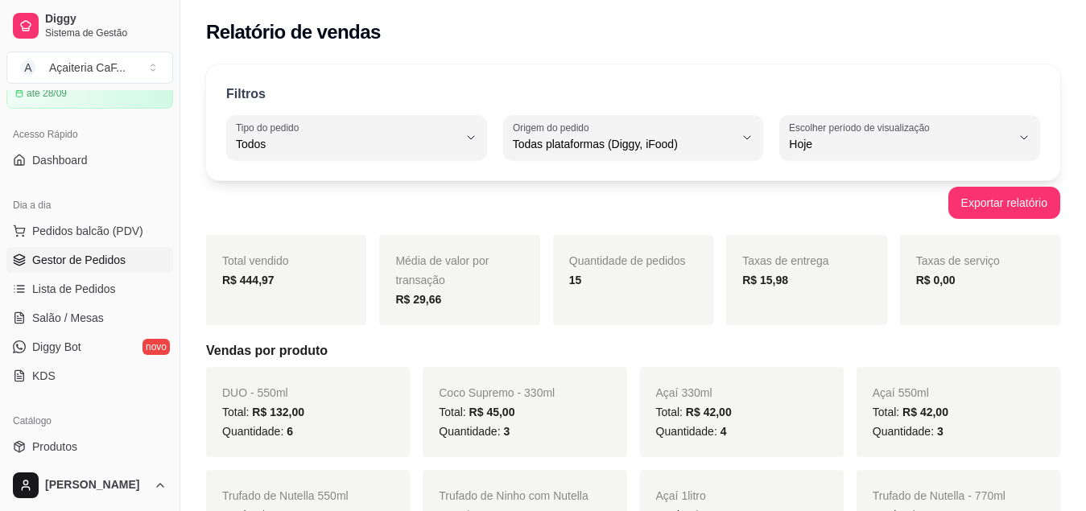
click at [62, 261] on span "Gestor de Pedidos" at bounding box center [78, 260] width 93 height 16
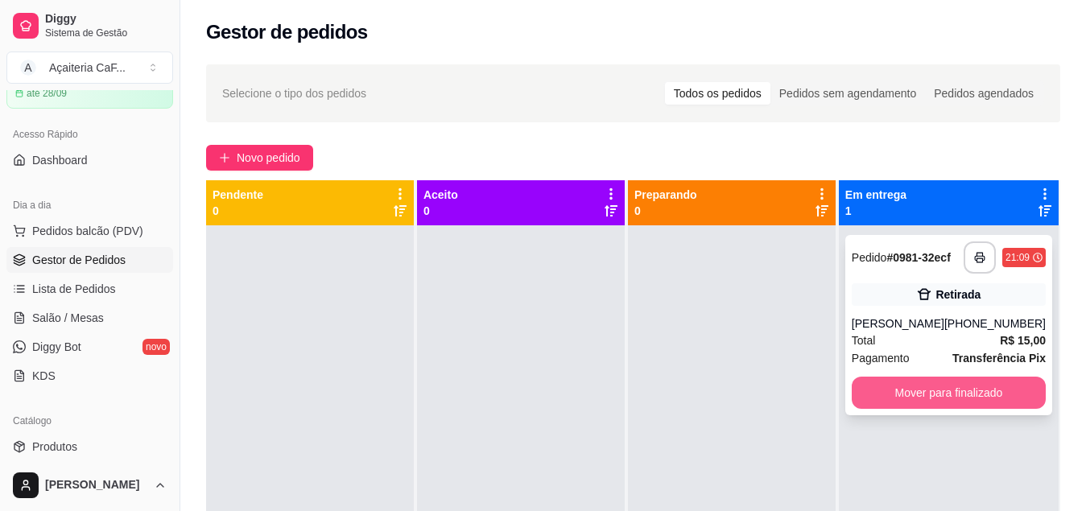
click at [894, 388] on button "Mover para finalizado" at bounding box center [949, 393] width 194 height 32
